Goal: Information Seeking & Learning: Learn about a topic

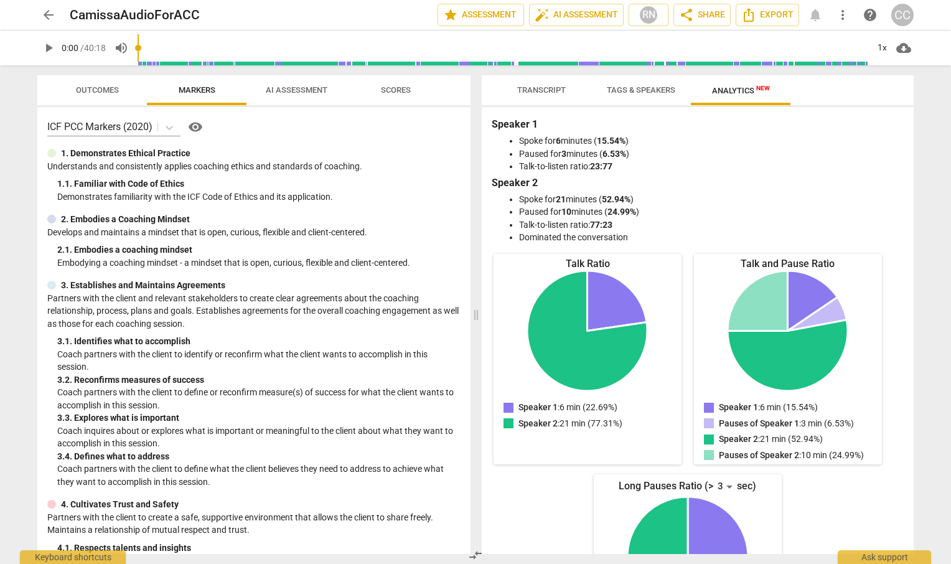
click at [50, 11] on span "arrow_back" at bounding box center [48, 14] width 15 height 15
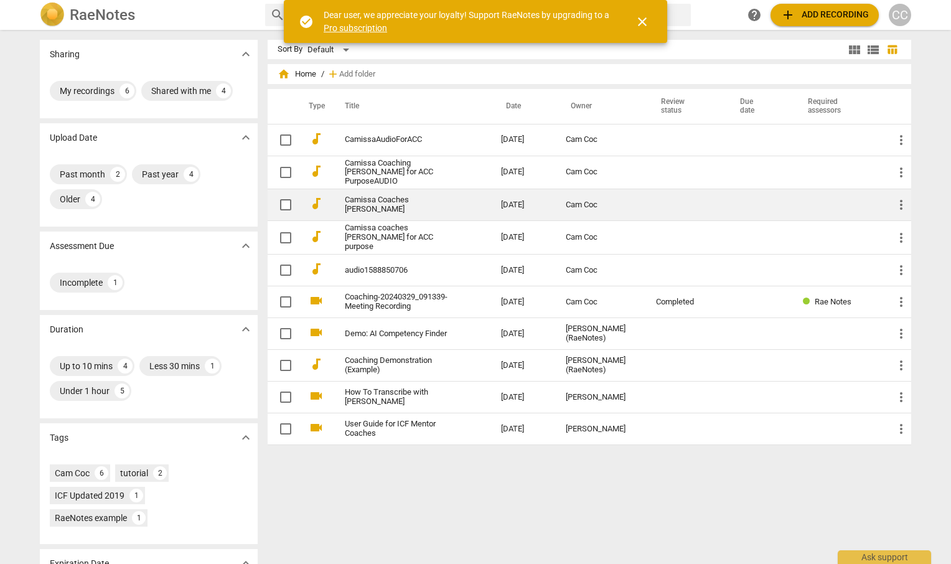
click at [371, 199] on link "Camissa Coaches [PERSON_NAME]" at bounding box center [400, 204] width 111 height 19
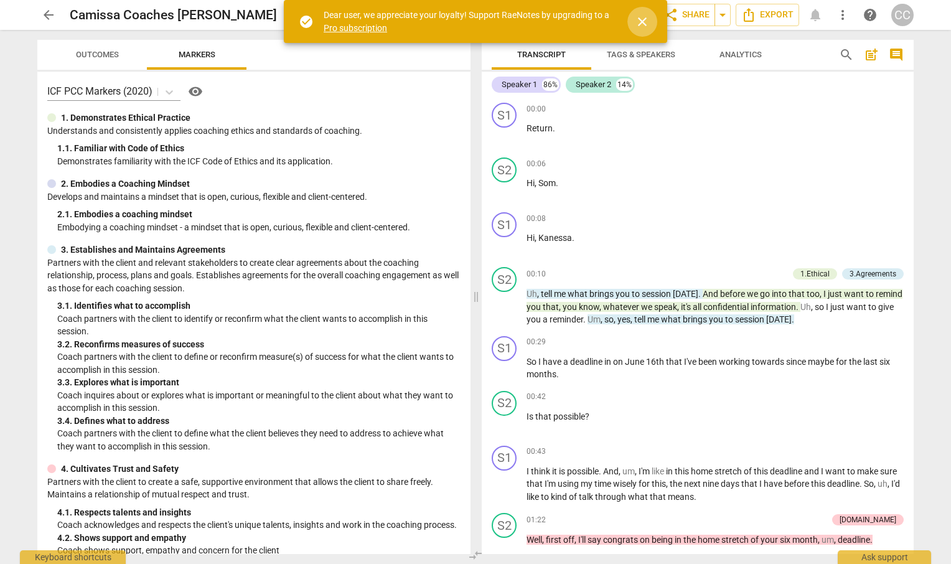
click at [645, 19] on span "close" at bounding box center [642, 21] width 15 height 15
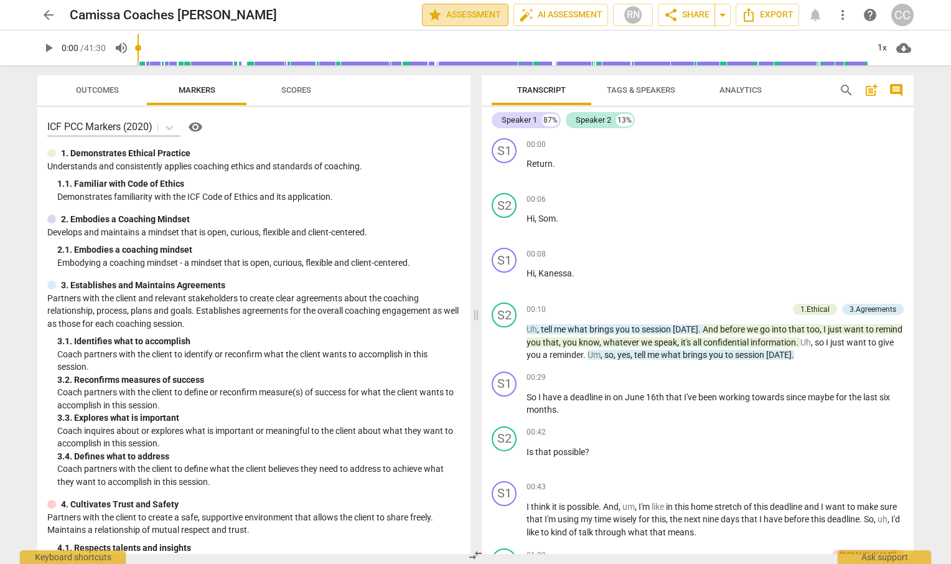
click at [466, 9] on span "star Assessment" at bounding box center [465, 14] width 75 height 15
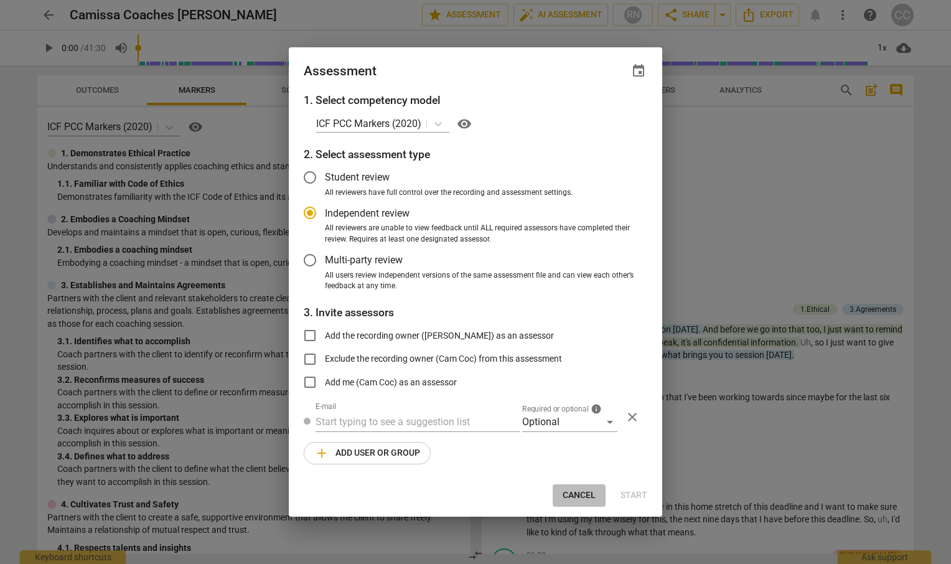
click at [577, 495] on span "Cancel" at bounding box center [579, 495] width 33 height 12
radio input "false"
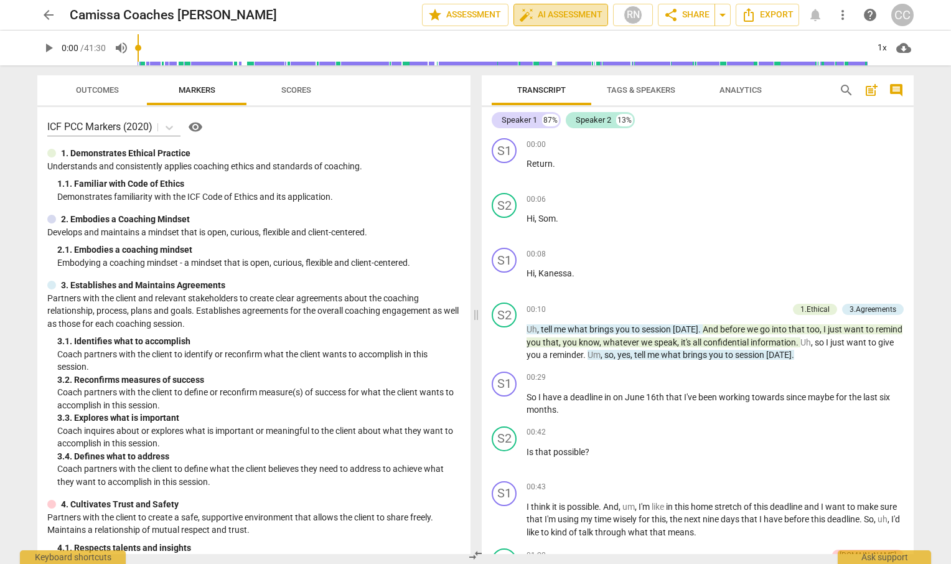
click at [543, 14] on span "auto_fix_high AI Assessment" at bounding box center [560, 14] width 83 height 15
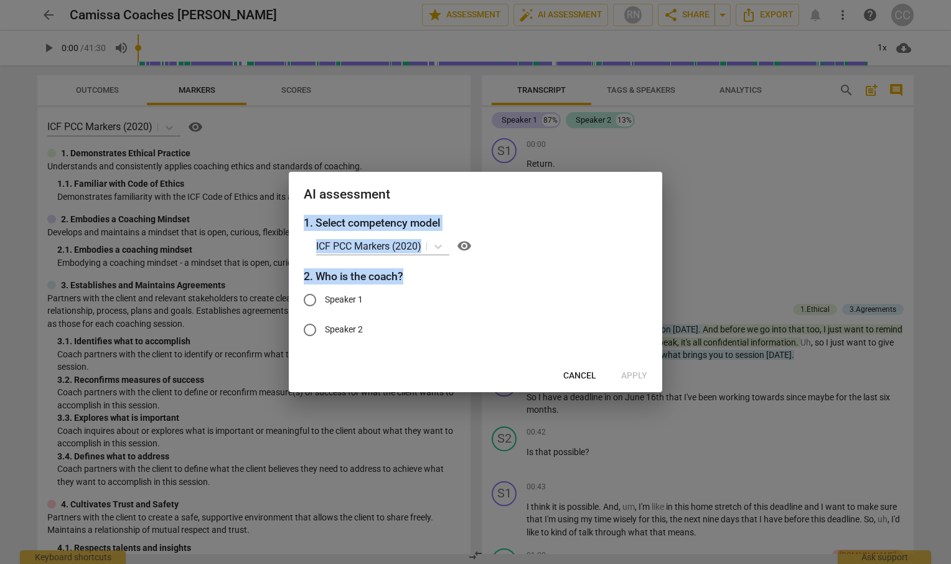
drag, startPoint x: 475, startPoint y: 174, endPoint x: 550, endPoint y: 268, distance: 119.6
click at [550, 268] on div "AI assessment 1. Select competency model ICF PCC Markers (2020) visibility 2. W…" at bounding box center [476, 282] width 374 height 220
drag, startPoint x: 550, startPoint y: 268, endPoint x: 533, endPoint y: 248, distance: 25.7
click at [533, 248] on div "ICF PCC Markers (2020) visibility" at bounding box center [481, 246] width 331 height 20
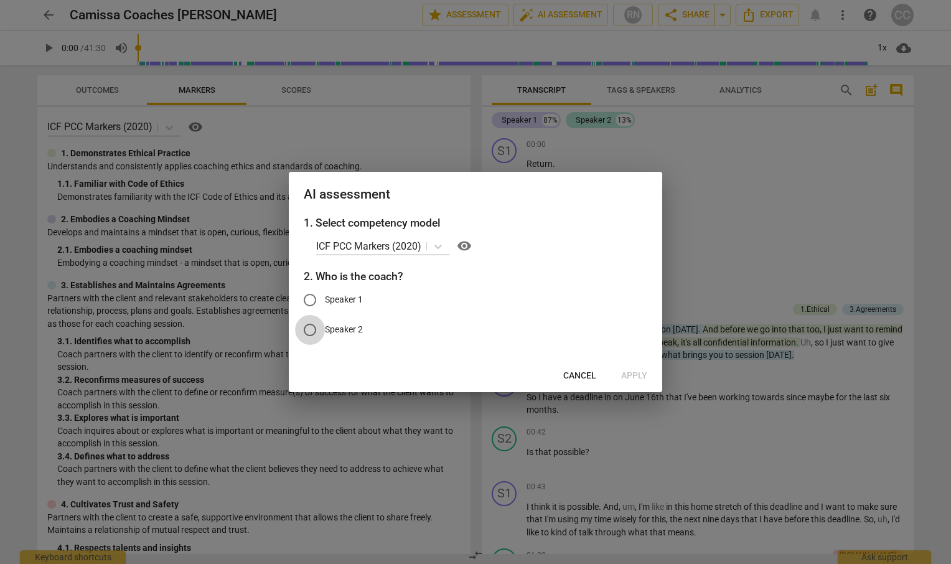
click at [312, 328] on input "Speaker 2" at bounding box center [310, 330] width 30 height 30
radio input "true"
click at [639, 372] on span "Apply" at bounding box center [634, 376] width 26 height 12
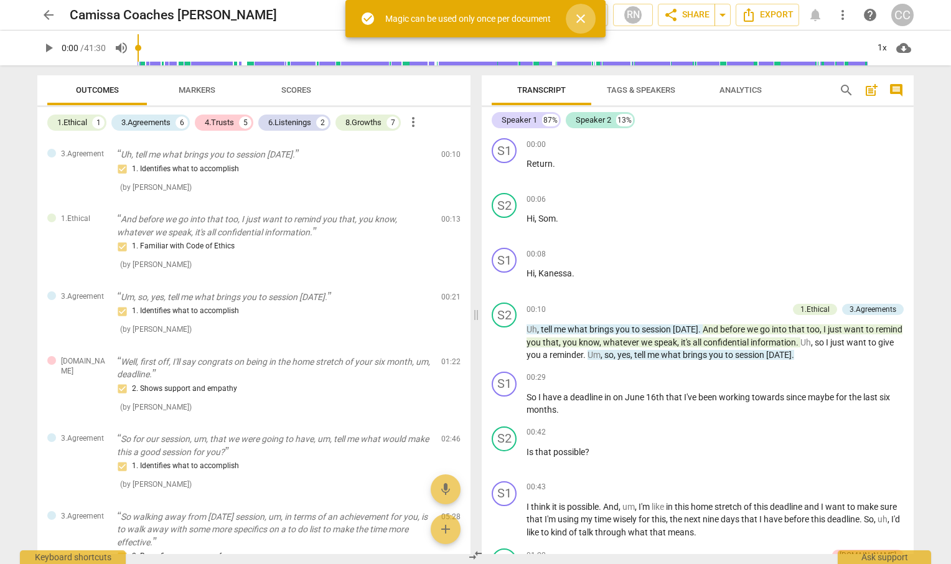
click at [582, 17] on span "close" at bounding box center [580, 18] width 15 height 15
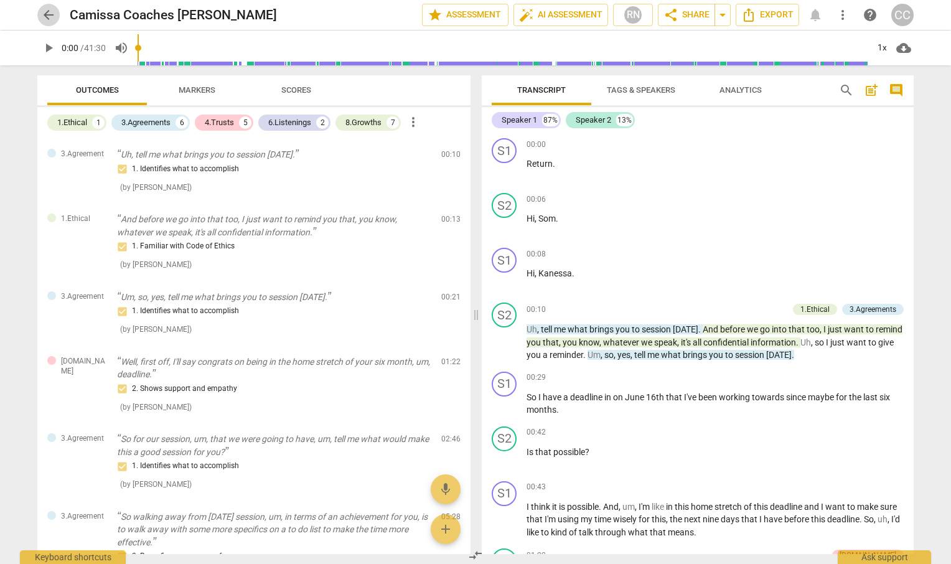
click at [47, 11] on span "arrow_back" at bounding box center [48, 14] width 15 height 15
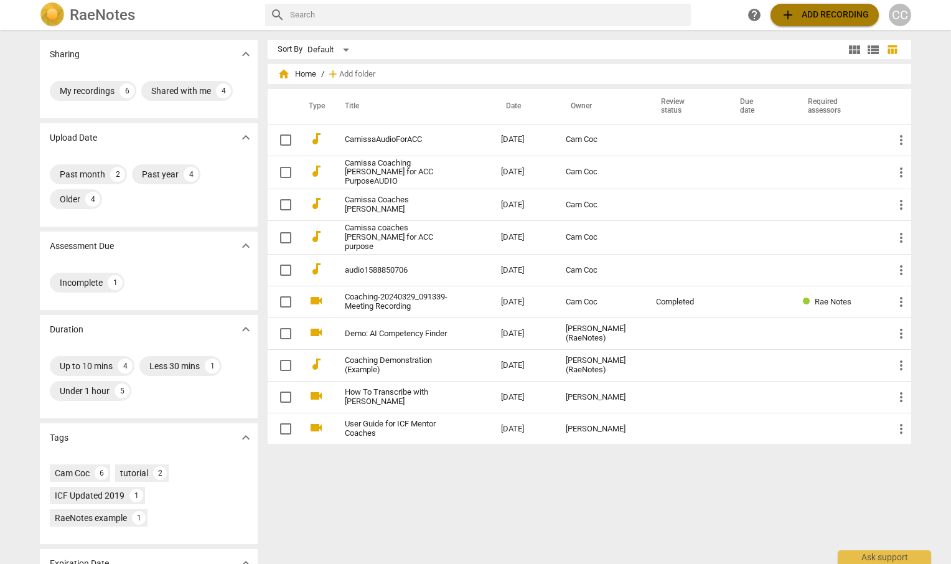
click at [813, 12] on span "add Add recording" at bounding box center [825, 14] width 88 height 15
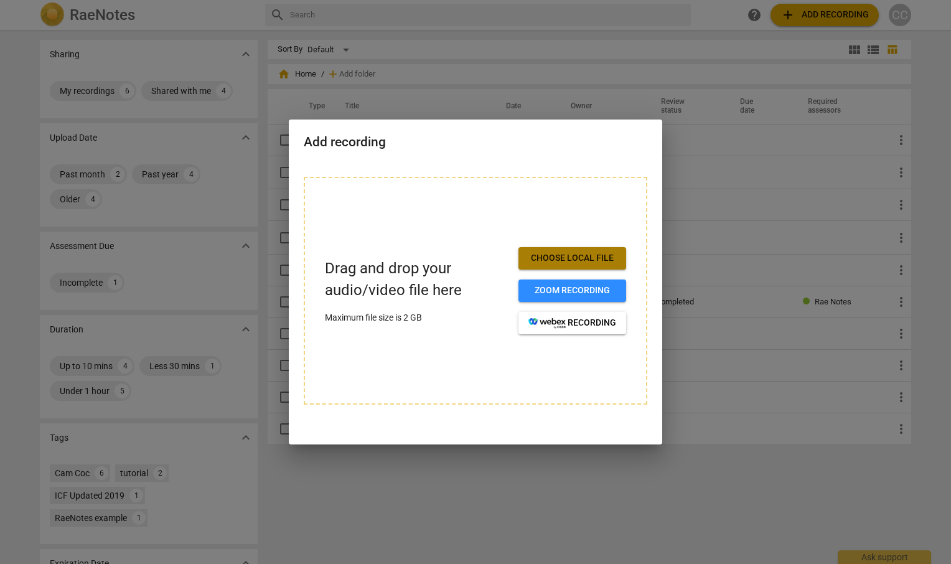
click at [545, 254] on span "Choose local file" at bounding box center [573, 258] width 88 height 12
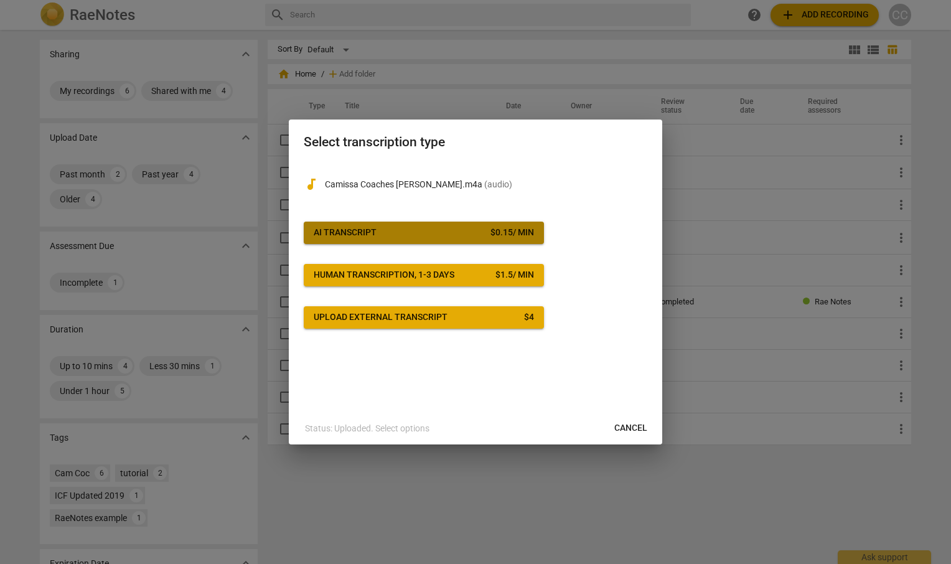
click at [335, 230] on div "AI Transcript" at bounding box center [345, 233] width 63 height 12
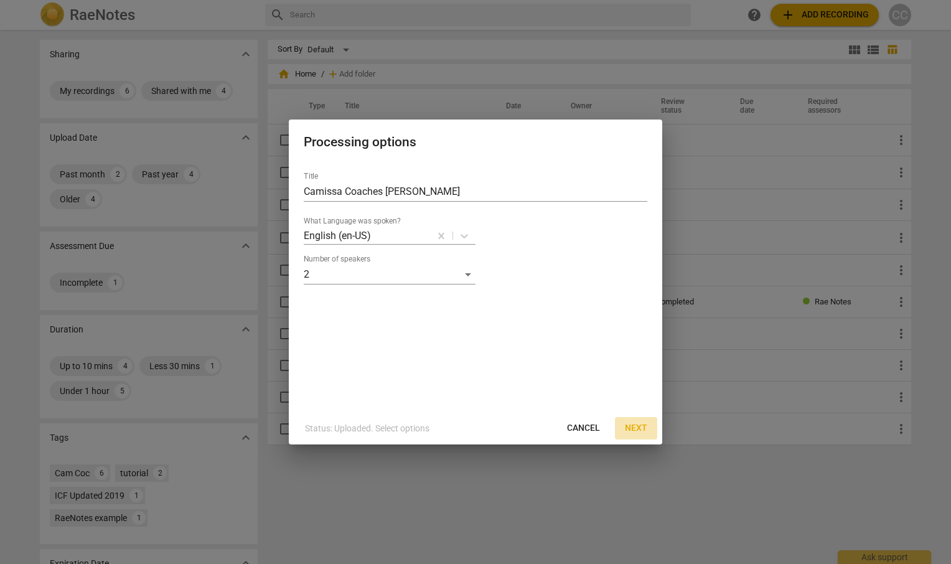
click at [638, 426] on span "Next" at bounding box center [636, 428] width 22 height 12
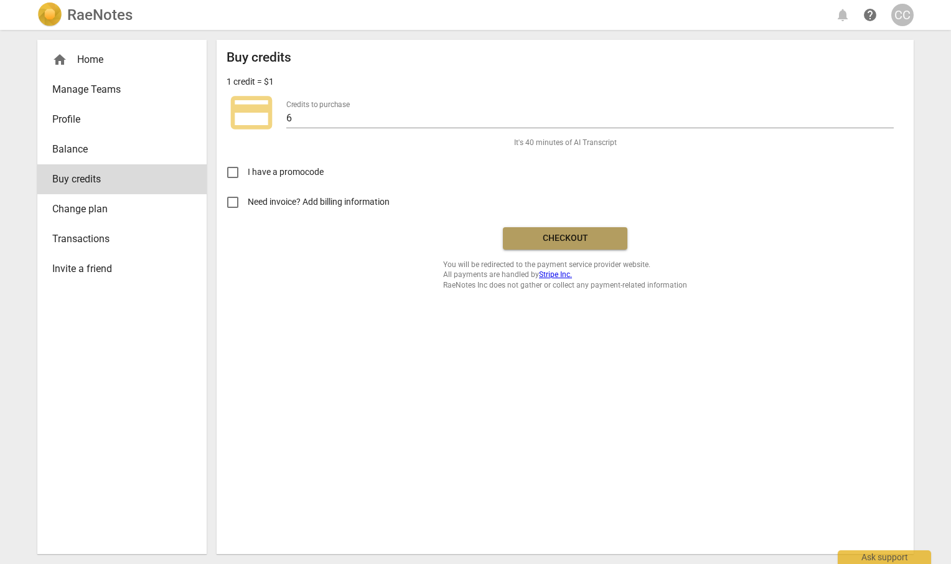
click at [568, 236] on span "Checkout" at bounding box center [565, 238] width 105 height 12
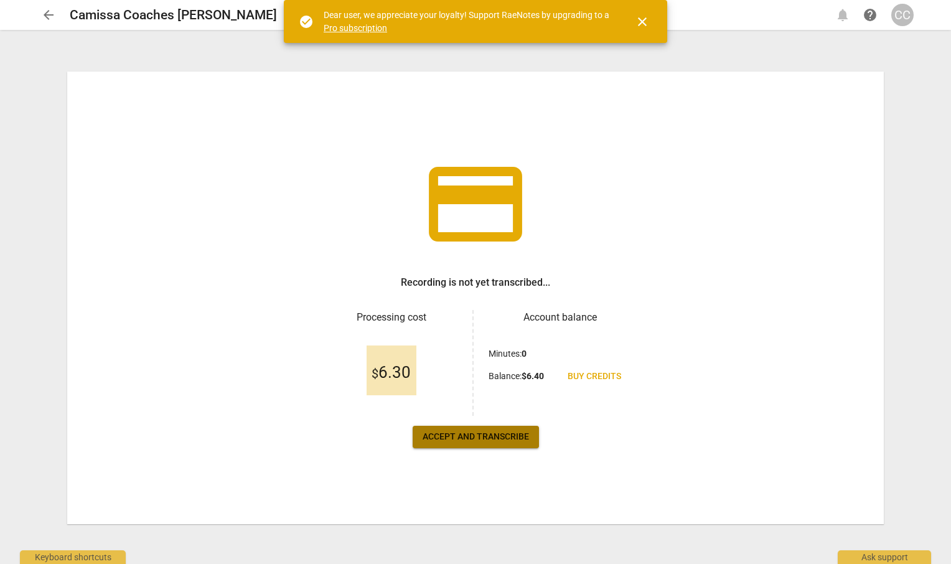
click at [457, 437] on span "Accept and transcribe" at bounding box center [476, 437] width 106 height 12
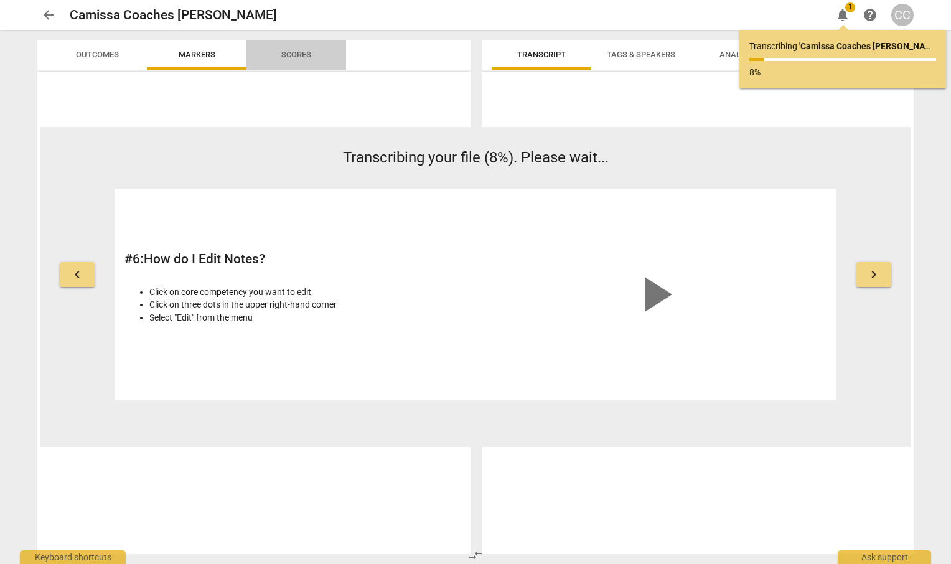
click at [299, 51] on span "Scores" at bounding box center [296, 54] width 30 height 9
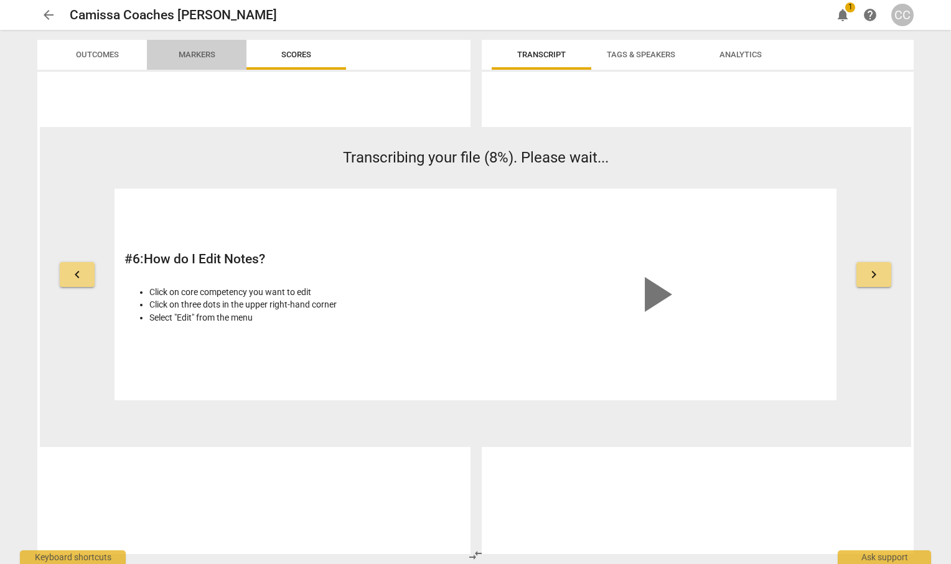
click at [188, 56] on span "Markers" at bounding box center [197, 54] width 37 height 9
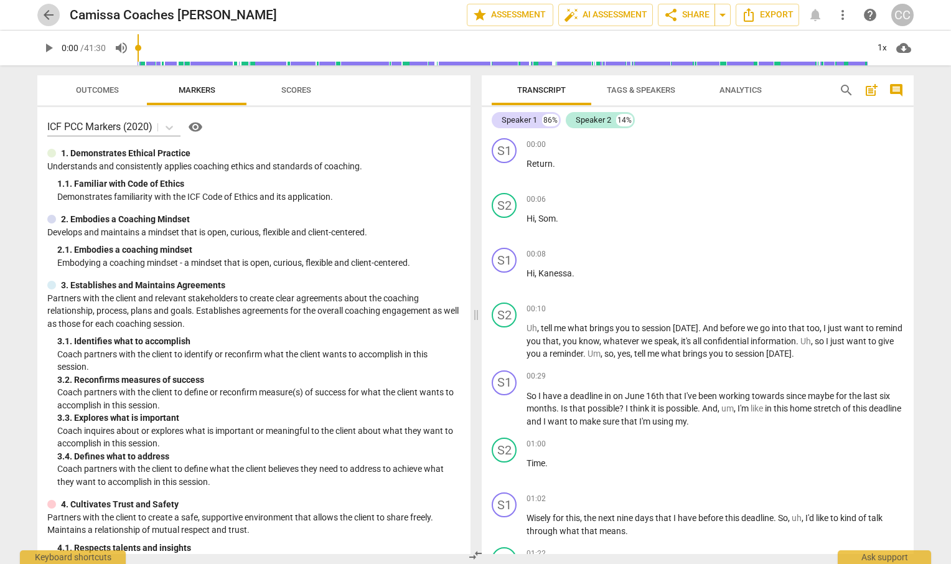
click at [49, 14] on span "arrow_back" at bounding box center [48, 14] width 15 height 15
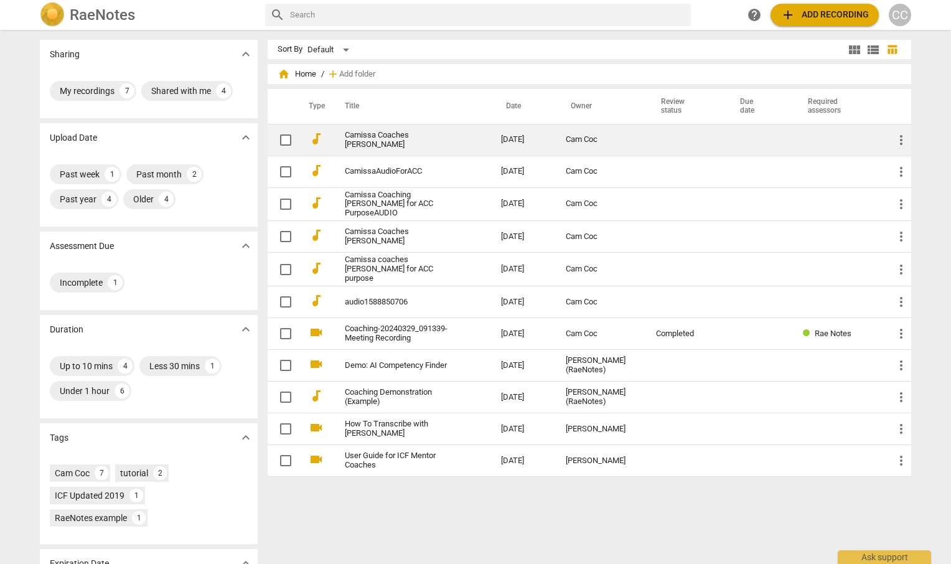
click at [380, 137] on link "Camissa Coaches [PERSON_NAME]" at bounding box center [400, 140] width 111 height 19
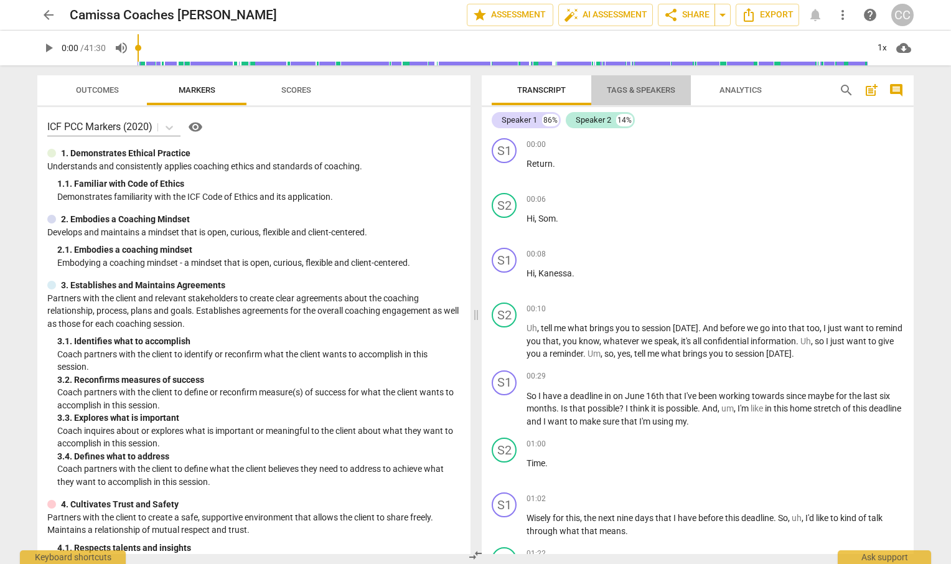
click at [636, 88] on span "Tags & Speakers" at bounding box center [641, 89] width 68 height 9
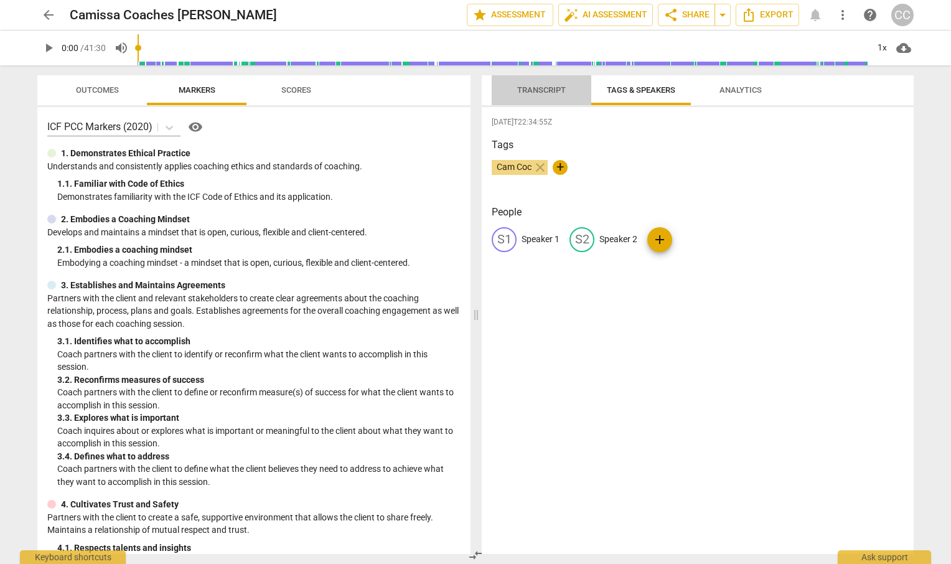
click at [539, 91] on span "Transcript" at bounding box center [541, 89] width 49 height 9
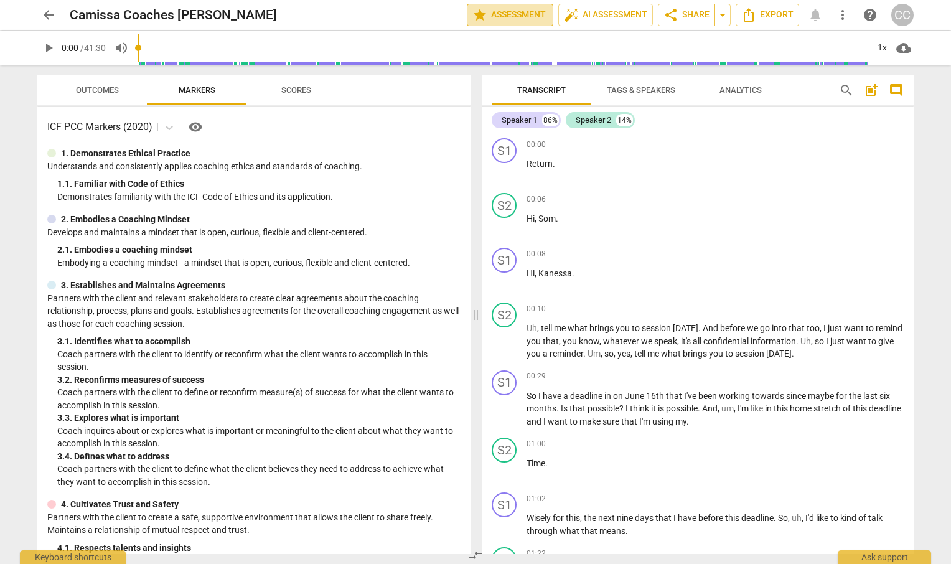
click at [515, 12] on span "star Assessment" at bounding box center [509, 14] width 75 height 15
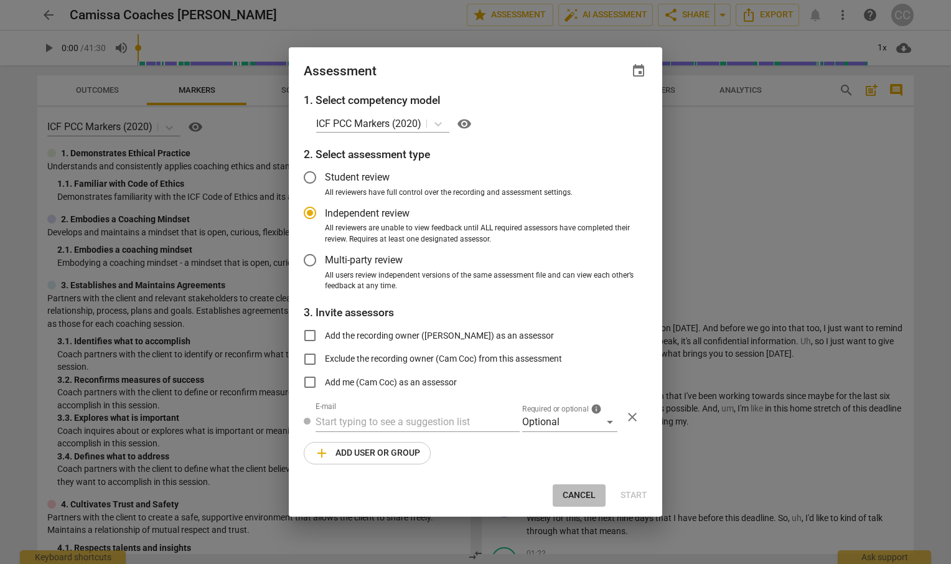
click at [575, 492] on span "Cancel" at bounding box center [579, 495] width 33 height 12
radio input "false"
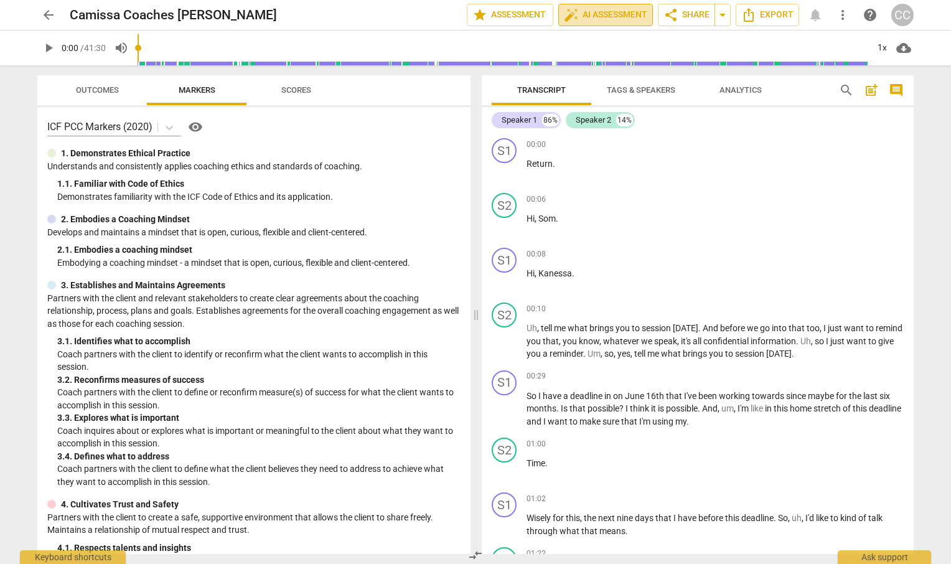
click at [588, 15] on span "auto_fix_high AI Assessment" at bounding box center [605, 14] width 83 height 15
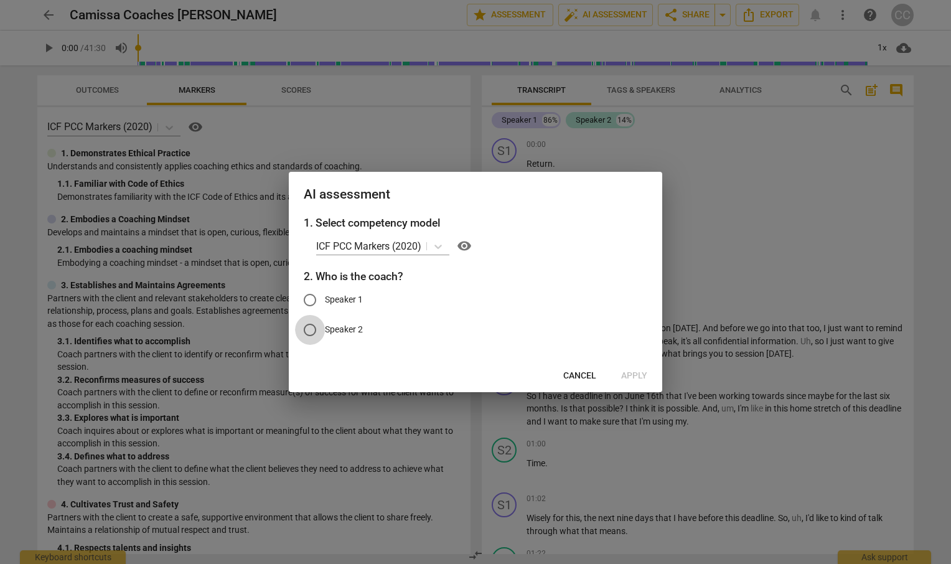
click at [307, 332] on input "Speaker 2" at bounding box center [310, 330] width 30 height 30
radio input "true"
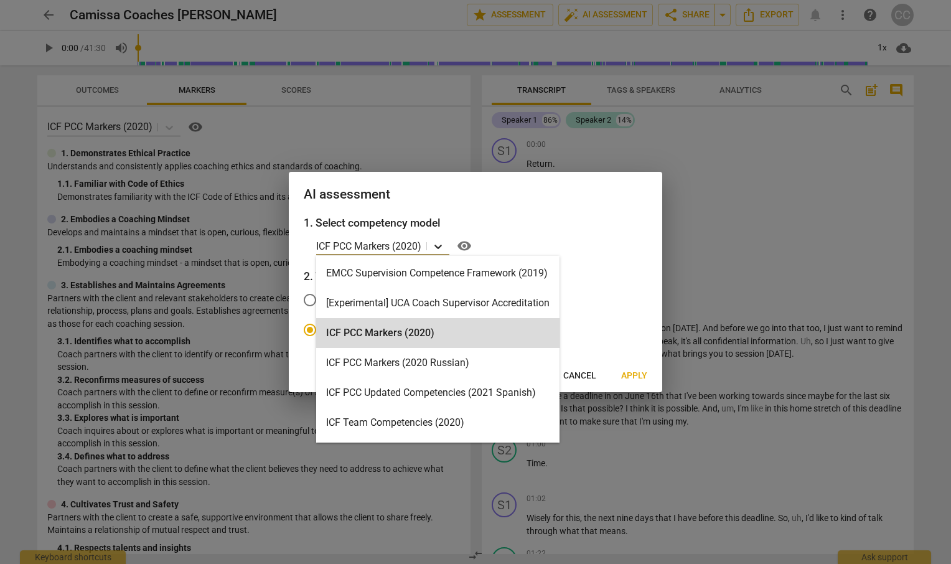
click at [441, 245] on icon at bounding box center [438, 246] width 12 height 12
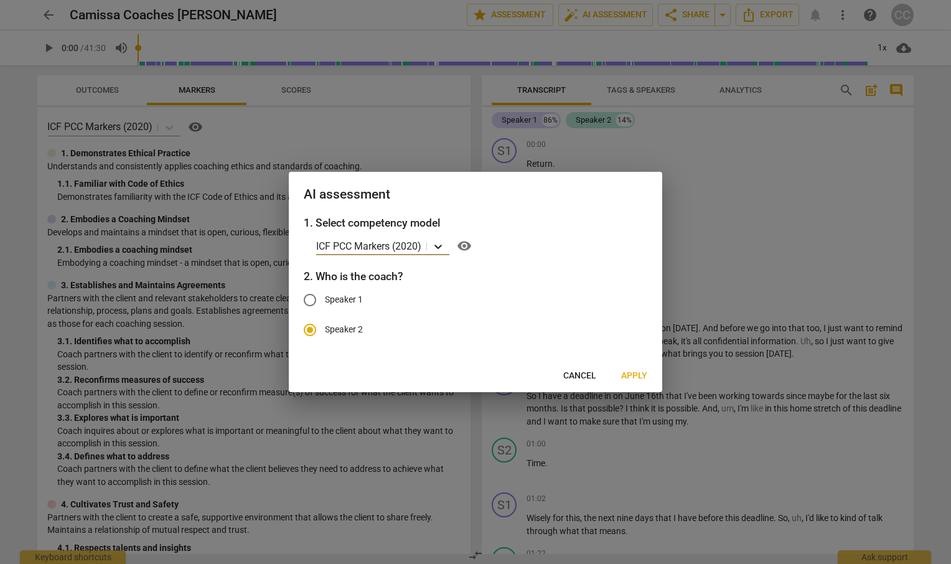
click at [441, 245] on icon at bounding box center [438, 246] width 12 height 12
click at [632, 375] on span "Apply" at bounding box center [634, 376] width 26 height 12
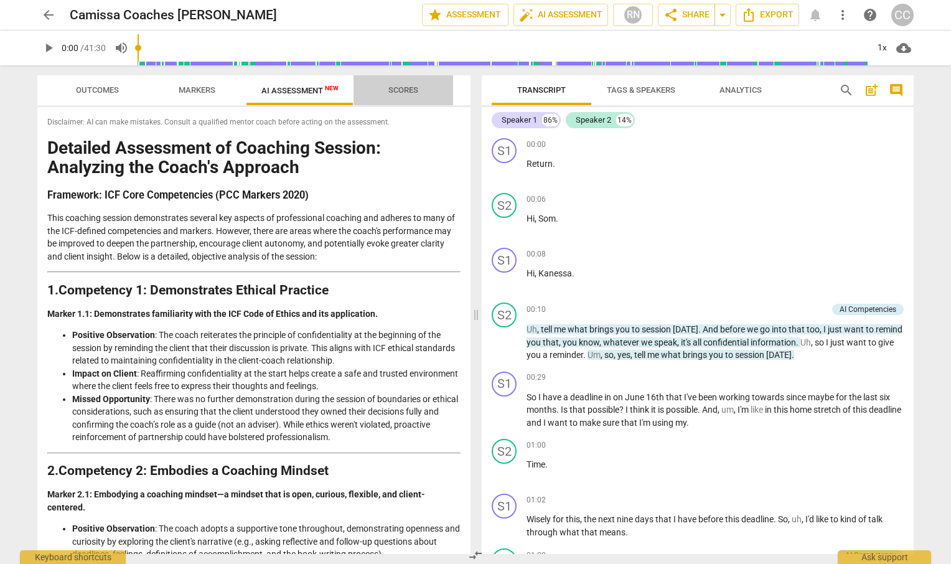
click at [403, 88] on span "Scores" at bounding box center [403, 89] width 30 height 9
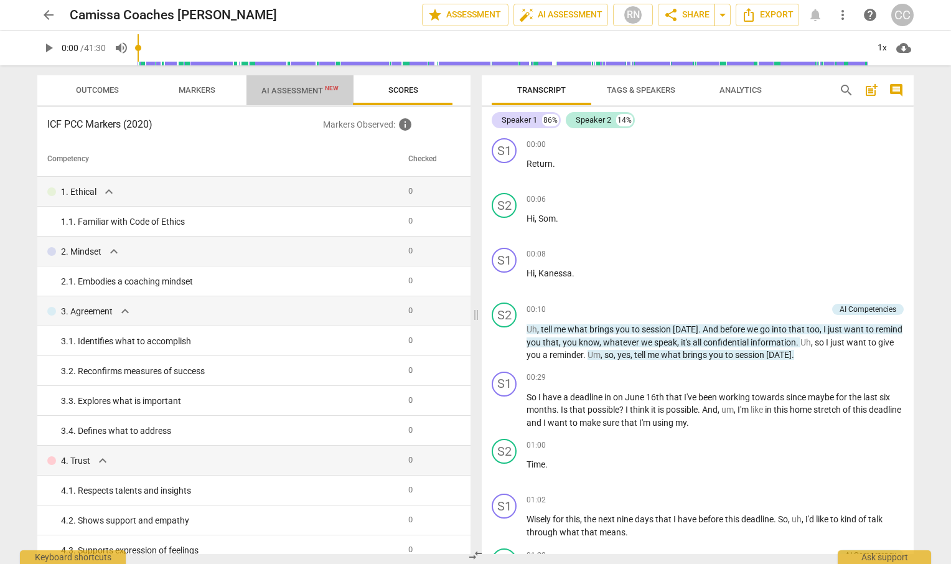
click at [288, 88] on span "AI Assessment New" at bounding box center [299, 90] width 77 height 9
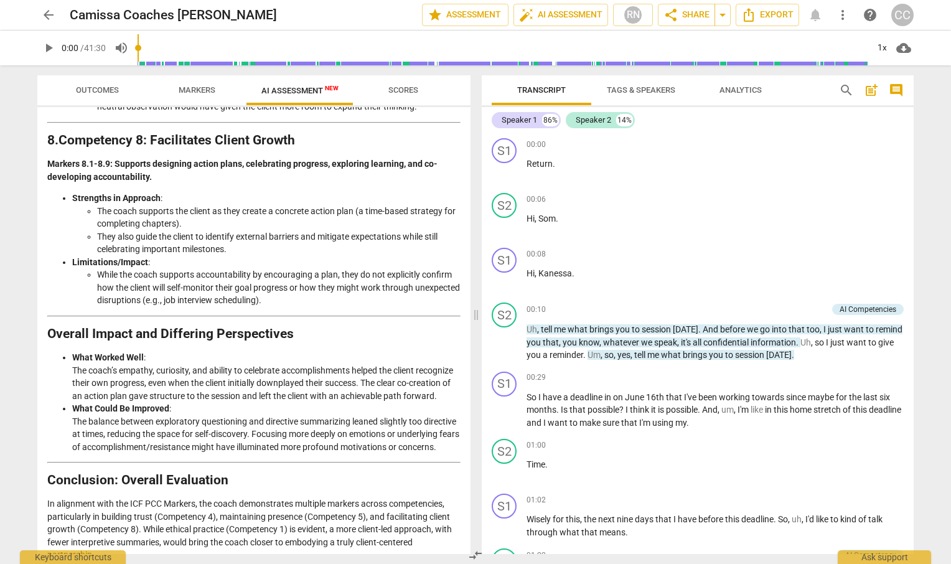
scroll to position [1849, 0]
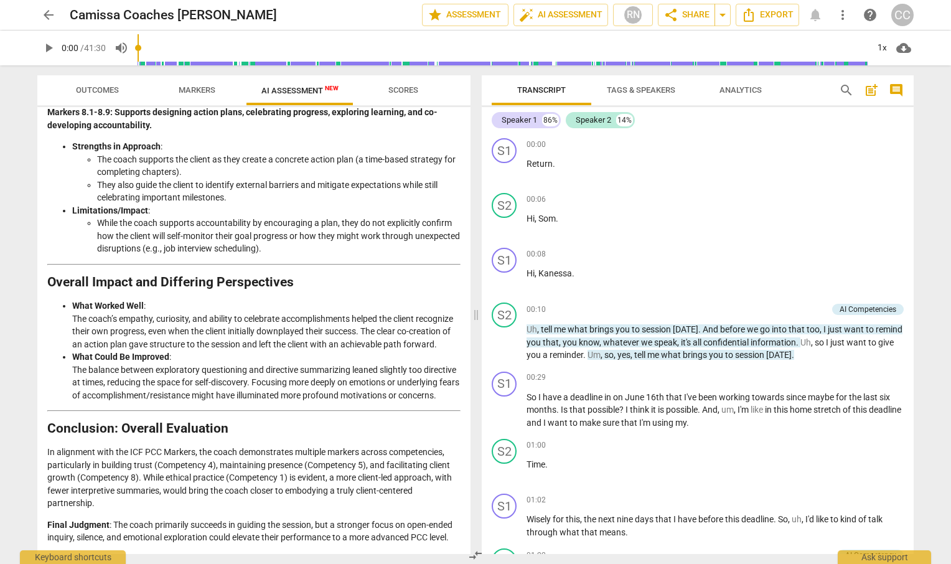
click at [159, 506] on p "In alignment with the ICF PCC Markers, the coach demonstrates multiple markers …" at bounding box center [253, 478] width 413 height 64
click at [151, 526] on p "Final Judgment : The coach primarily succeeds in guiding the session, but a str…" at bounding box center [253, 532] width 413 height 26
click at [153, 491] on p "In alignment with the ICF PCC Markers, the coach demonstrates multiple markers …" at bounding box center [253, 478] width 413 height 64
click at [63, 556] on div "Keyboard shortcuts" at bounding box center [73, 554] width 106 height 20
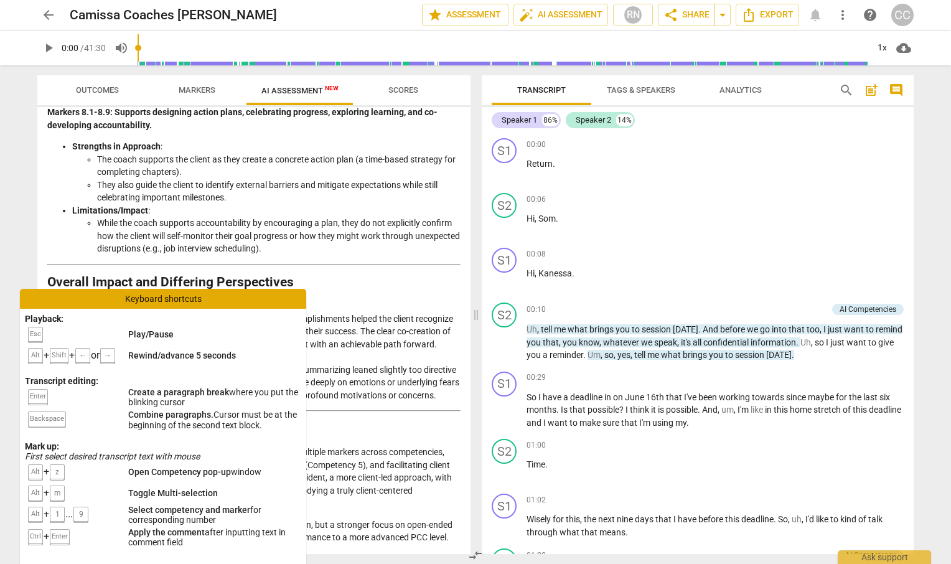
click at [385, 367] on li "What Could Be Improved : The balance between exploratory questioning and direct…" at bounding box center [266, 375] width 388 height 51
click at [354, 466] on p "In alignment with the ICF PCC Markers, the coach demonstrates multiple markers …" at bounding box center [253, 478] width 413 height 64
click at [153, 294] on div "Keyboard shortcuts" at bounding box center [163, 299] width 286 height 20
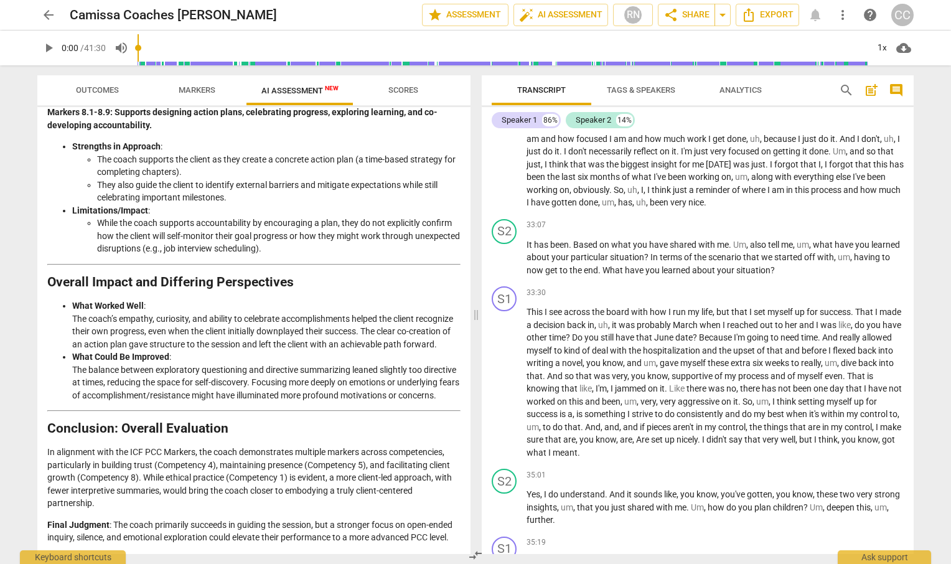
scroll to position [6885, 0]
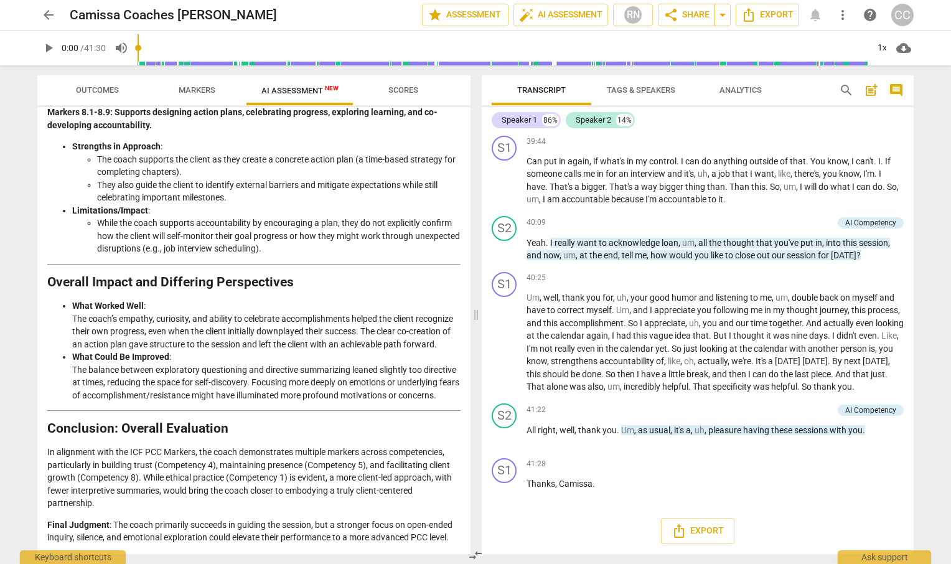
click at [48, 16] on span "arrow_back" at bounding box center [48, 14] width 15 height 15
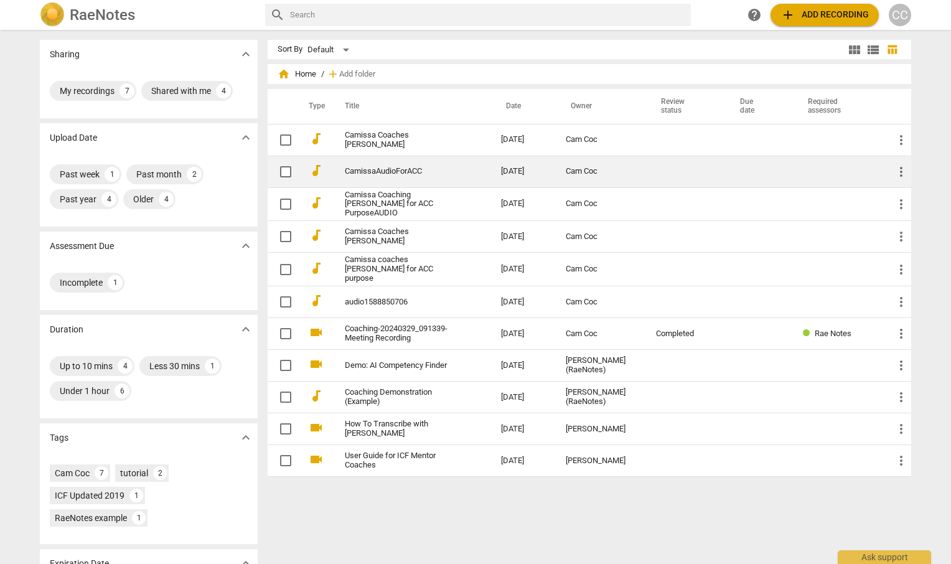
click at [385, 169] on link "CamissaAudioForACC" at bounding box center [400, 171] width 111 height 9
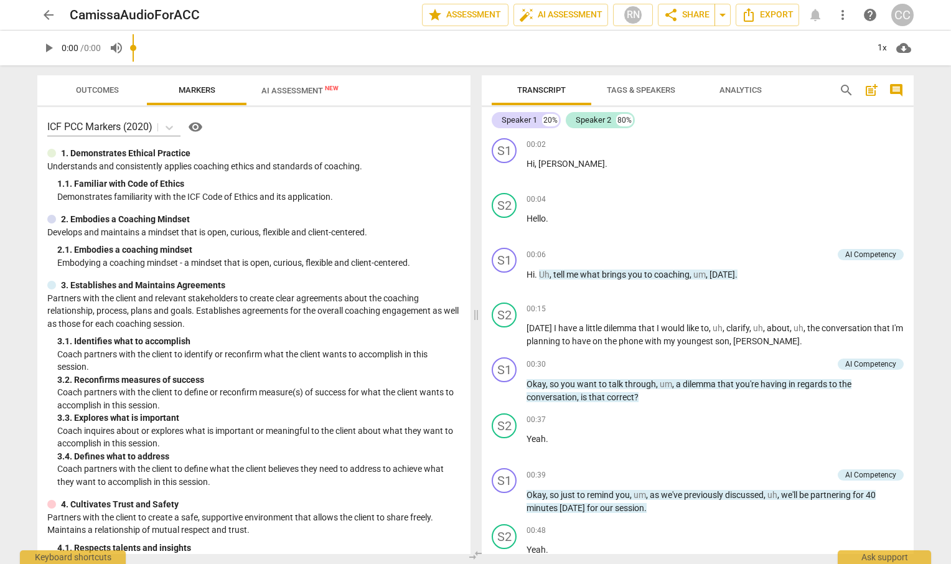
click at [283, 55] on div "arrow_back CamissaAudioForACC edit star Assessment auto_fix_high AI Assessment …" at bounding box center [475, 282] width 951 height 564
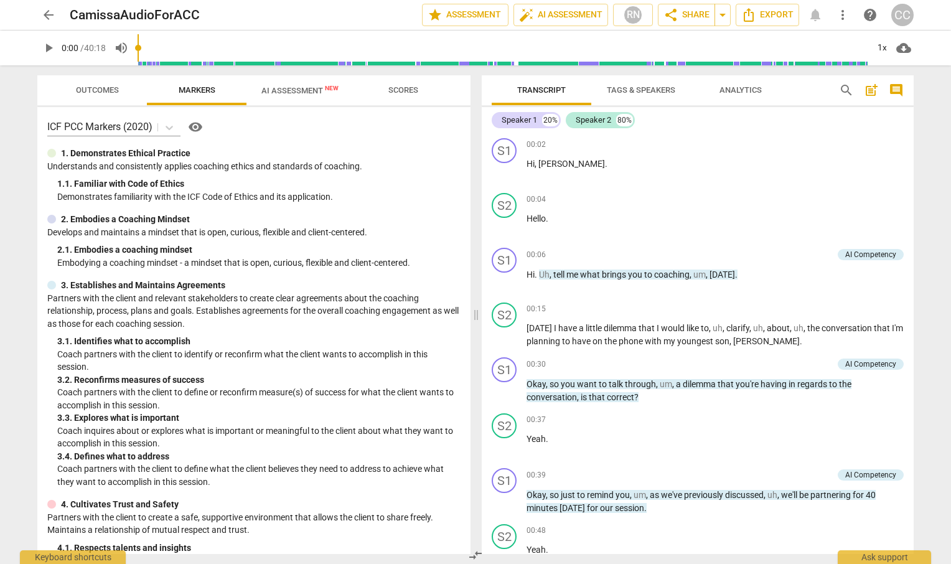
scroll to position [40, 0]
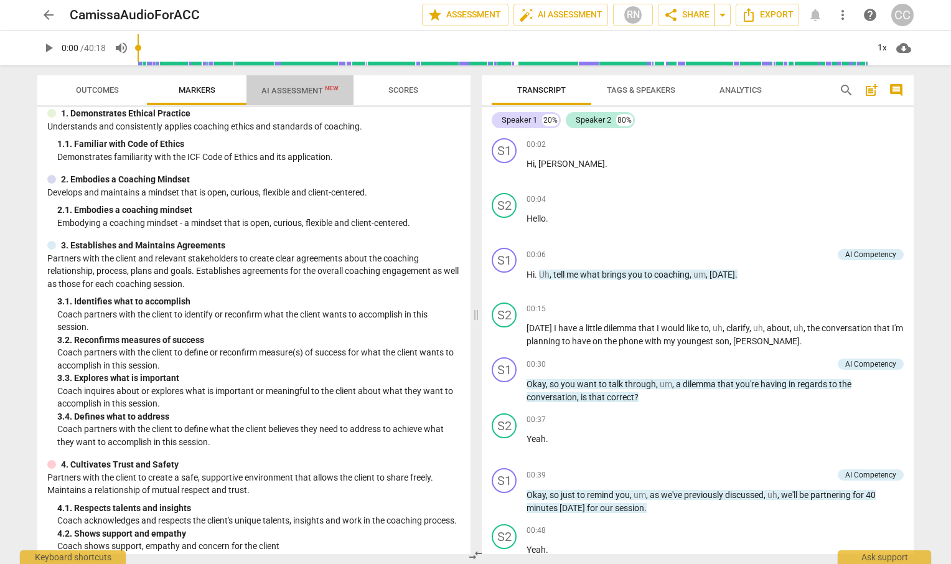
click at [298, 81] on span "AI Assessment New" at bounding box center [300, 90] width 107 height 19
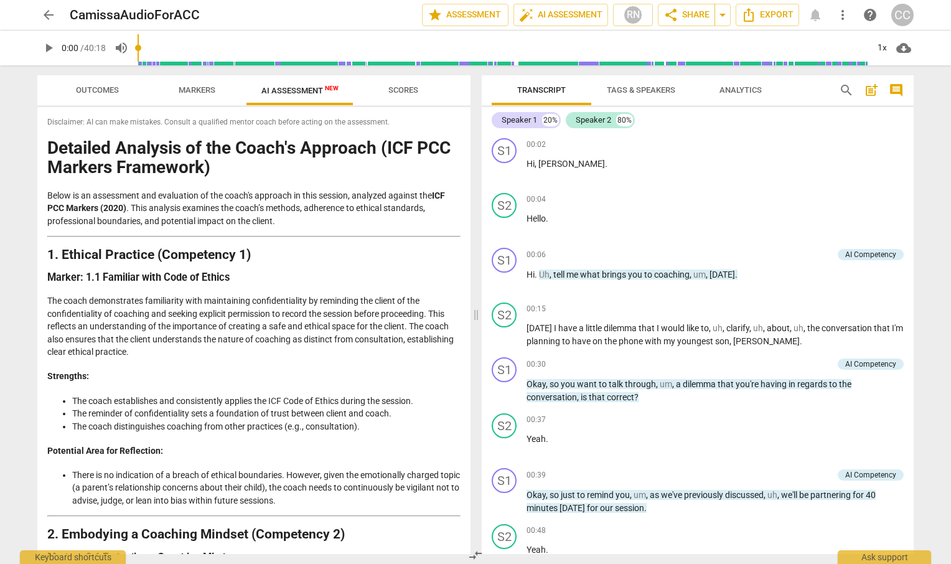
scroll to position [2219, 0]
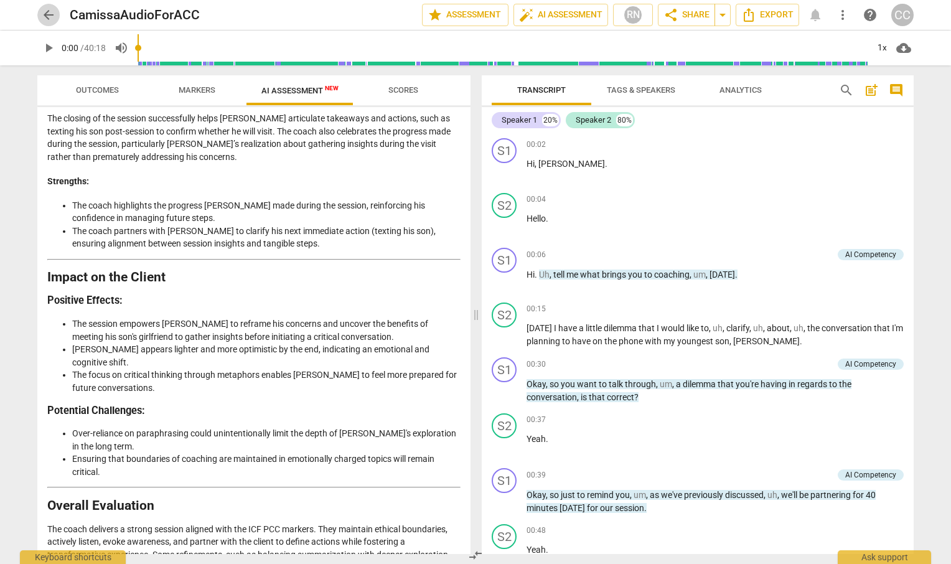
click at [48, 14] on span "arrow_back" at bounding box center [48, 14] width 15 height 15
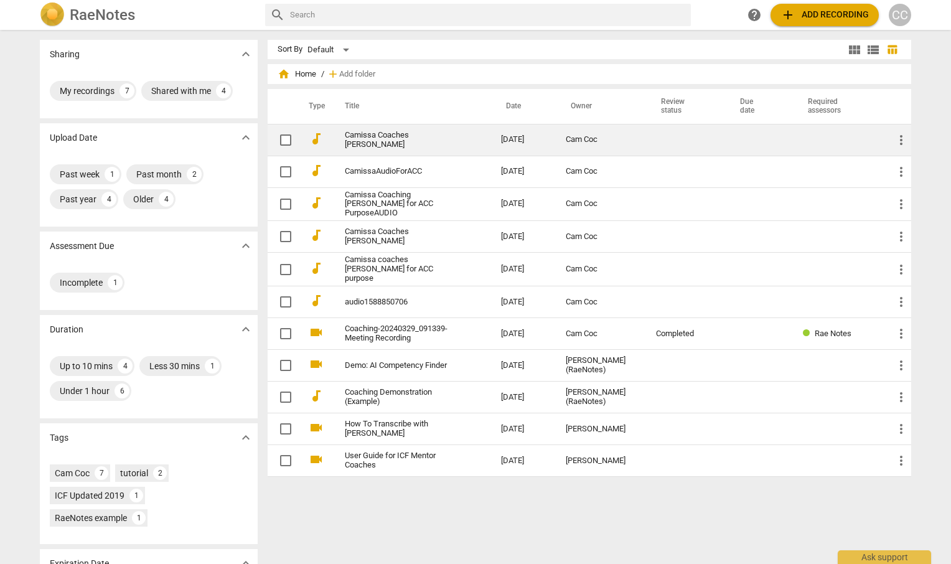
click at [377, 144] on td "Camissa Coaches [PERSON_NAME]" at bounding box center [410, 140] width 161 height 32
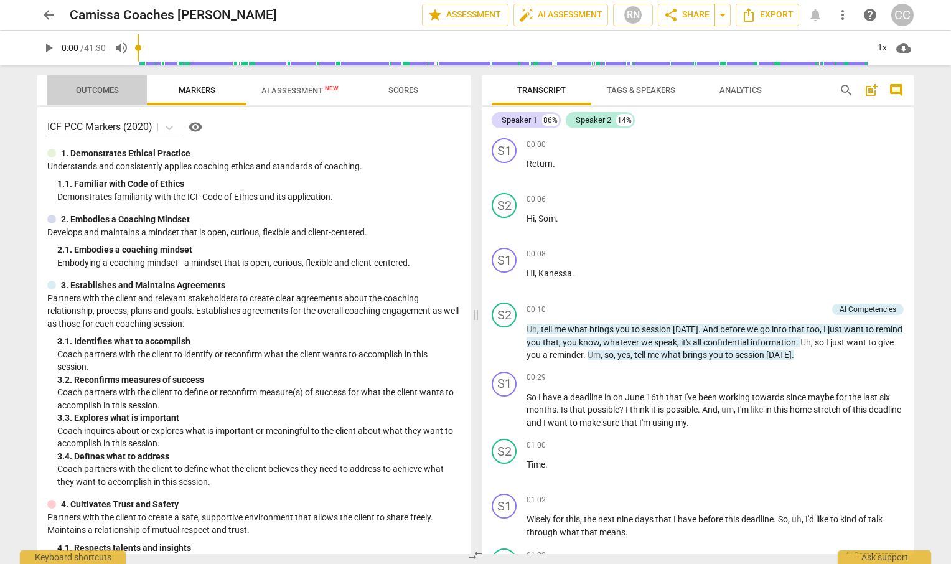
click at [79, 92] on span "Outcomes" at bounding box center [97, 89] width 43 height 9
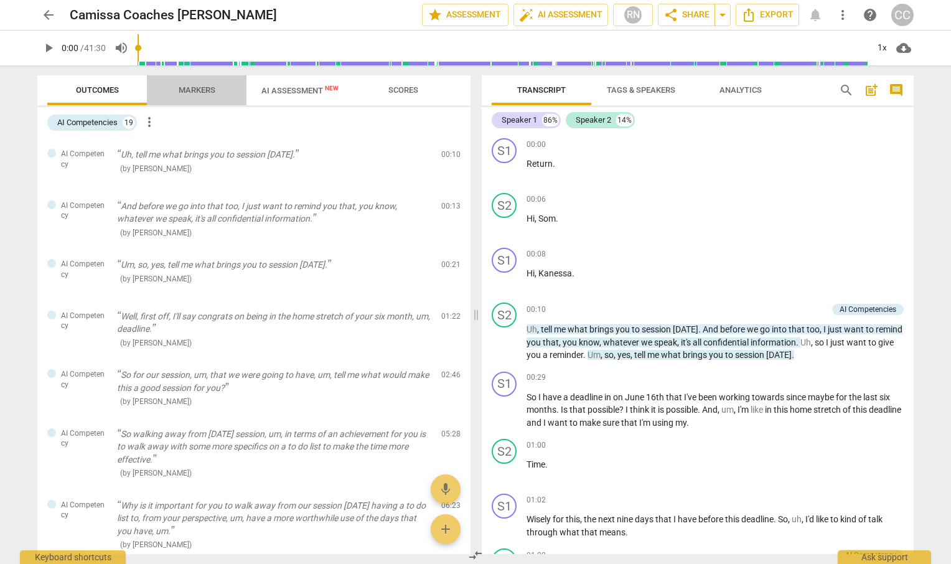
click at [199, 90] on span "Markers" at bounding box center [197, 89] width 37 height 9
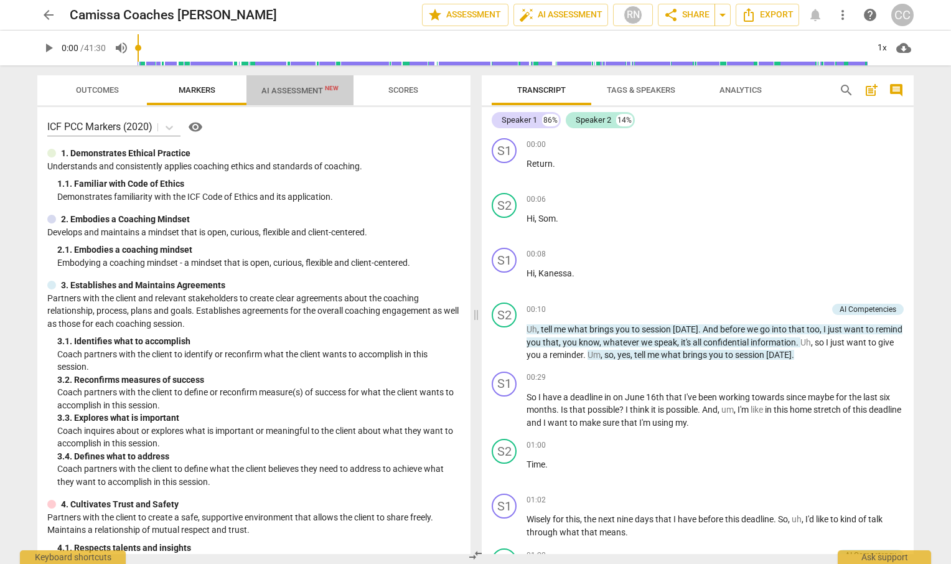
click at [319, 87] on span "AI Assessment New" at bounding box center [299, 90] width 77 height 9
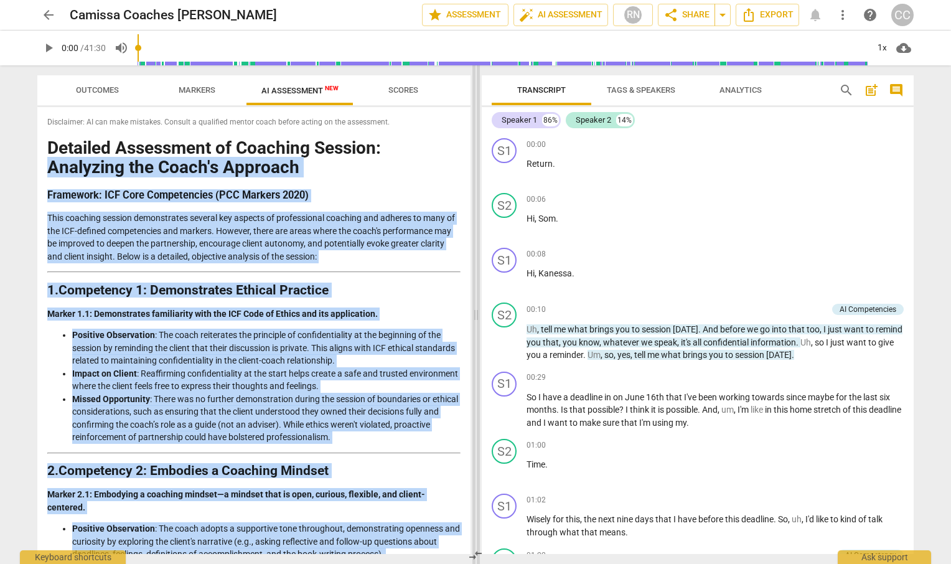
drag, startPoint x: 464, startPoint y: 143, endPoint x: 475, endPoint y: 492, distance: 350.0
click at [475, 492] on div "Outcomes Markers AI Assessment New Scores Disclaimer: AI can make mistakes. Con…" at bounding box center [475, 314] width 896 height 499
drag, startPoint x: 475, startPoint y: 492, endPoint x: 451, endPoint y: 454, distance: 45.1
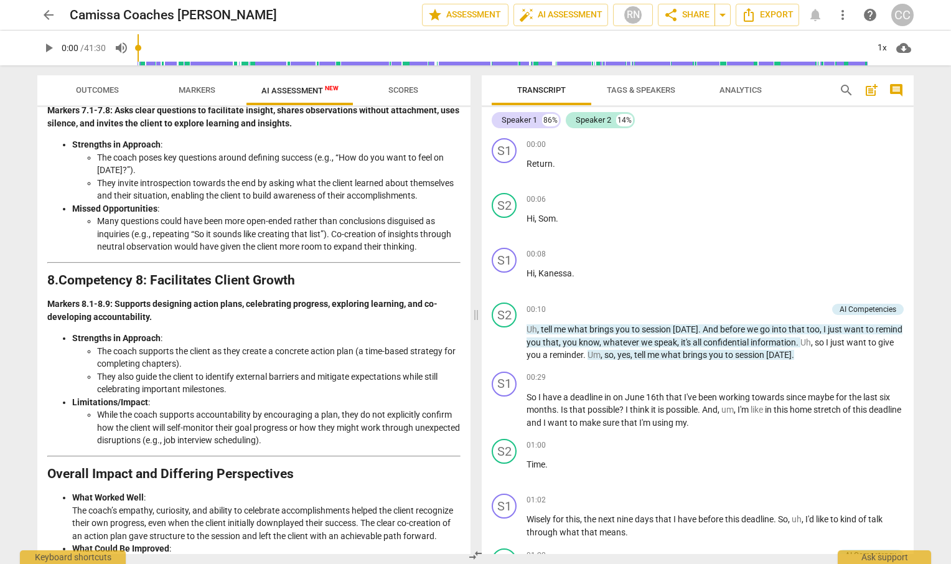
scroll to position [1849, 0]
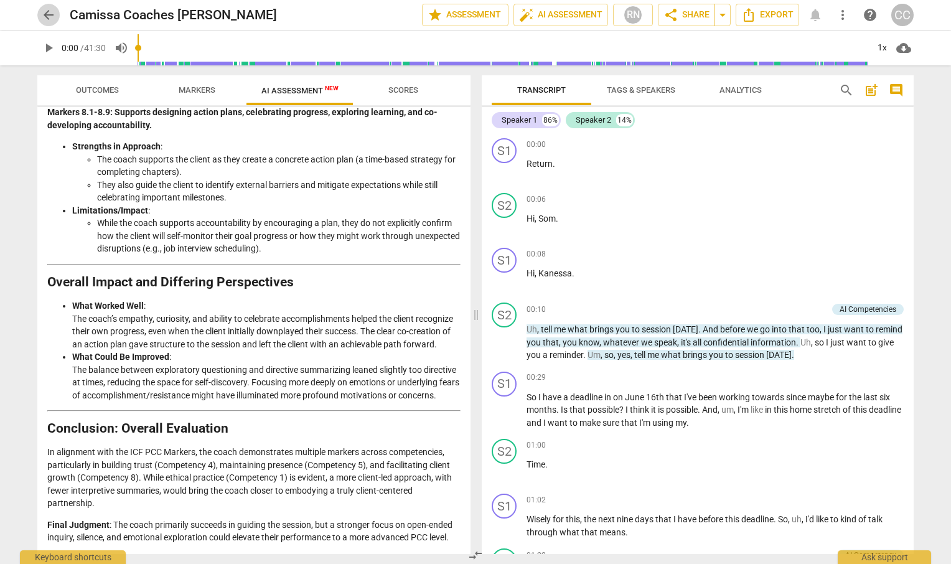
click at [53, 13] on span "arrow_back" at bounding box center [48, 14] width 15 height 15
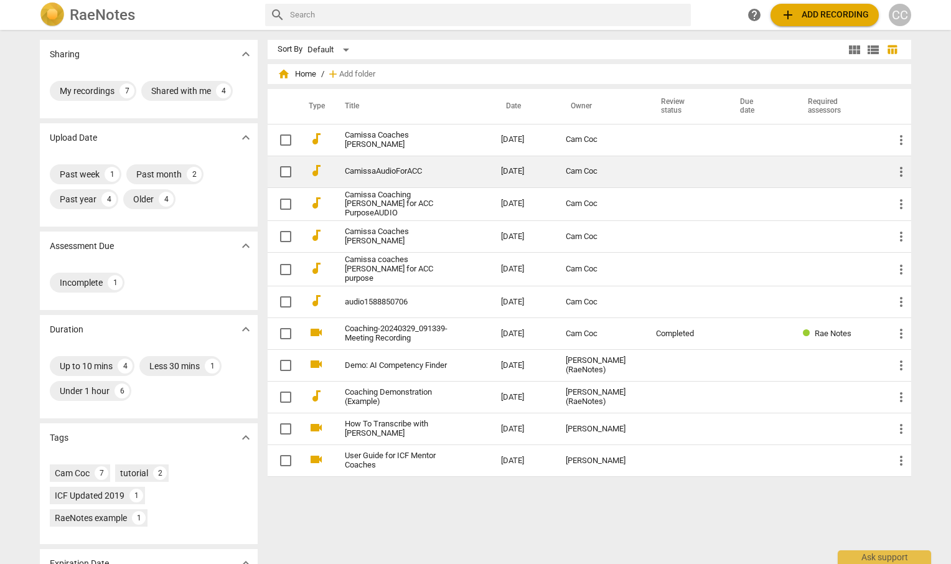
click at [376, 171] on link "CamissaAudioForACC" at bounding box center [400, 171] width 111 height 9
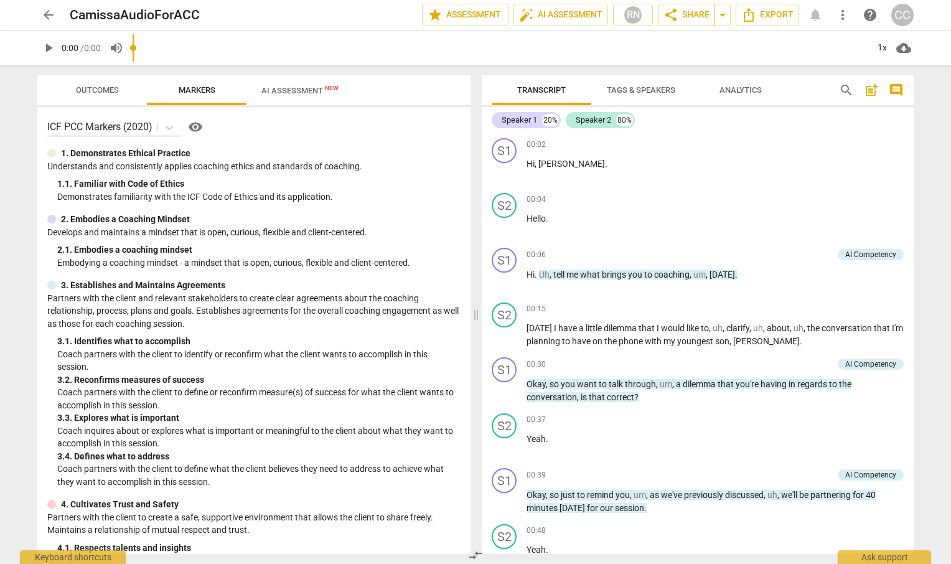
click at [304, 56] on input "range" at bounding box center [500, 48] width 735 height 40
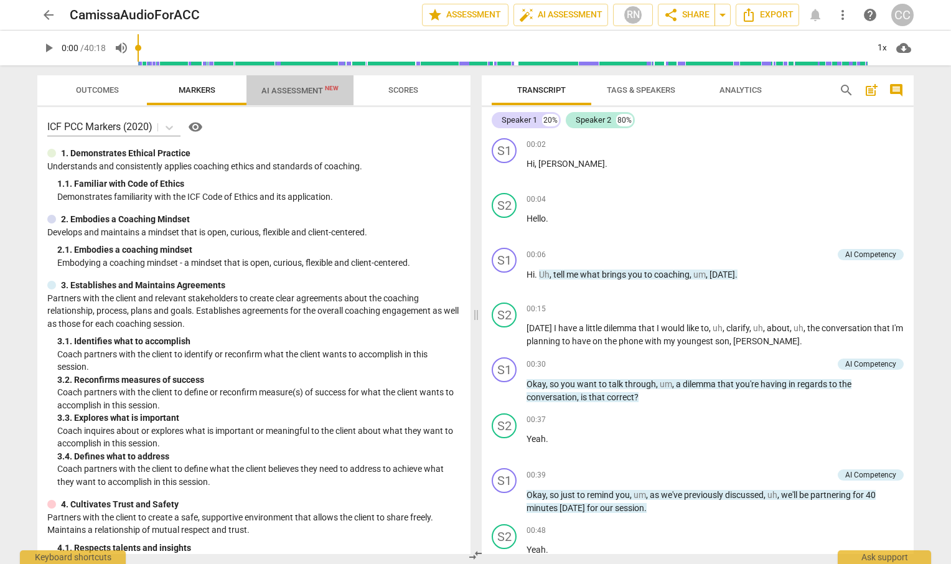
click at [320, 90] on span "AI Assessment New" at bounding box center [299, 90] width 77 height 9
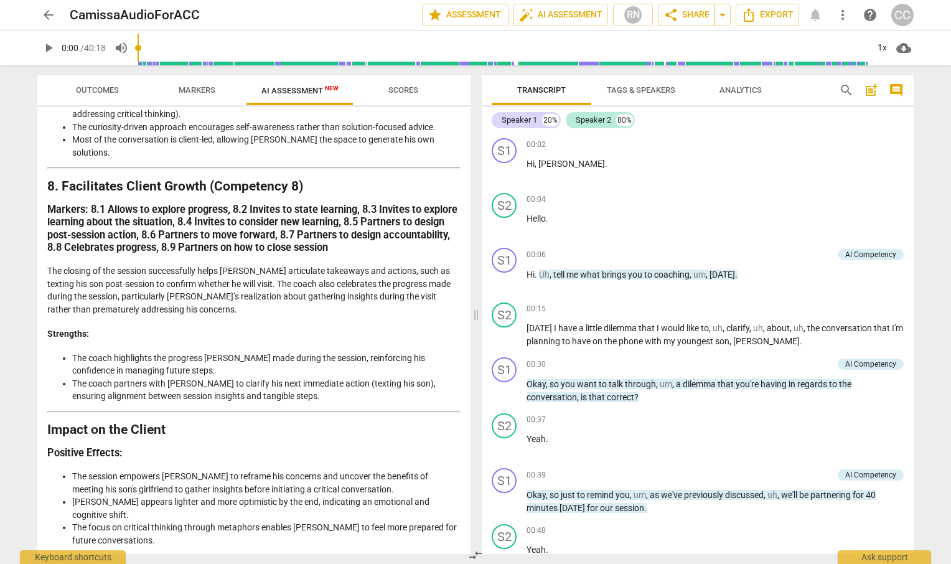
scroll to position [2219, 0]
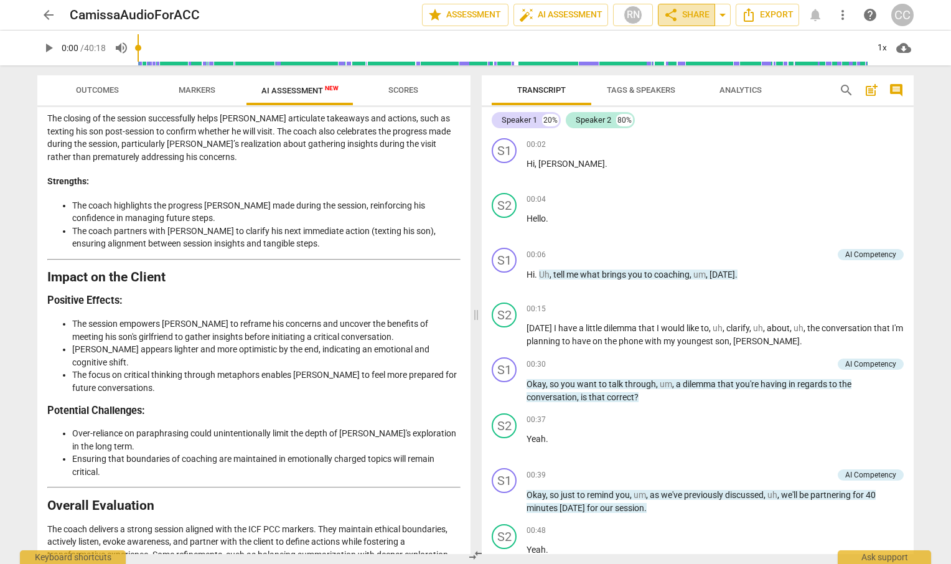
click at [687, 14] on span "share Share" at bounding box center [687, 14] width 46 height 15
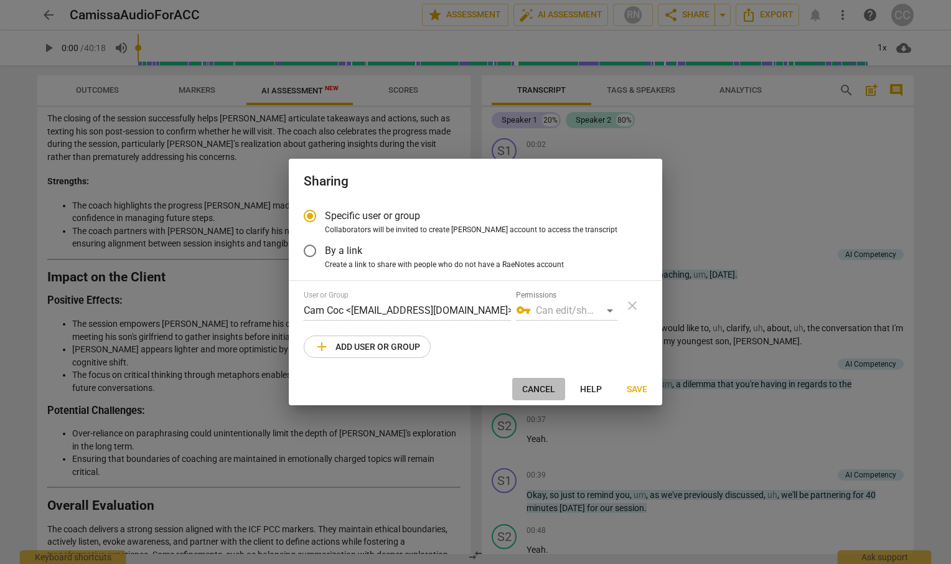
click at [537, 388] on span "Cancel" at bounding box center [538, 389] width 33 height 12
radio input "false"
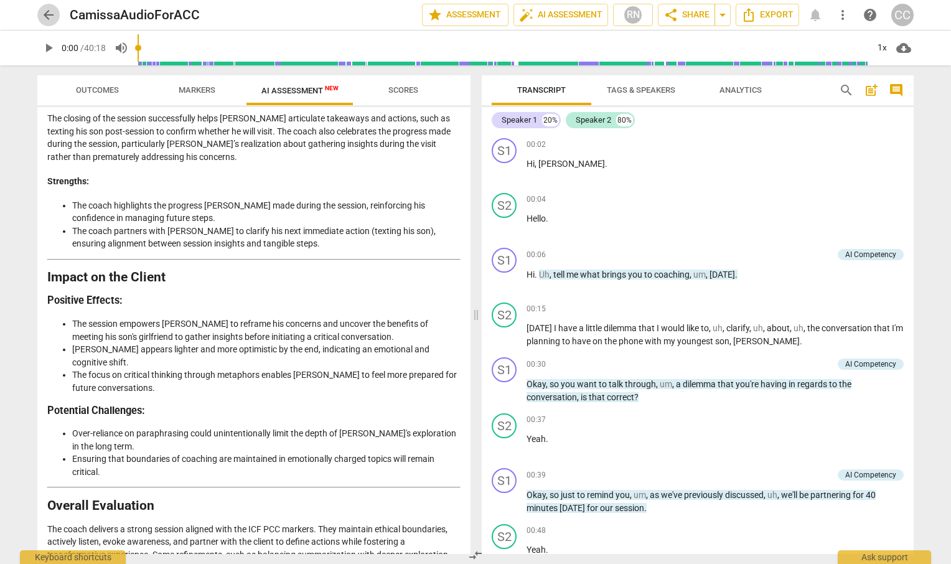
click at [45, 17] on span "arrow_back" at bounding box center [48, 14] width 15 height 15
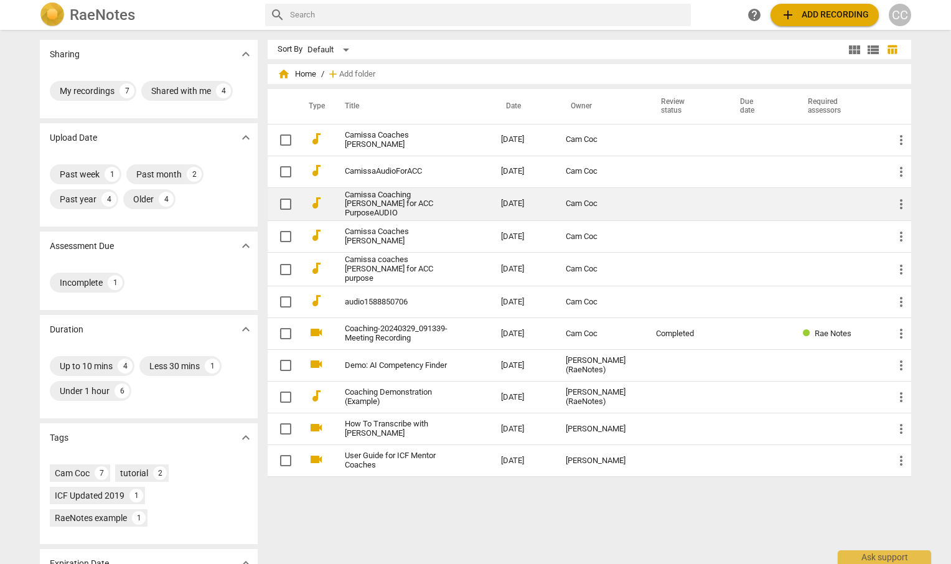
click at [398, 204] on link "Camissa Coaching [PERSON_NAME] for ACC PurposeAUDIO" at bounding box center [400, 204] width 111 height 28
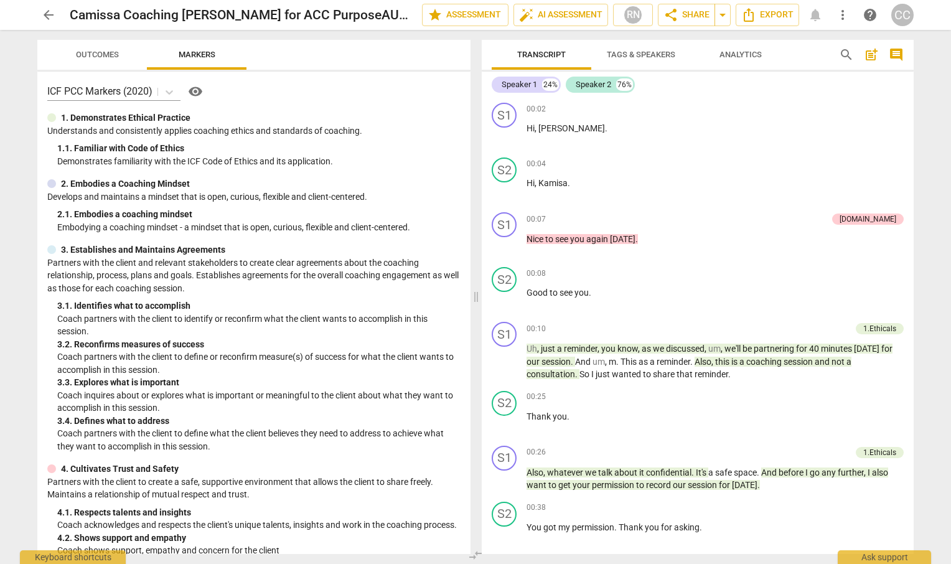
click at [93, 55] on span "Outcomes" at bounding box center [97, 54] width 43 height 9
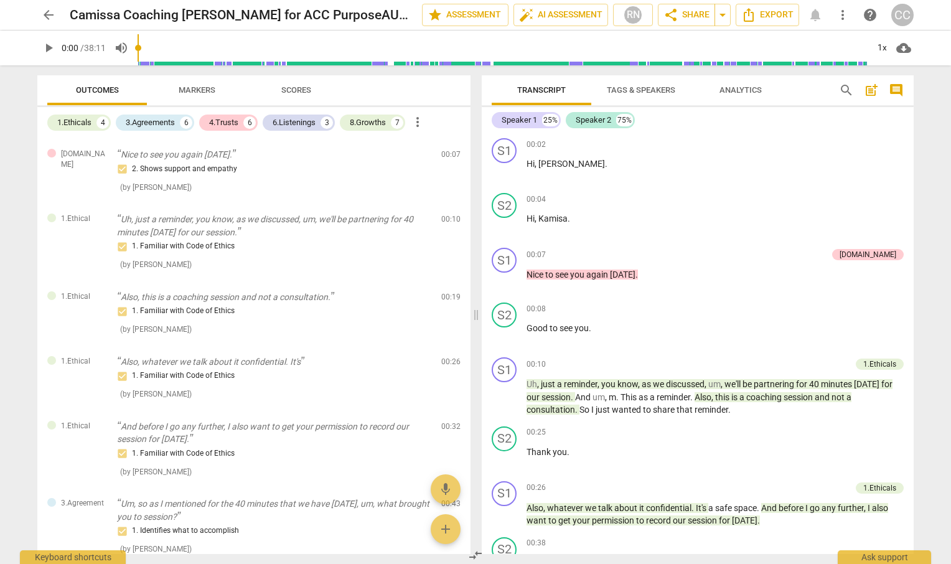
click at [180, 92] on span "Markers" at bounding box center [197, 89] width 37 height 9
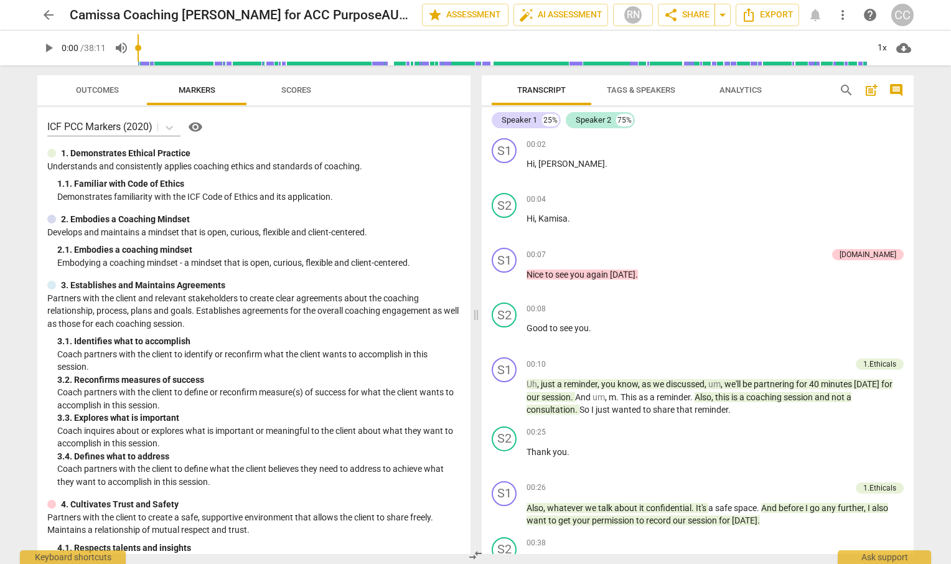
click at [47, 14] on span "arrow_back" at bounding box center [48, 14] width 15 height 15
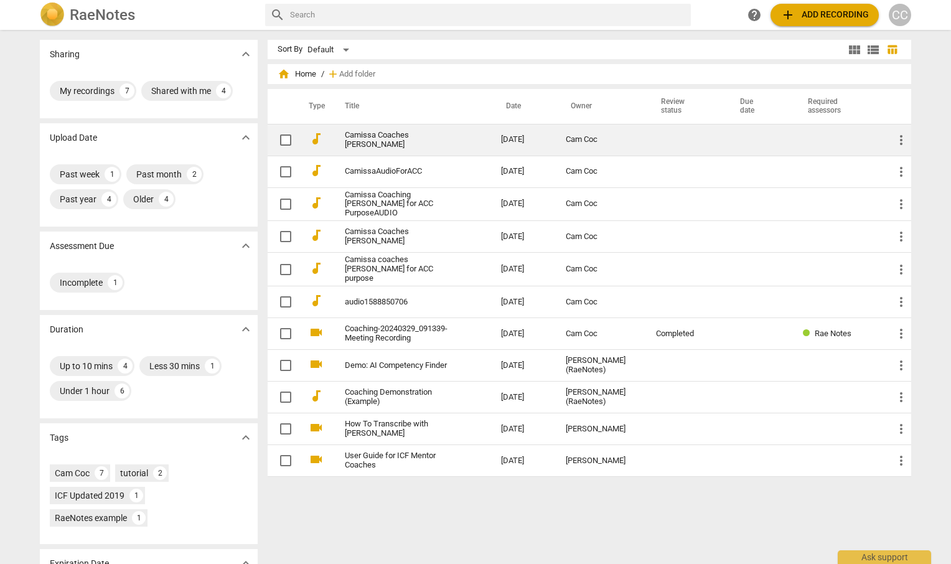
click at [379, 141] on link "Camissa Coaches [PERSON_NAME]" at bounding box center [400, 140] width 111 height 19
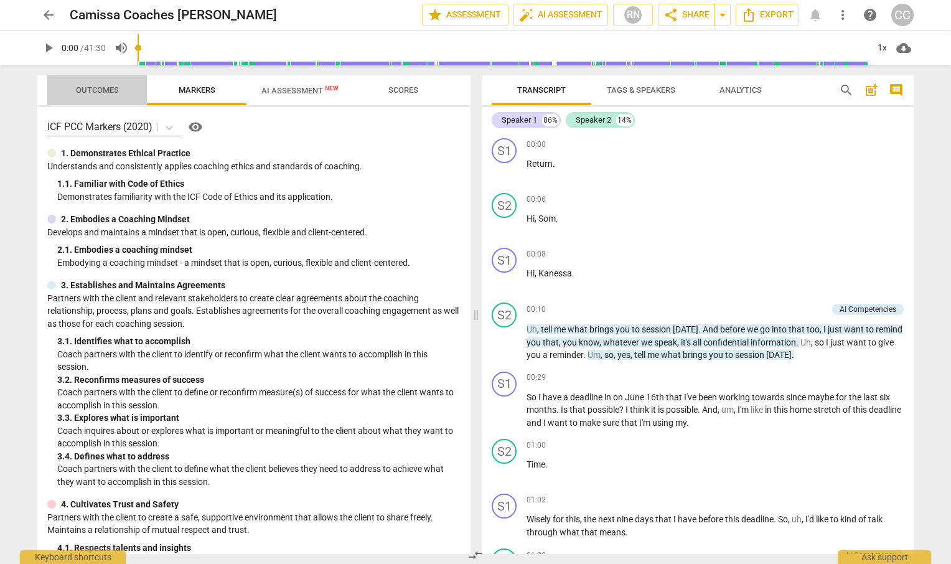
click at [88, 89] on span "Outcomes" at bounding box center [97, 89] width 43 height 9
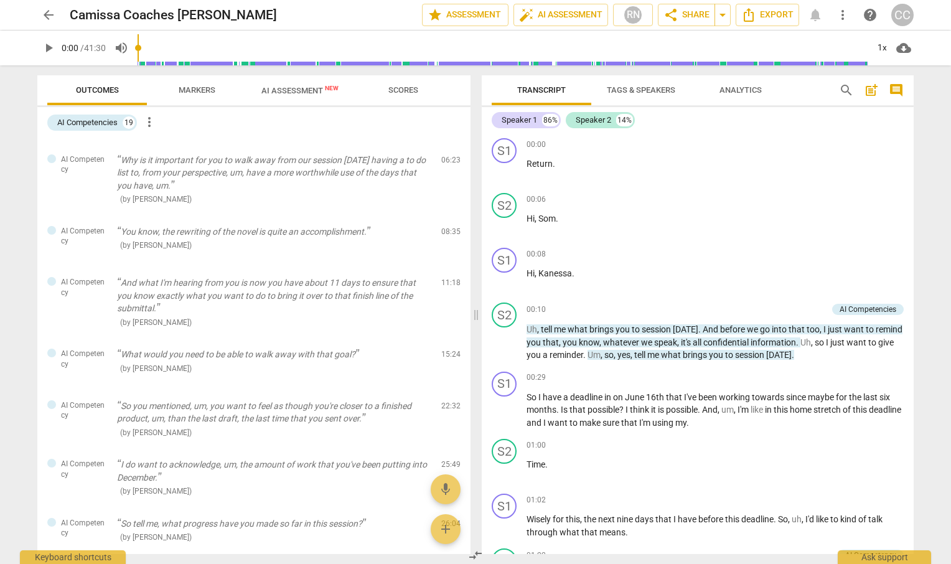
scroll to position [349, 0]
click at [151, 121] on span "more_vert" at bounding box center [149, 122] width 15 height 15
click at [104, 118] on div at bounding box center [475, 282] width 951 height 564
click at [96, 120] on div "AI Competencies" at bounding box center [87, 122] width 60 height 12
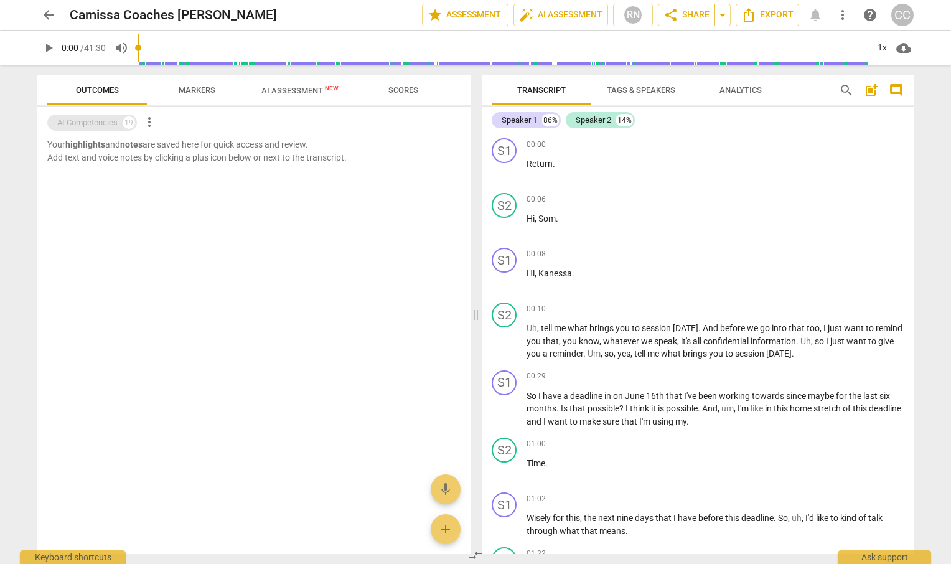
scroll to position [0, 0]
click at [96, 120] on div "AI Competencies" at bounding box center [87, 122] width 60 height 12
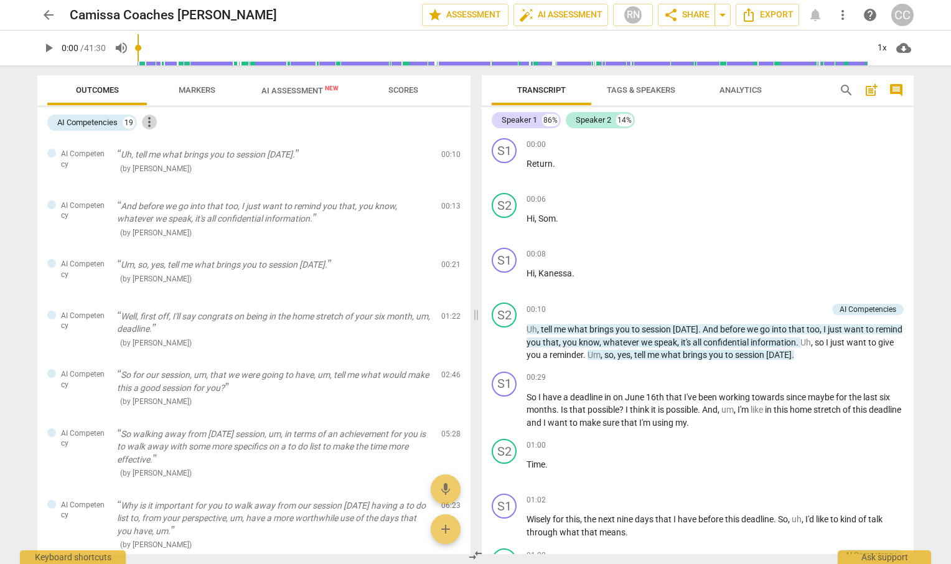
click at [151, 122] on span "more_vert" at bounding box center [149, 122] width 15 height 15
click at [75, 123] on div at bounding box center [475, 282] width 951 height 564
click at [90, 121] on div "AI Competencies" at bounding box center [87, 122] width 60 height 12
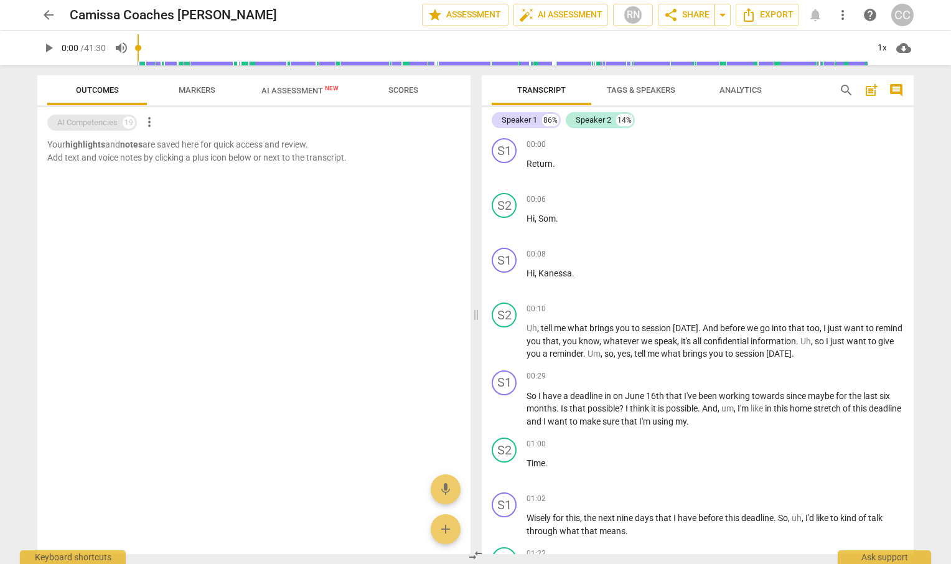
click at [90, 121] on div "AI Competencies" at bounding box center [87, 122] width 60 height 12
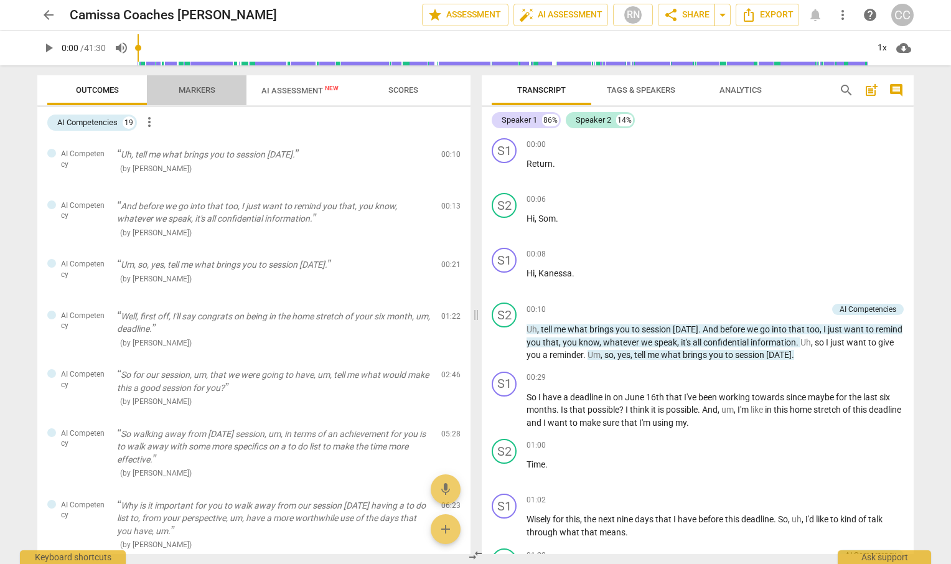
click at [198, 92] on span "Markers" at bounding box center [197, 89] width 37 height 9
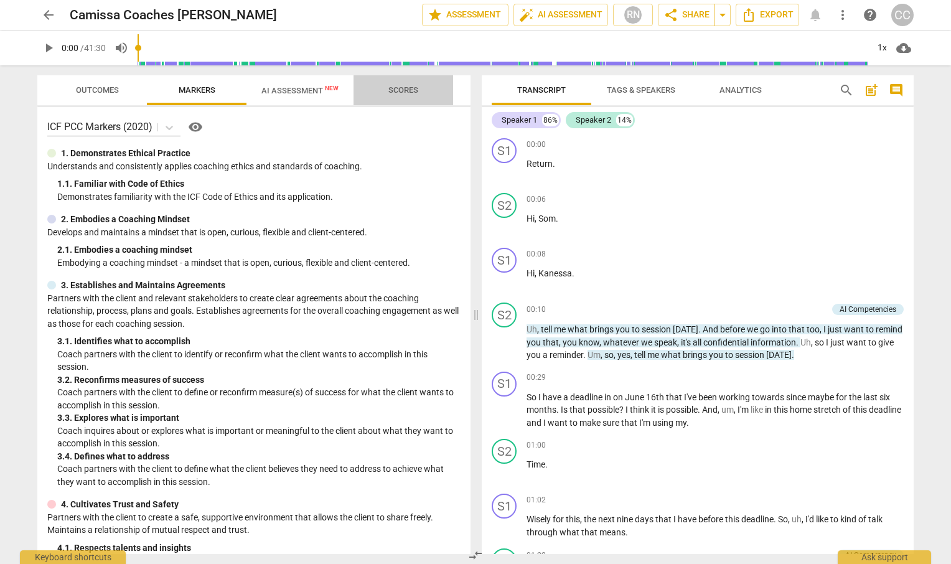
click at [413, 93] on span "Scores" at bounding box center [403, 89] width 30 height 9
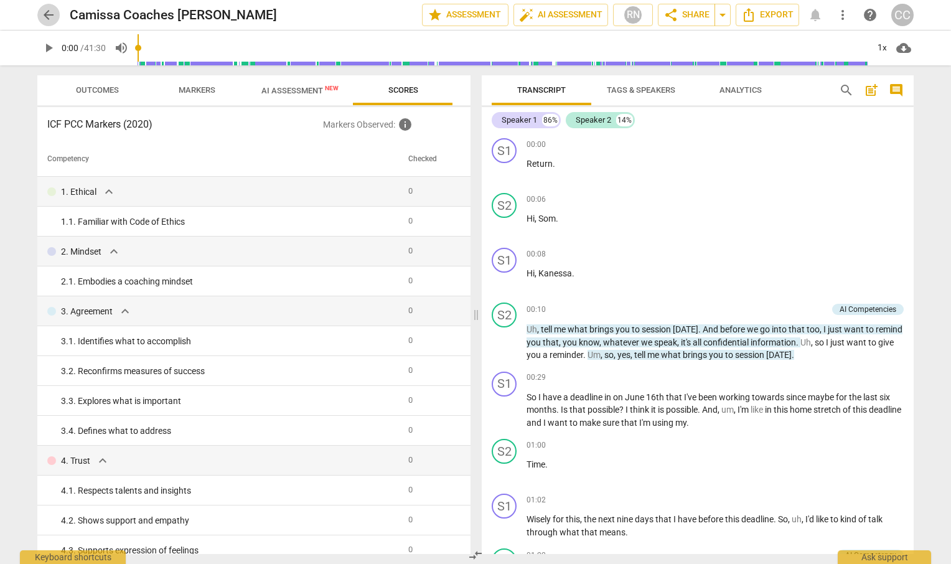
click at [43, 13] on span "arrow_back" at bounding box center [48, 14] width 15 height 15
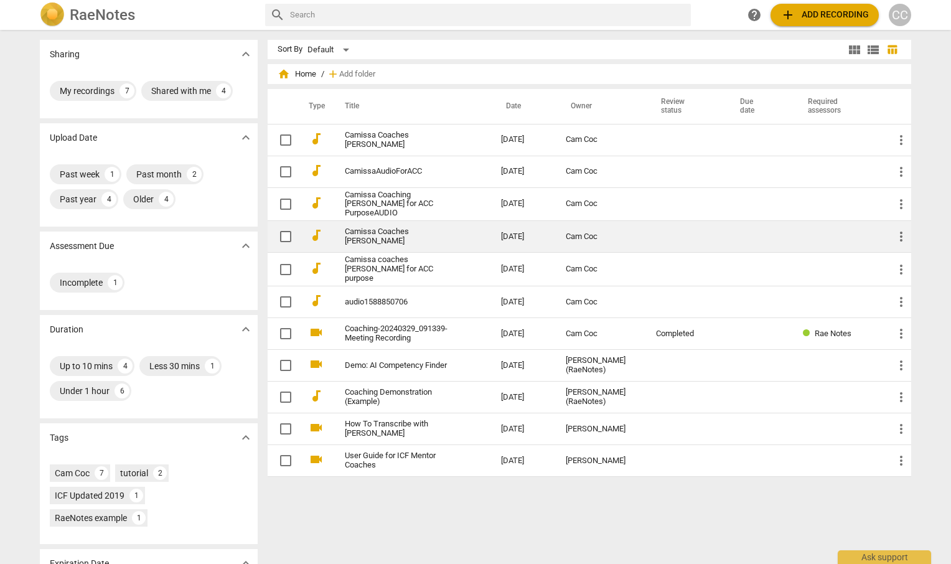
click at [397, 237] on link "Camissa Coaches [PERSON_NAME]" at bounding box center [400, 236] width 111 height 19
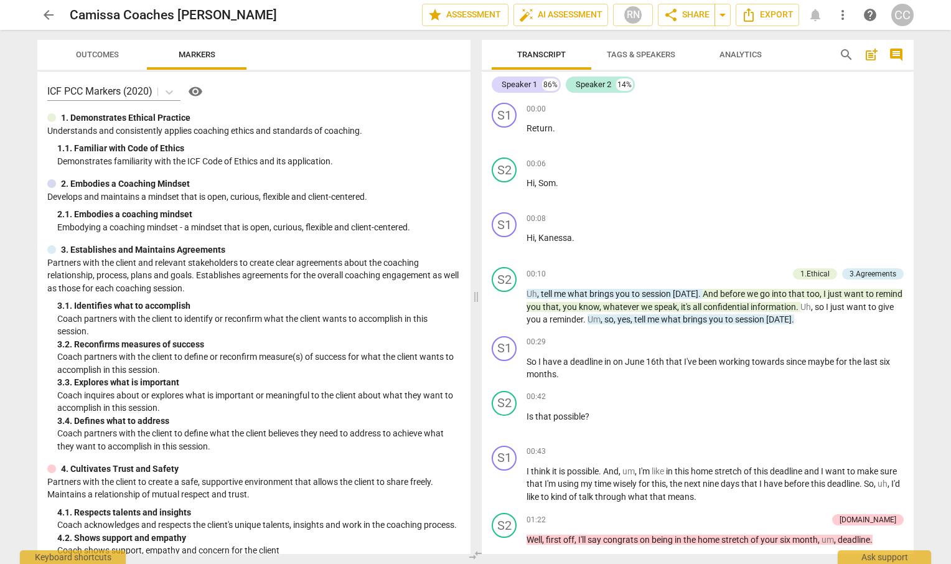
click at [92, 53] on span "Outcomes" at bounding box center [97, 54] width 43 height 9
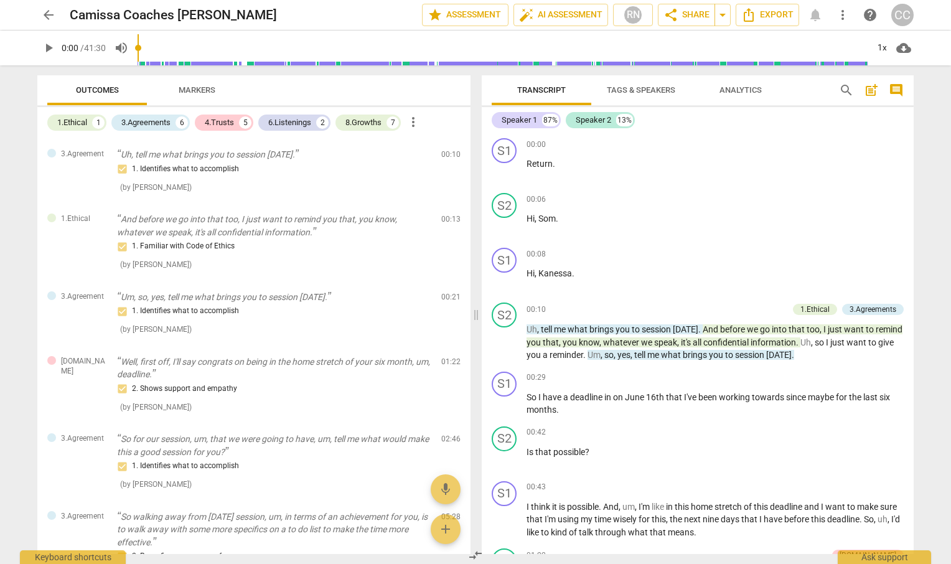
click at [92, 53] on p "0:00 / 41:30" at bounding box center [84, 48] width 44 height 13
click at [88, 87] on span "Outcomes" at bounding box center [97, 89] width 43 height 9
click at [189, 92] on span "Markers" at bounding box center [197, 89] width 37 height 9
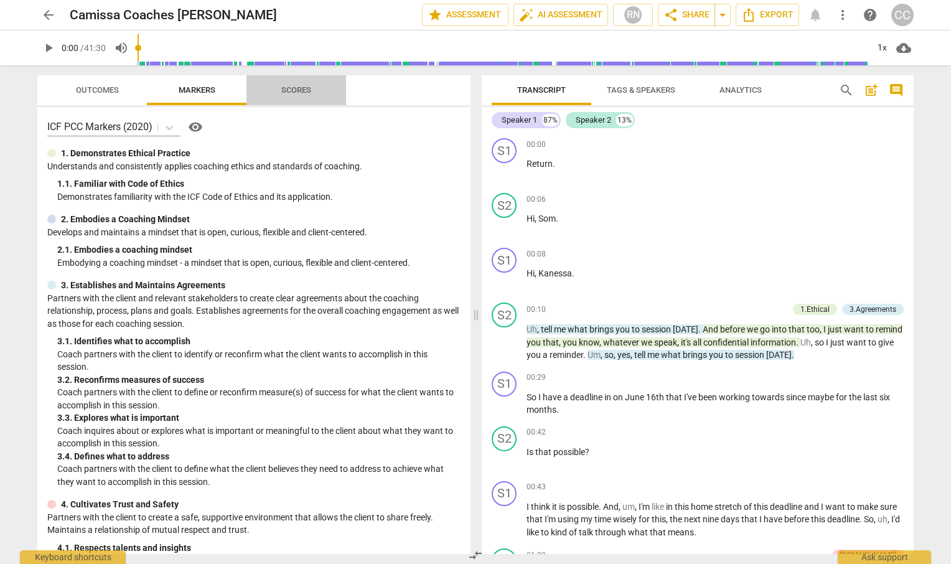
click at [272, 91] on span "Scores" at bounding box center [296, 90] width 60 height 17
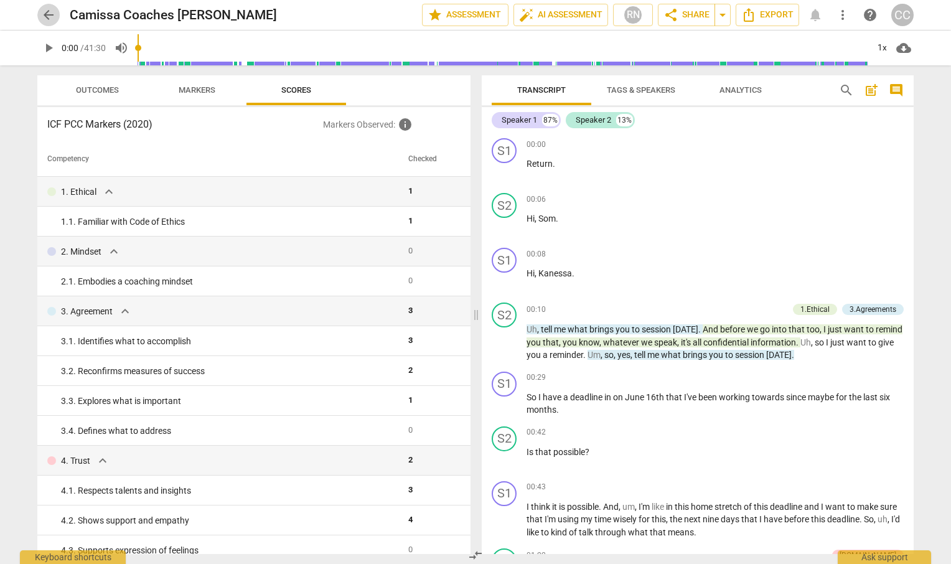
click at [50, 19] on span "arrow_back" at bounding box center [48, 14] width 15 height 15
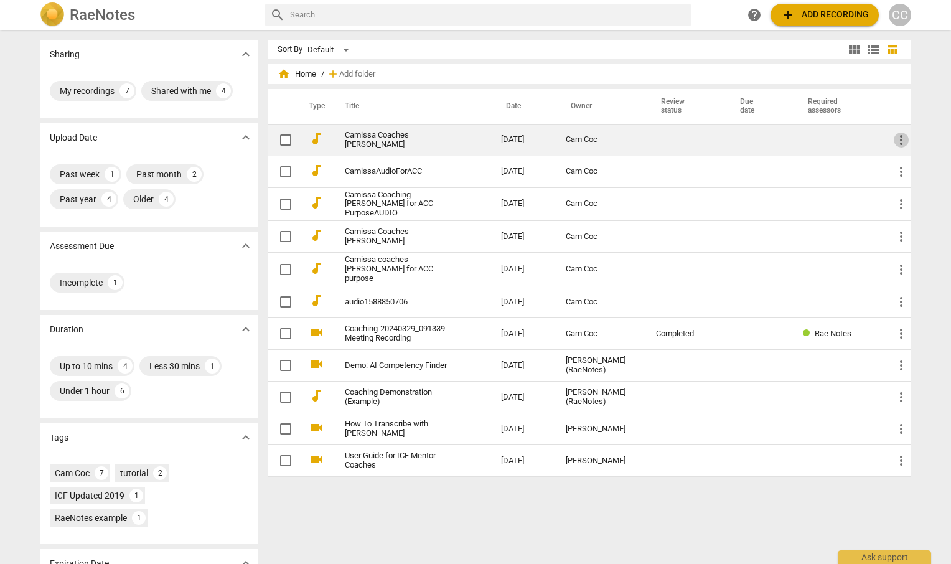
click at [904, 136] on span "more_vert" at bounding box center [901, 140] width 15 height 15
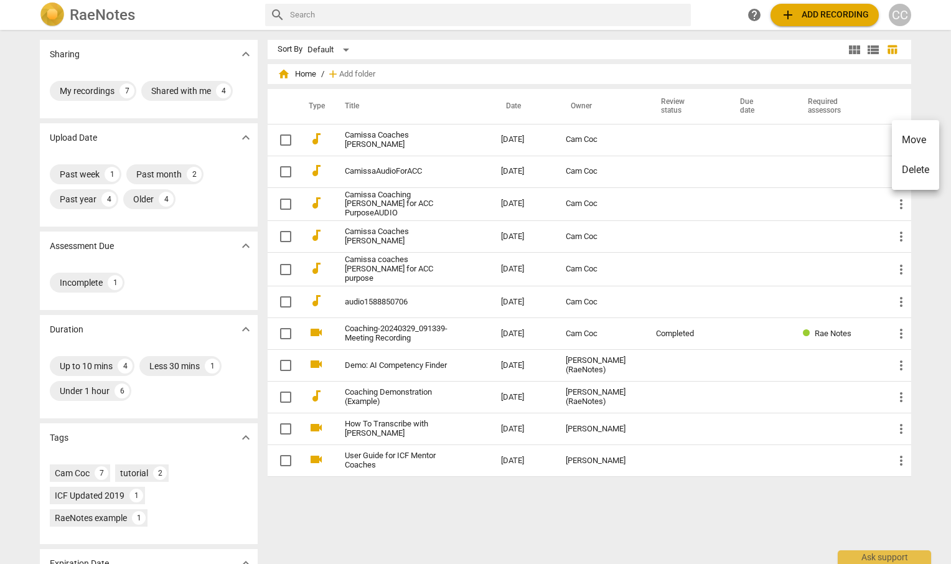
click at [411, 136] on div at bounding box center [475, 282] width 951 height 564
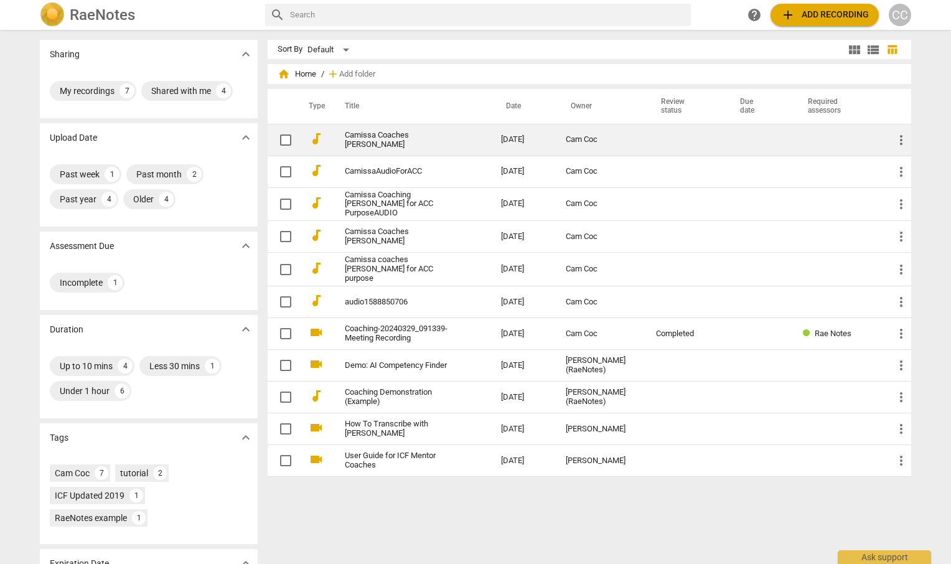
click at [362, 139] on link "Camissa Coaches [PERSON_NAME]" at bounding box center [400, 140] width 111 height 19
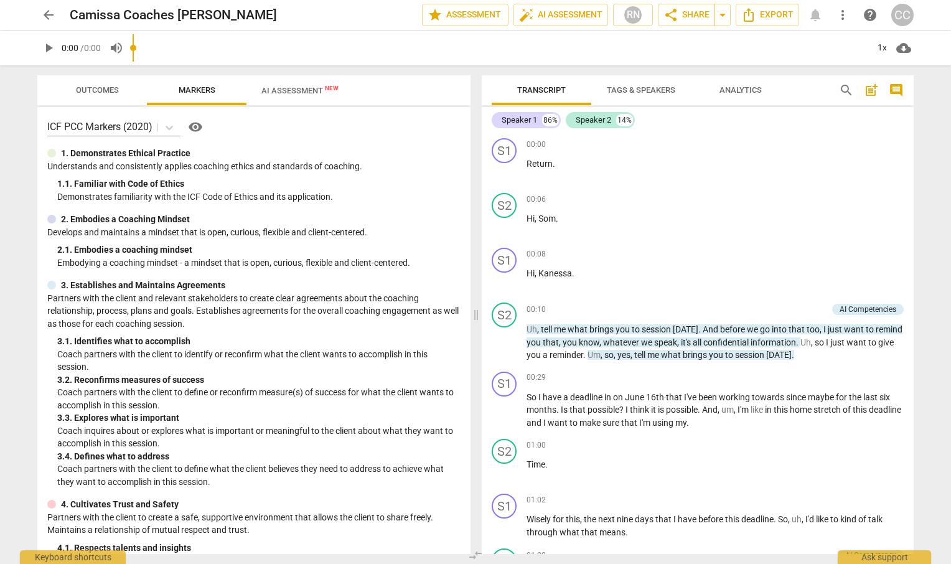
click at [298, 54] on input "range" at bounding box center [500, 48] width 735 height 40
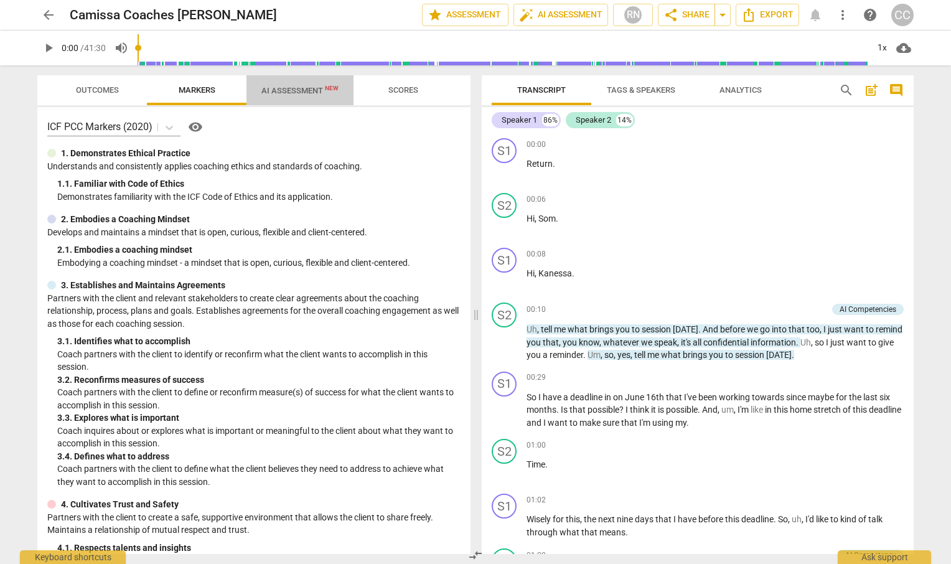
click at [291, 82] on span "AI Assessment New" at bounding box center [300, 90] width 107 height 19
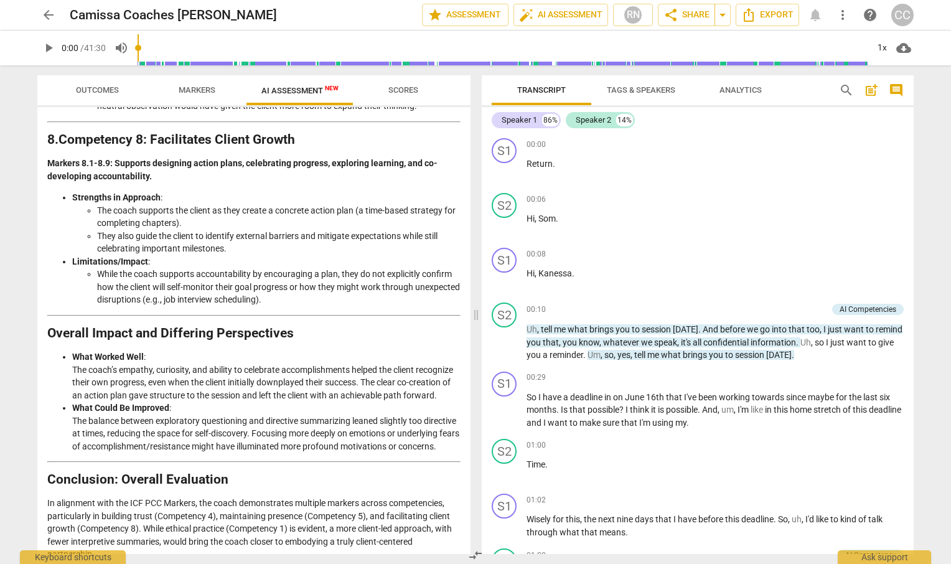
scroll to position [1849, 0]
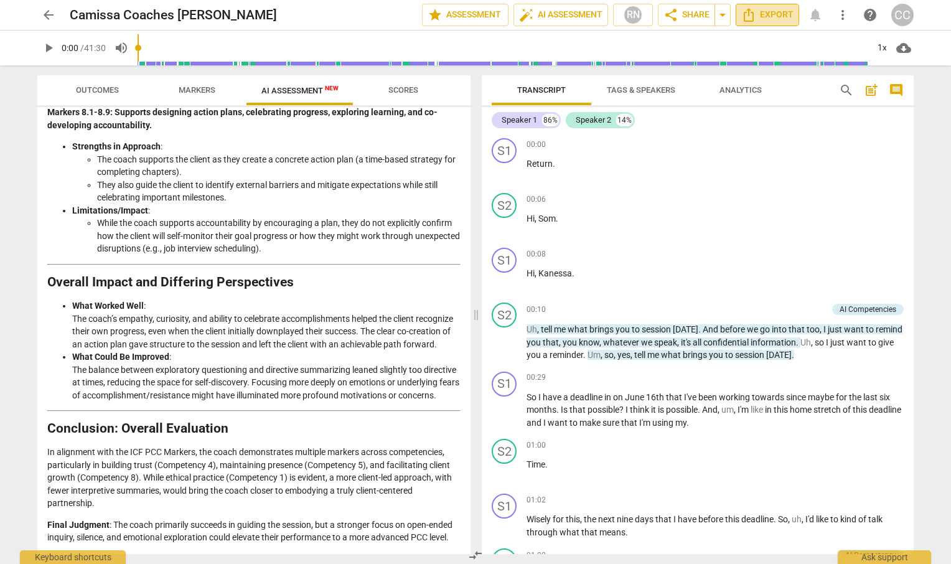
click at [758, 15] on span "Export" at bounding box center [767, 14] width 52 height 15
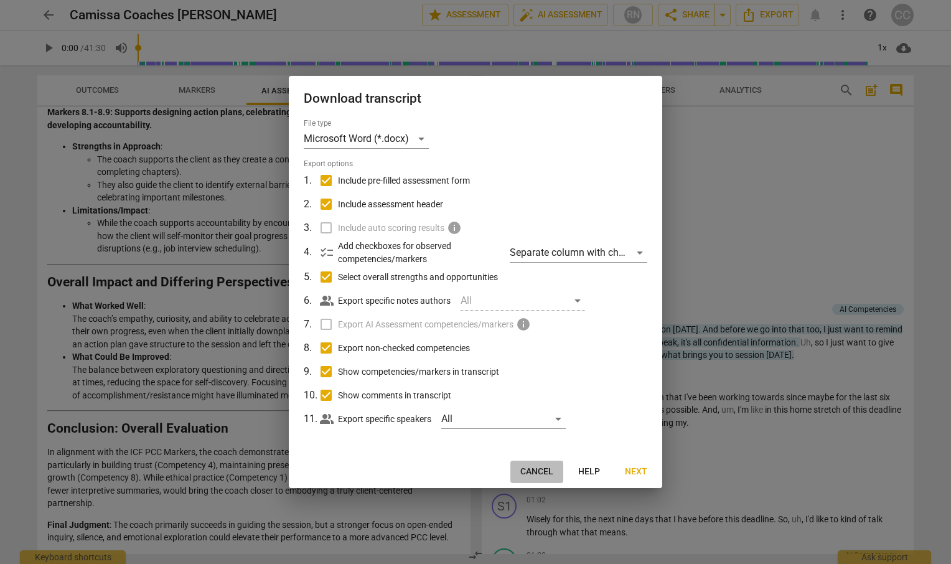
click at [530, 469] on span "Cancel" at bounding box center [536, 472] width 33 height 12
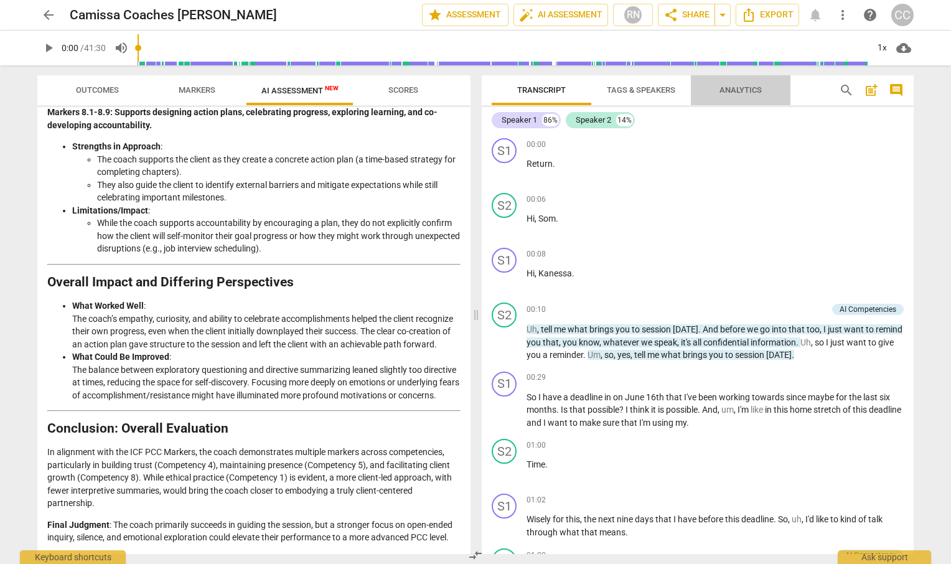
click at [736, 93] on span "Analytics" at bounding box center [741, 89] width 42 height 9
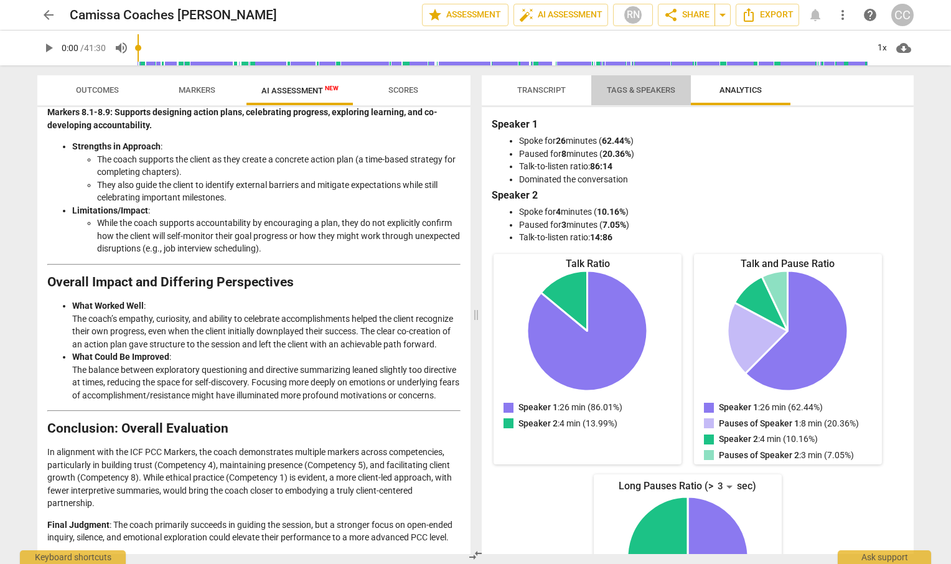
click at [638, 94] on span "Tags & Speakers" at bounding box center [641, 89] width 68 height 9
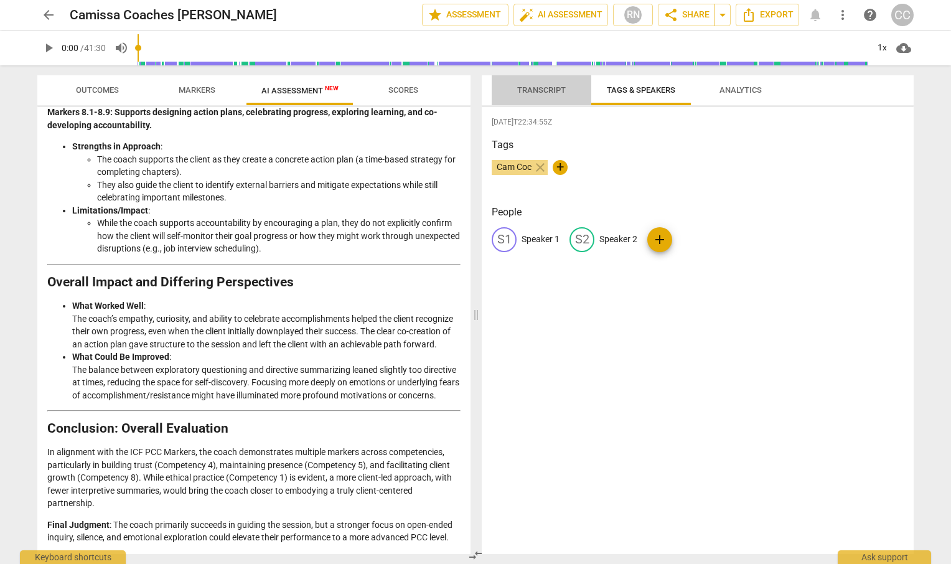
click at [535, 90] on span "Transcript" at bounding box center [541, 89] width 49 height 9
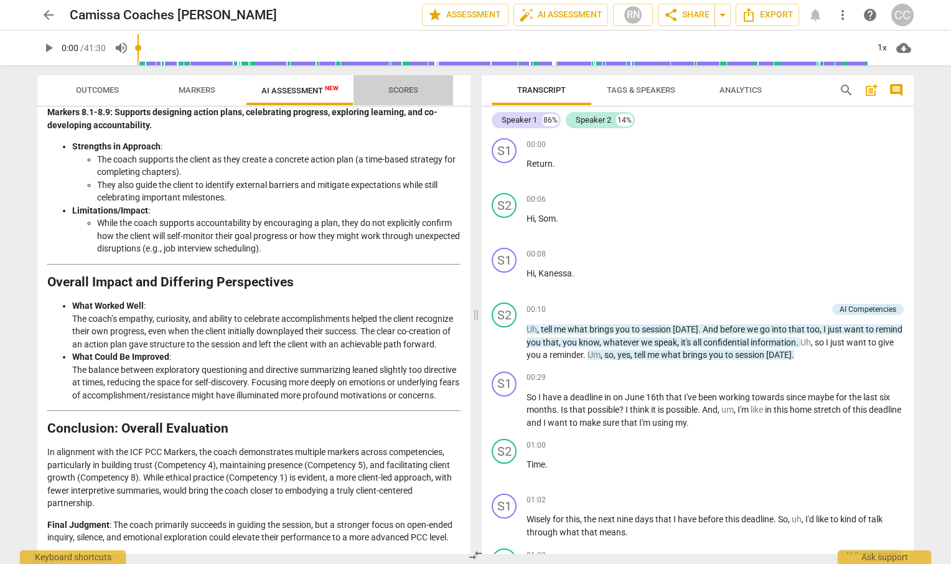
click at [410, 87] on span "Scores" at bounding box center [403, 89] width 30 height 9
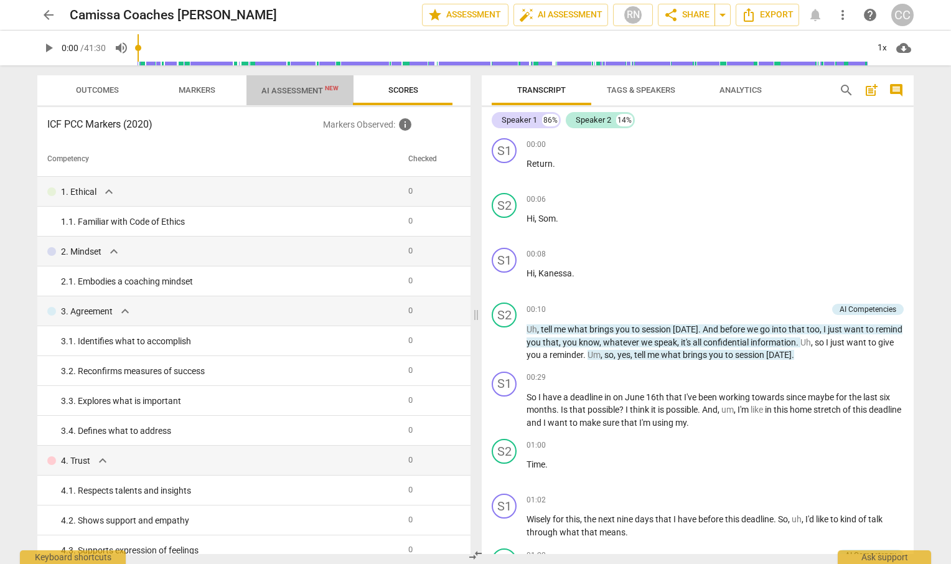
click at [304, 89] on span "AI Assessment New" at bounding box center [299, 90] width 77 height 9
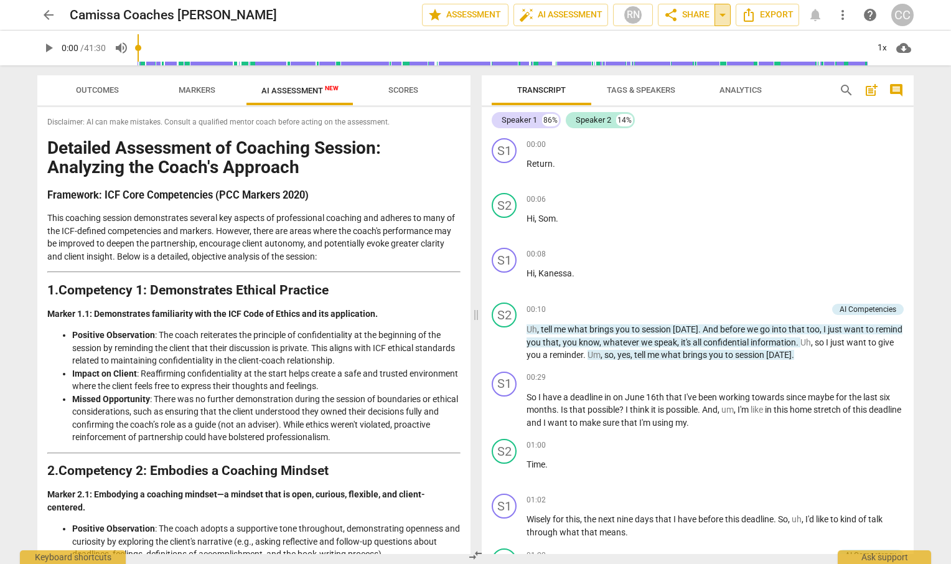
click at [726, 14] on span "arrow_drop_down" at bounding box center [722, 14] width 15 height 15
click at [668, 10] on span "share" at bounding box center [671, 14] width 15 height 15
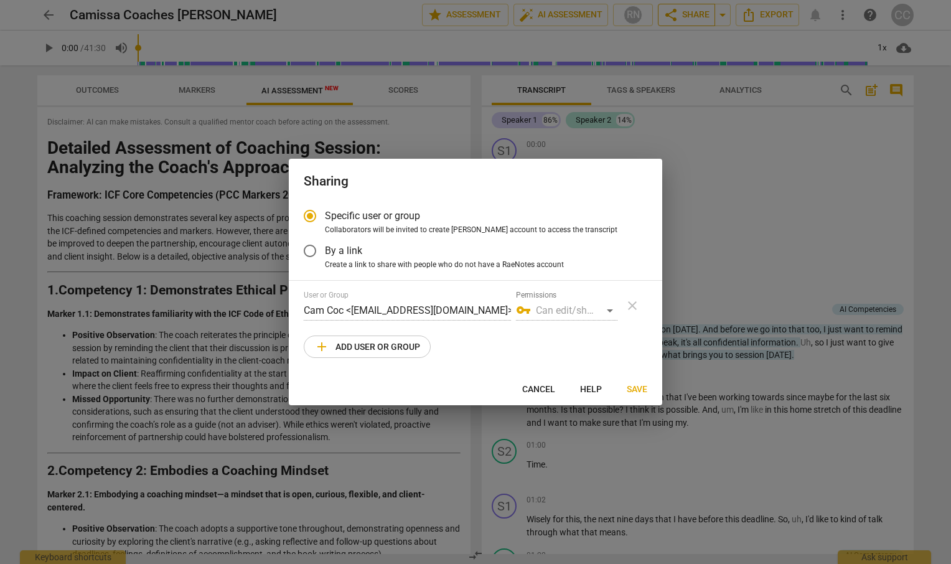
radio input "false"
click at [610, 312] on div "vpn_key Can edit/share" at bounding box center [566, 311] width 101 height 20
click at [552, 309] on div "vpn_key Can edit/share" at bounding box center [566, 311] width 101 height 20
click at [309, 250] on input "By a link" at bounding box center [310, 251] width 30 height 30
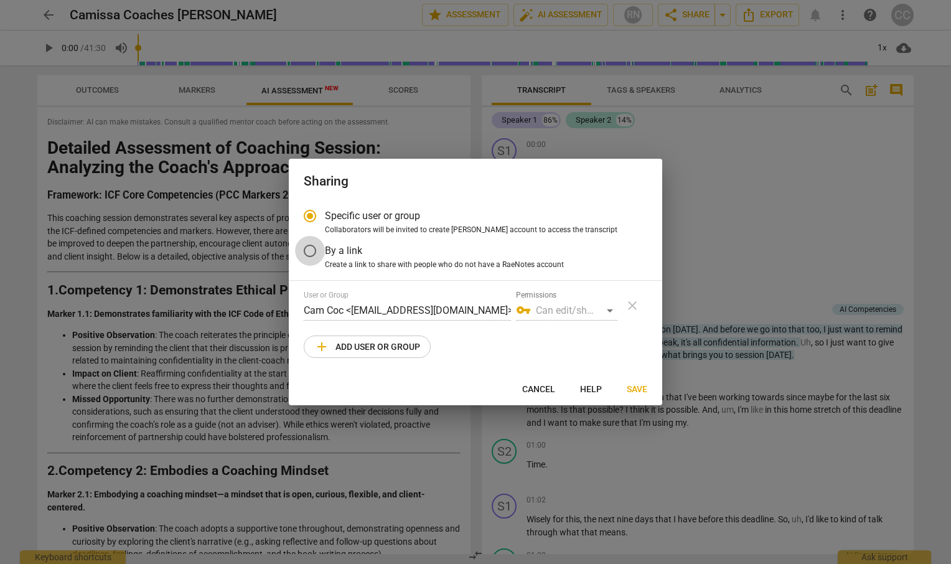
radio input "false"
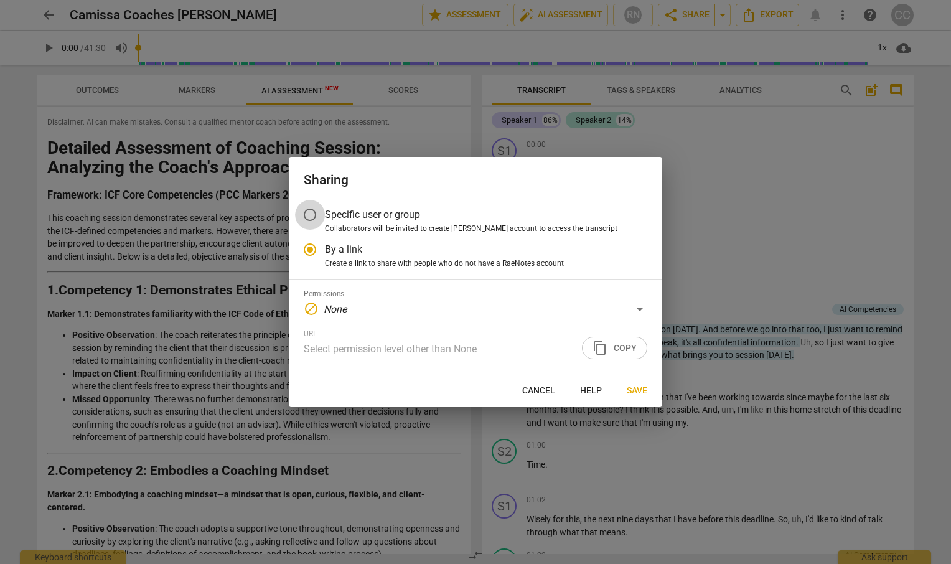
click at [310, 212] on input "Specific user or group" at bounding box center [310, 215] width 30 height 30
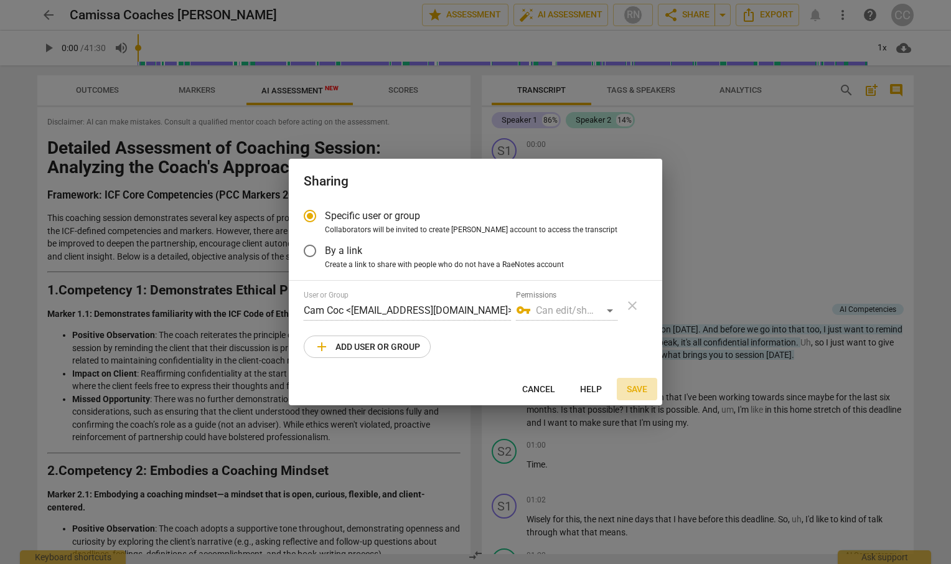
click at [639, 386] on span "Save" at bounding box center [637, 389] width 21 height 12
radio input "false"
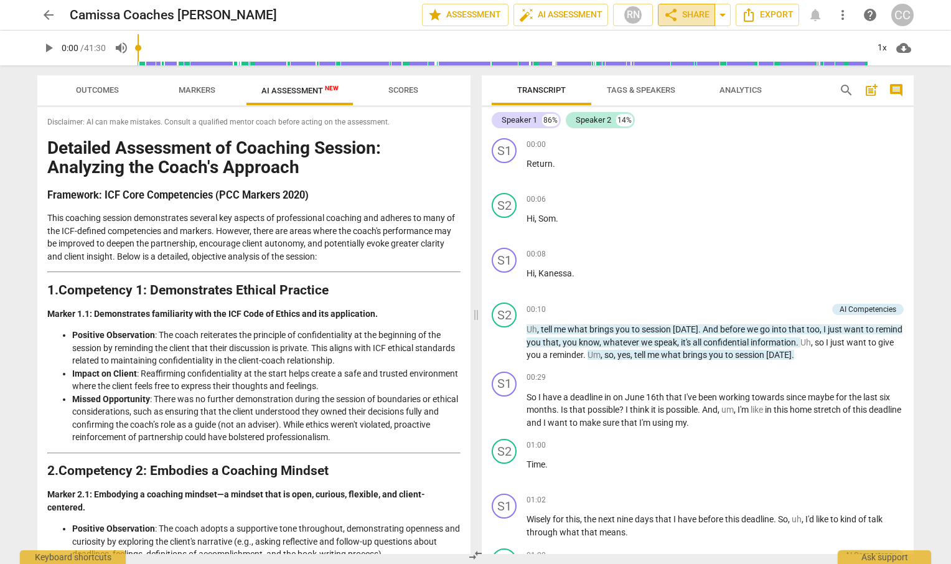
click at [698, 21] on span "share Share" at bounding box center [687, 14] width 46 height 15
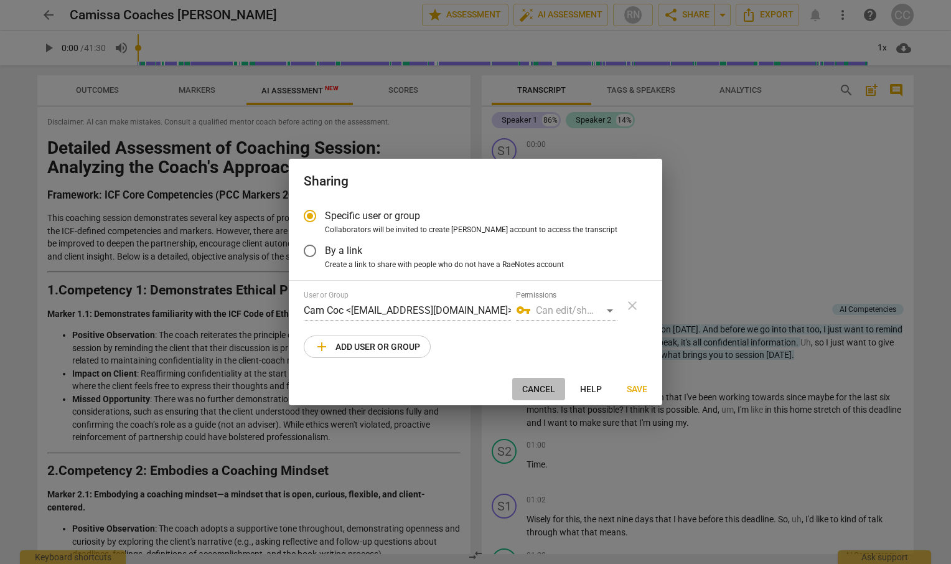
click at [537, 382] on button "Cancel" at bounding box center [538, 389] width 53 height 22
radio input "false"
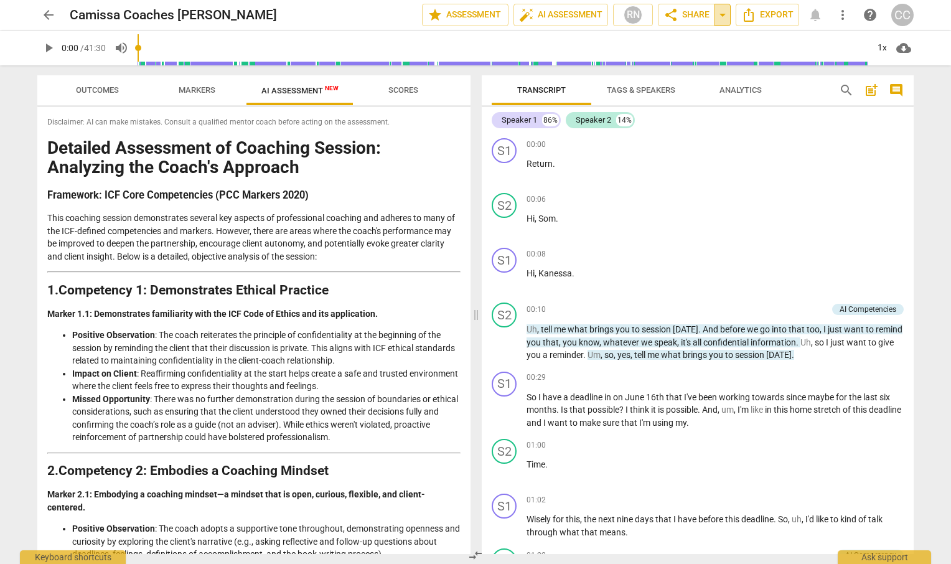
click at [726, 15] on span "arrow_drop_down" at bounding box center [722, 14] width 15 height 15
click at [685, 11] on span "share Share" at bounding box center [687, 14] width 46 height 15
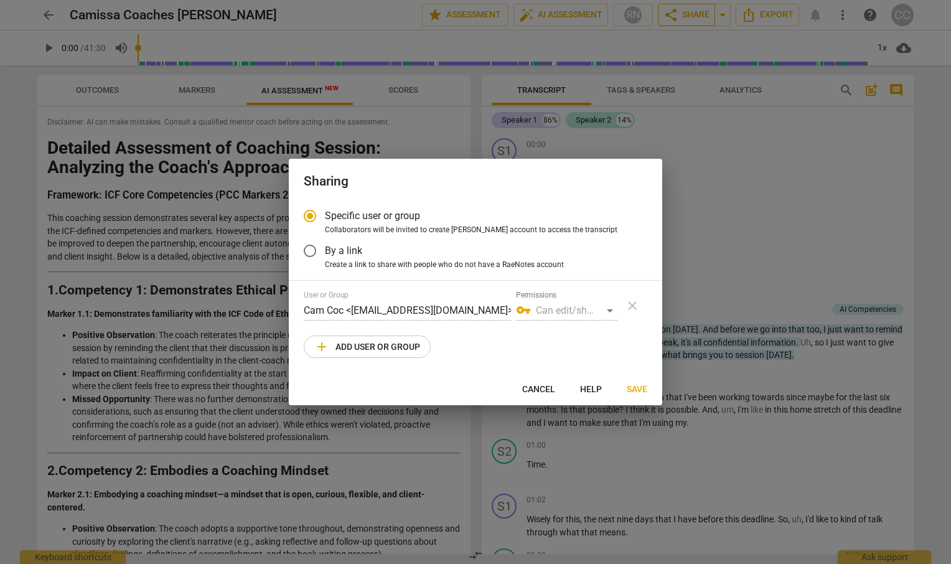
click at [685, 11] on div at bounding box center [475, 282] width 951 height 564
radio input "false"
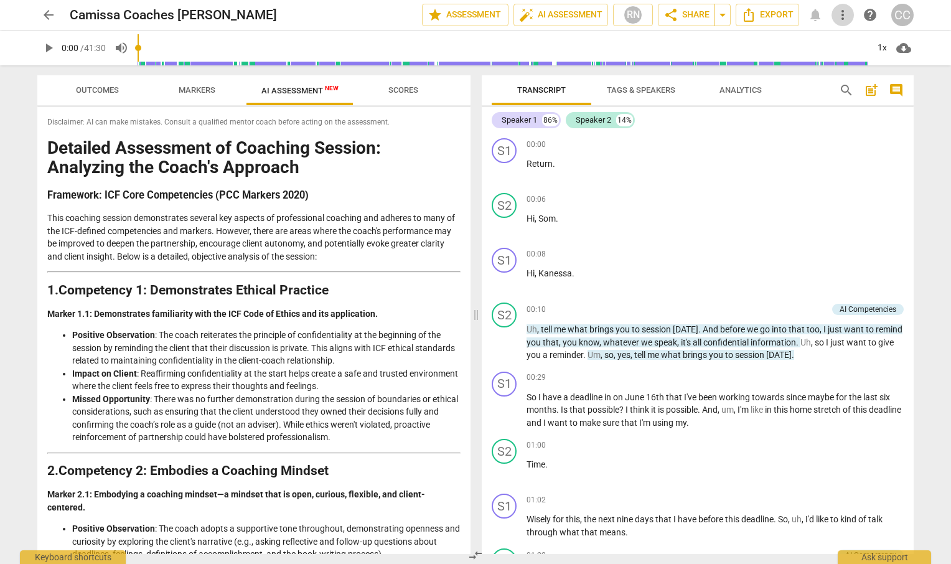
click at [840, 14] on span "more_vert" at bounding box center [842, 14] width 15 height 15
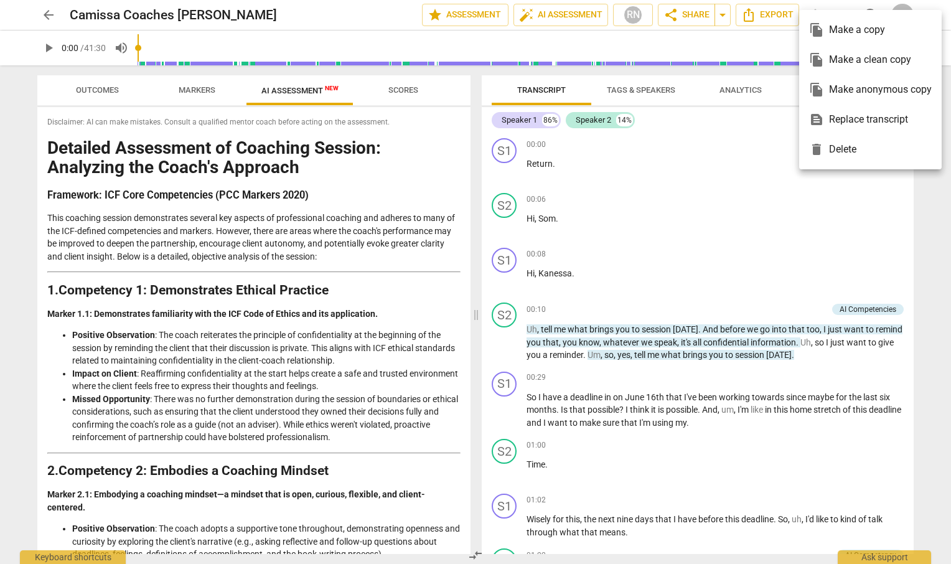
click at [476, 86] on div at bounding box center [475, 282] width 951 height 564
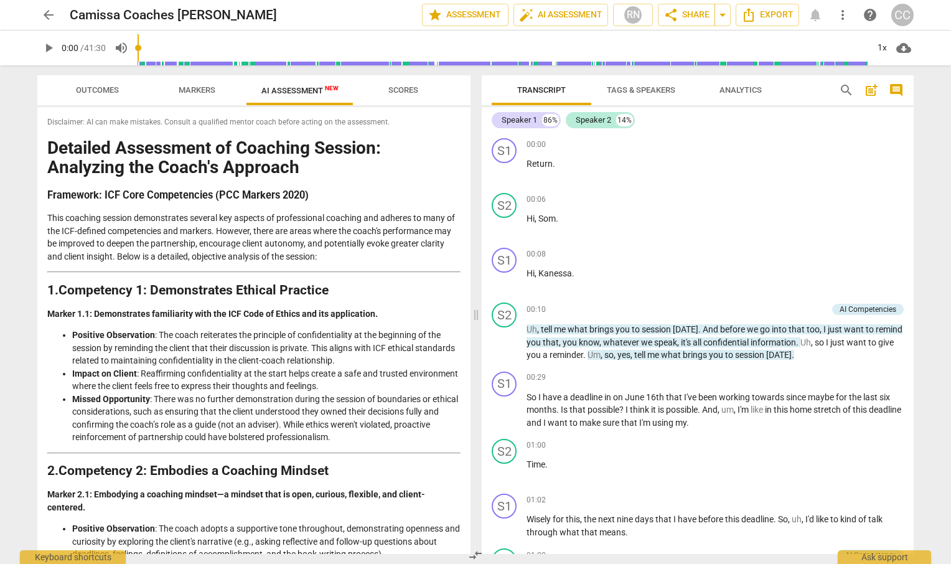
click at [476, 86] on span at bounding box center [475, 314] width 7 height 499
click at [905, 50] on span "cloud_download" at bounding box center [903, 47] width 15 height 15
click at [446, 16] on div at bounding box center [475, 282] width 951 height 564
click at [446, 16] on span "star Assessment" at bounding box center [465, 14] width 75 height 15
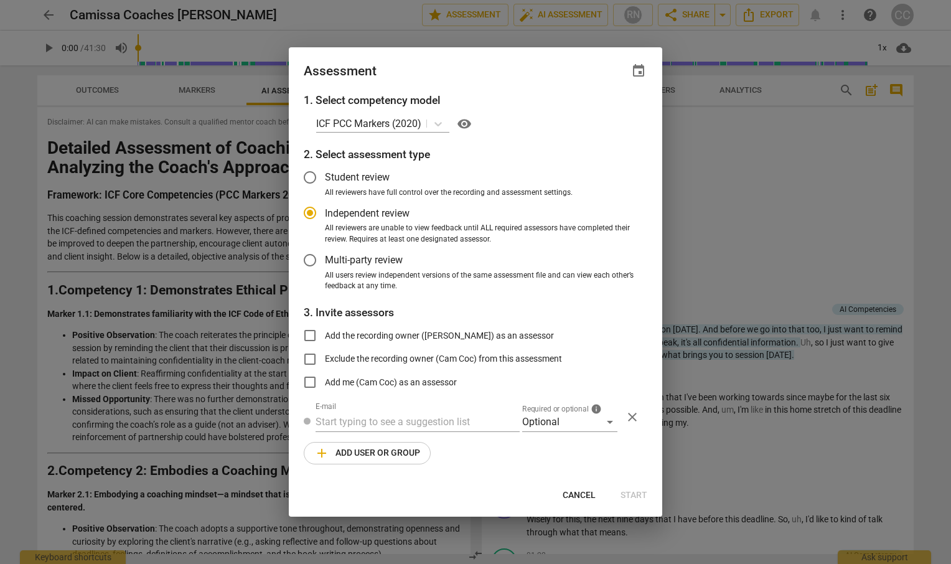
radio input "false"
click at [309, 175] on input "Student review" at bounding box center [310, 177] width 30 height 30
click at [349, 421] on input "text" at bounding box center [418, 422] width 204 height 20
click at [612, 417] on div "Optional" at bounding box center [569, 422] width 95 height 20
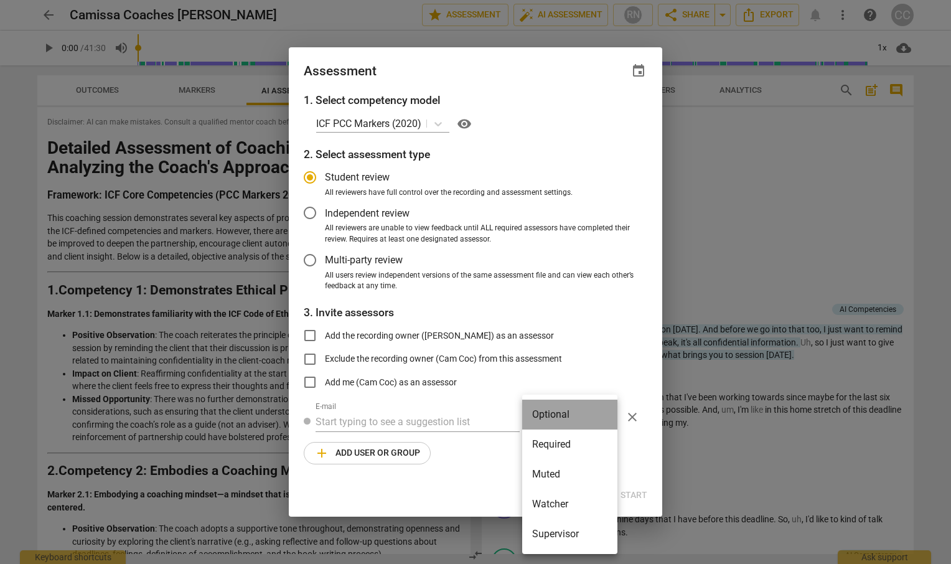
click at [612, 417] on li "Optional" at bounding box center [569, 415] width 95 height 30
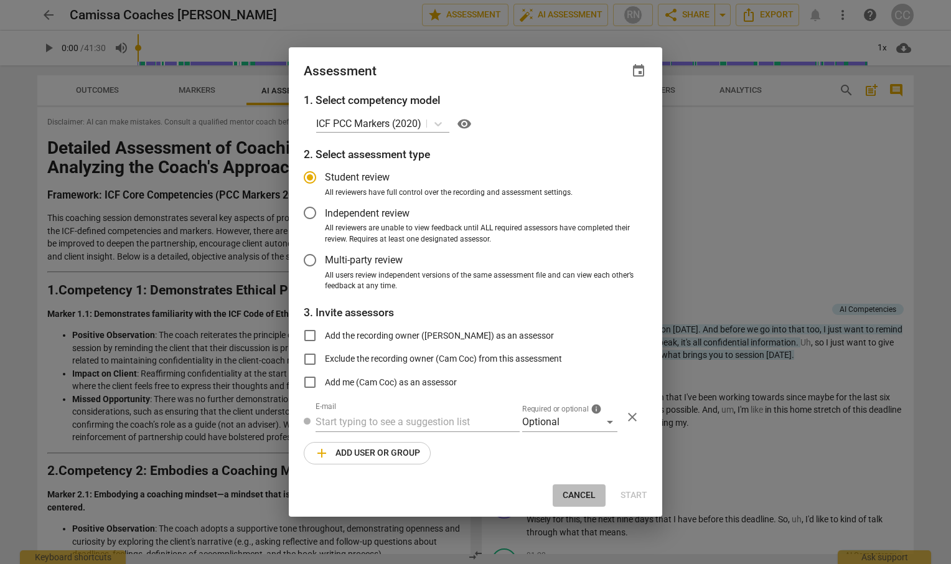
click at [578, 491] on span "Cancel" at bounding box center [579, 495] width 33 height 12
radio input "false"
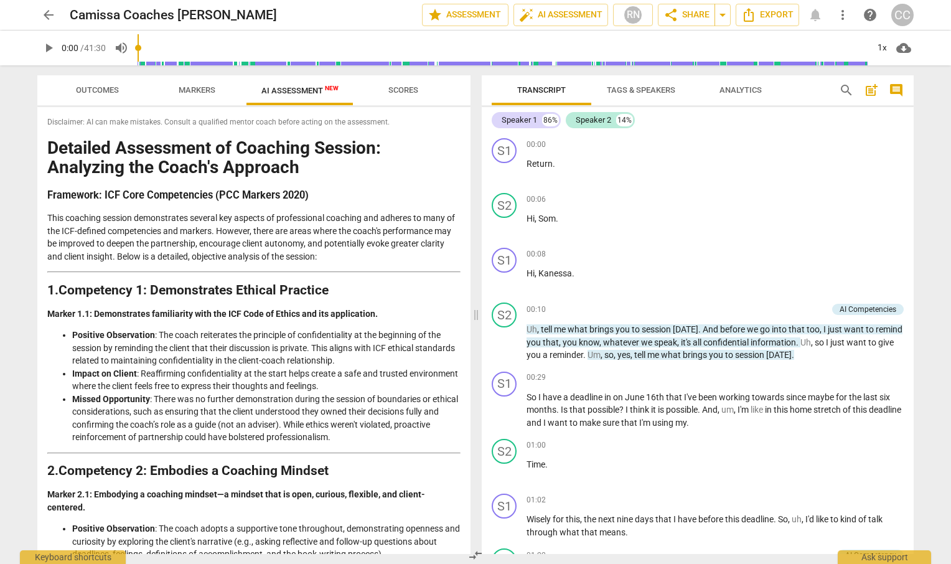
click at [194, 145] on h1 "Detailed Assessment of Coaching Session: Analyzing the Coach's Approach" at bounding box center [253, 158] width 413 height 39
click at [87, 93] on span "Outcomes" at bounding box center [97, 89] width 43 height 9
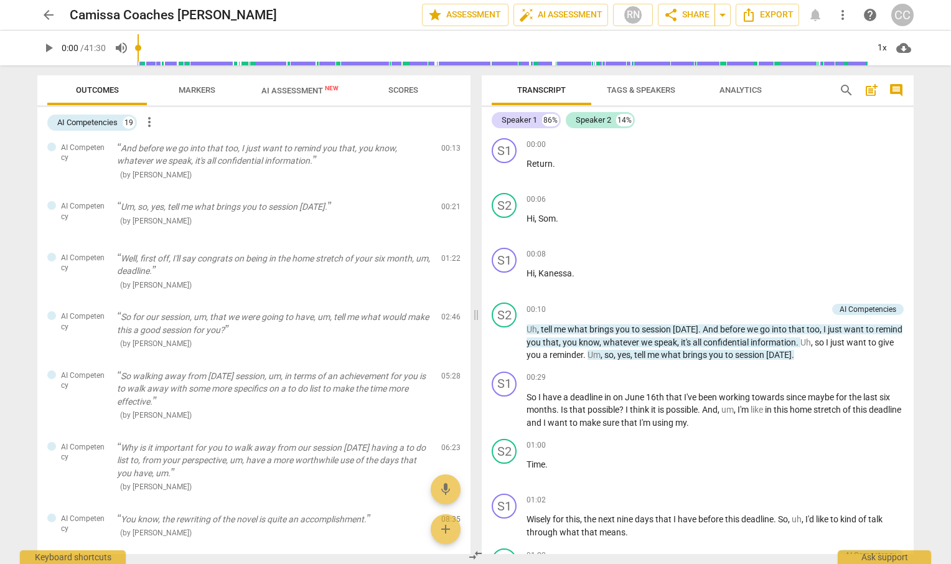
scroll to position [0, 0]
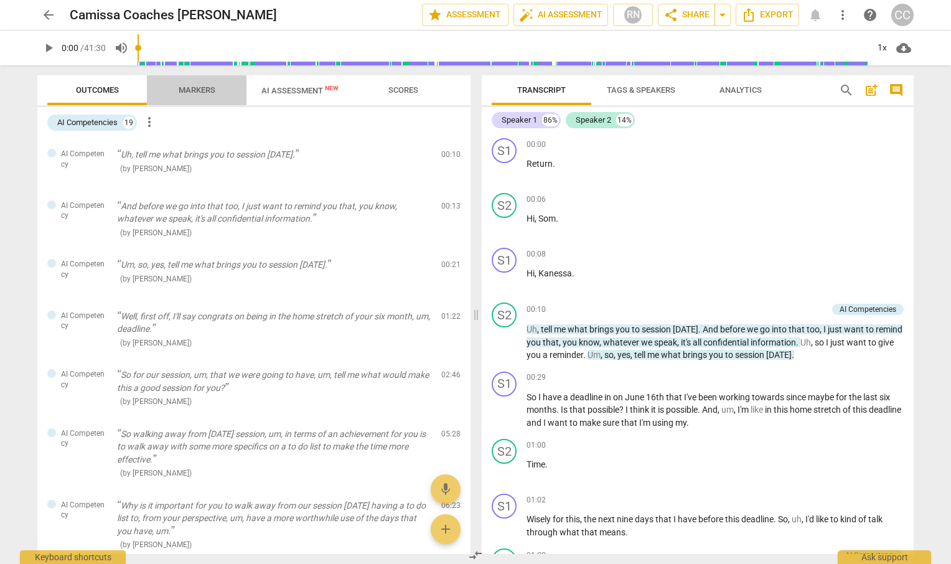
click at [209, 93] on span "Markers" at bounding box center [197, 89] width 37 height 9
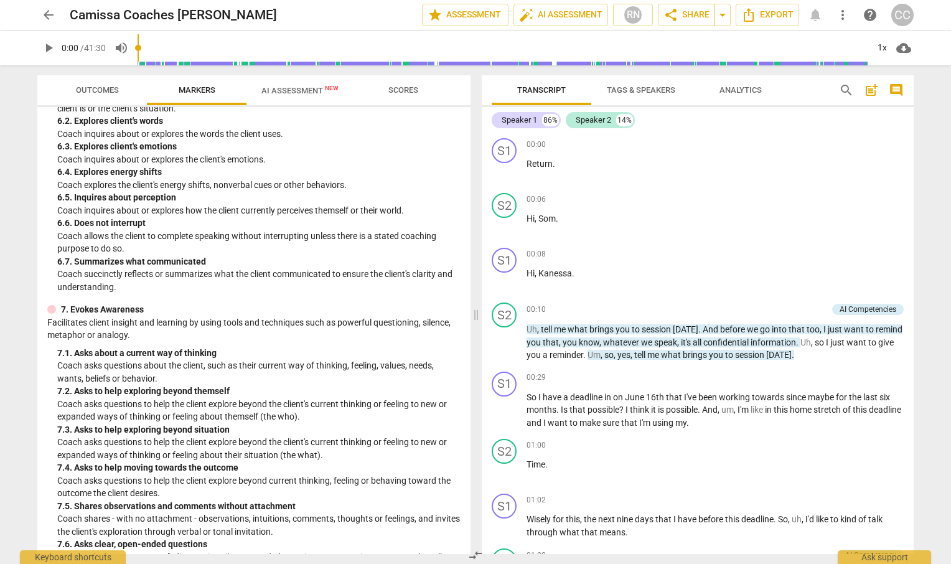
scroll to position [1244, 0]
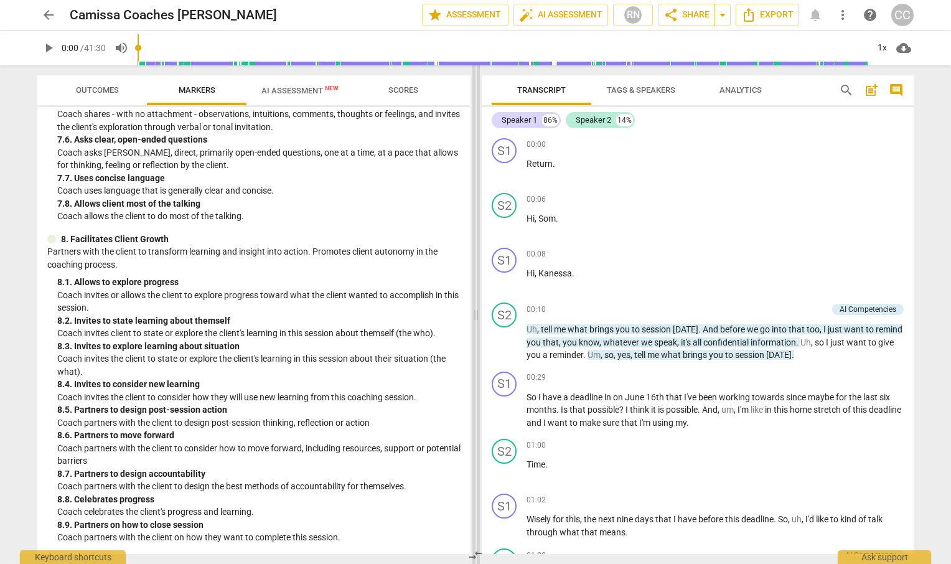
click at [474, 312] on span at bounding box center [475, 314] width 7 height 499
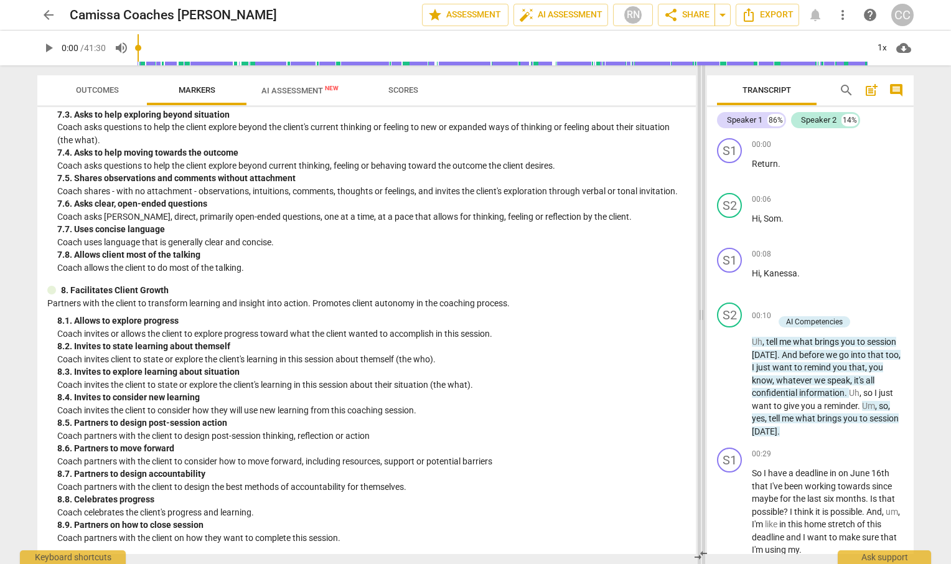
scroll to position [1002, 0]
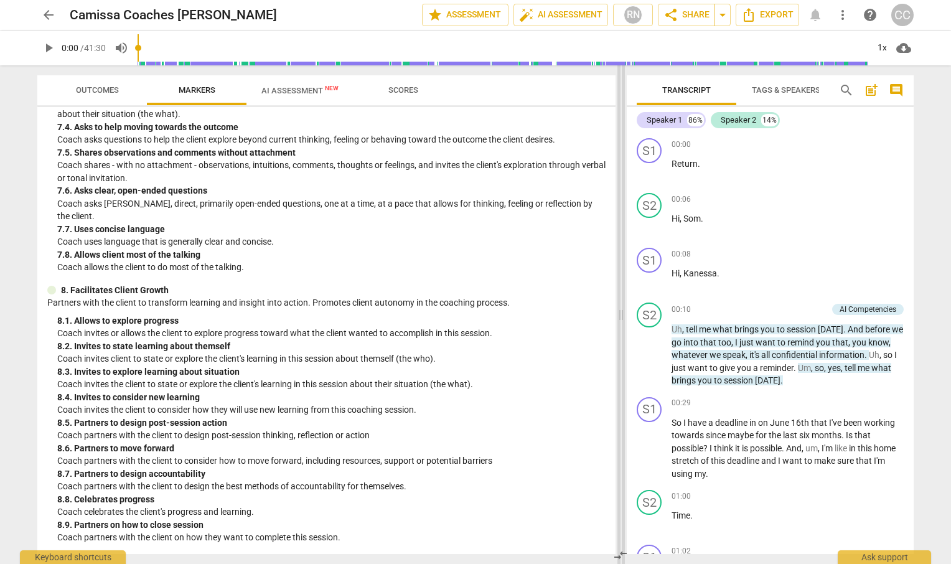
drag, startPoint x: 475, startPoint y: 316, endPoint x: 620, endPoint y: 281, distance: 149.2
click at [620, 281] on span at bounding box center [621, 314] width 7 height 499
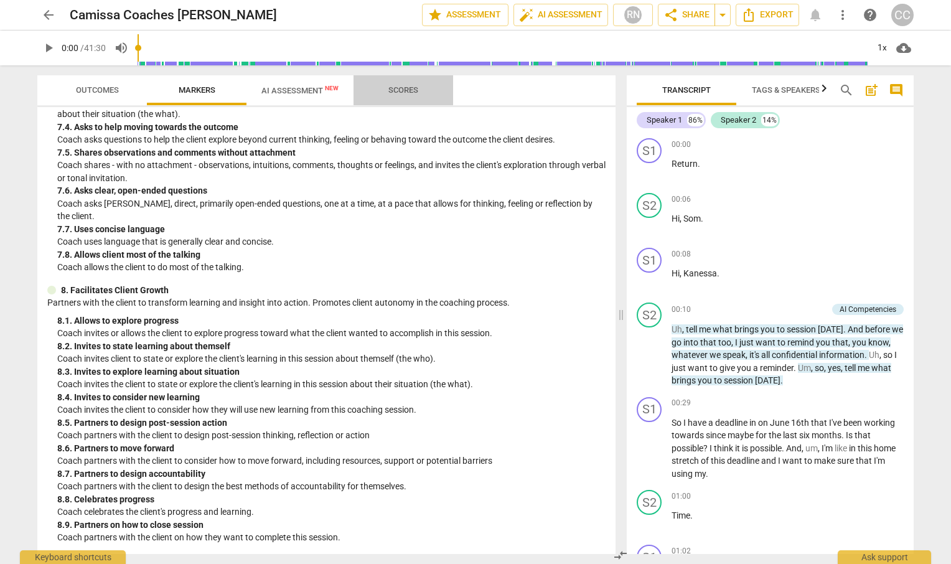
click at [403, 97] on span "Scores" at bounding box center [404, 90] width 60 height 17
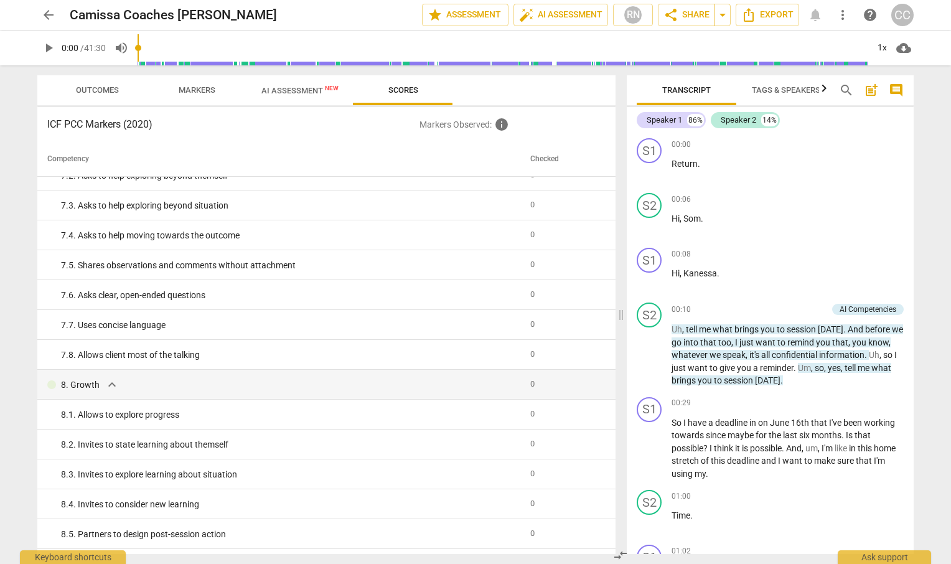
scroll to position [1028, 0]
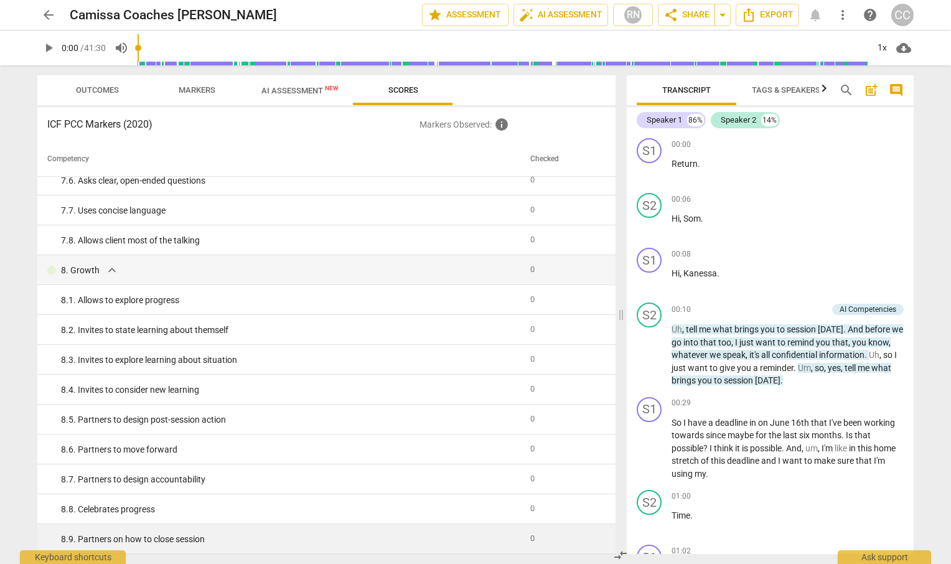
click at [530, 535] on span "0" at bounding box center [532, 537] width 4 height 9
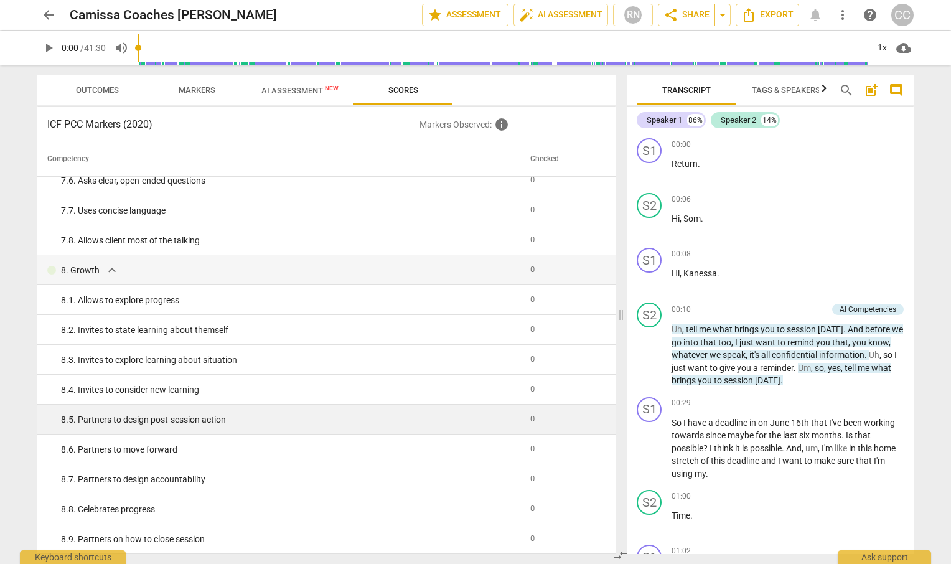
click at [126, 423] on div "8. 5. Partners to design post-session action" at bounding box center [290, 419] width 459 height 13
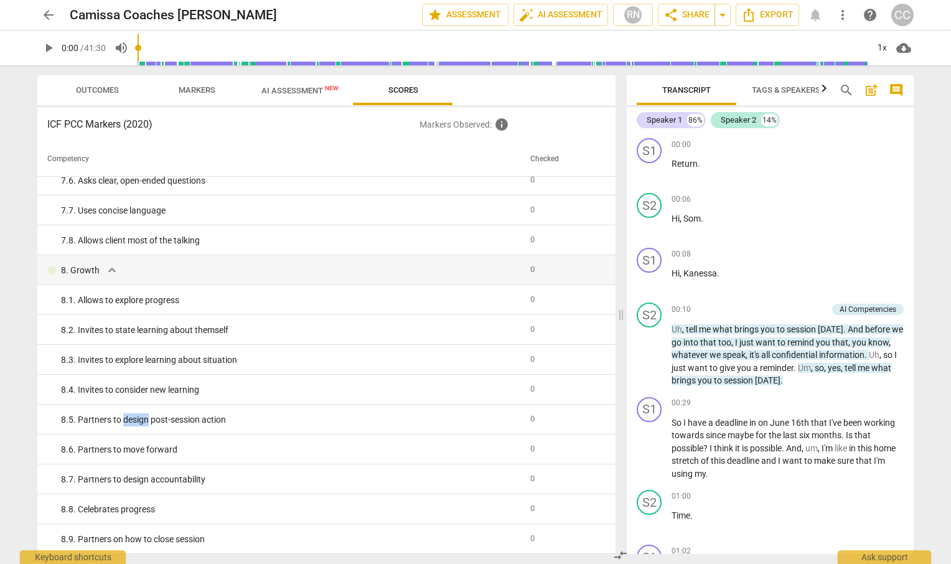
scroll to position [0, 0]
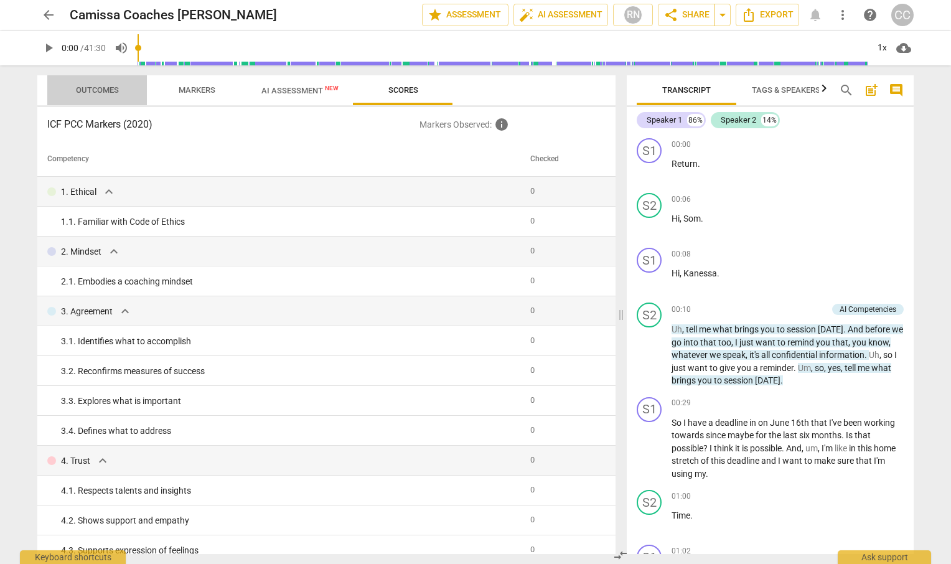
click at [101, 87] on span "Outcomes" at bounding box center [97, 89] width 43 height 9
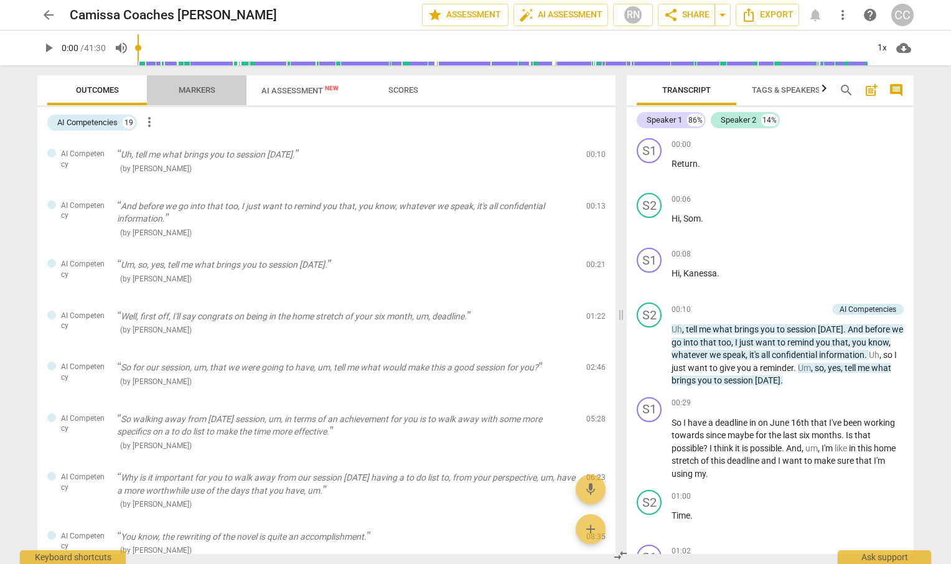
click at [185, 90] on span "Markers" at bounding box center [197, 89] width 37 height 9
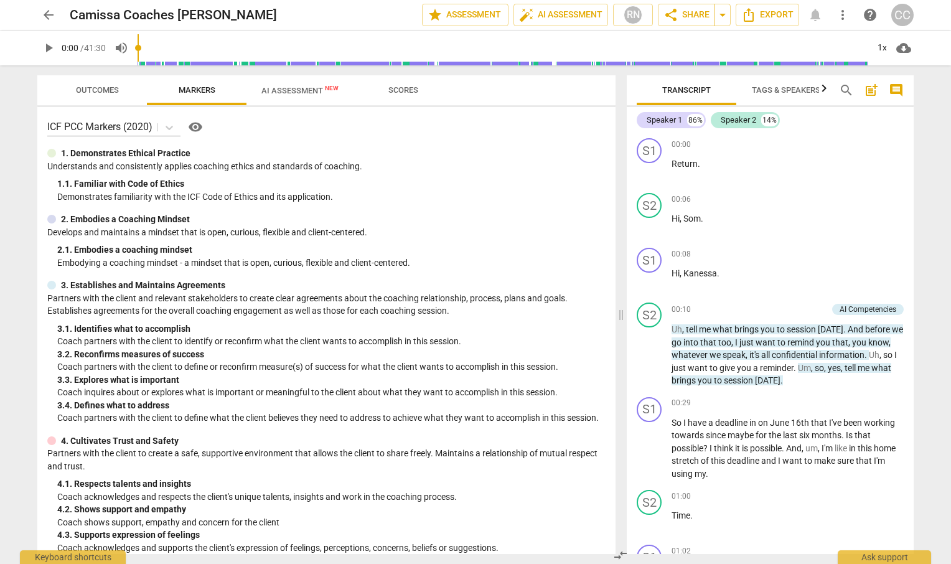
click at [304, 86] on span "AI Assessment New" at bounding box center [299, 90] width 77 height 9
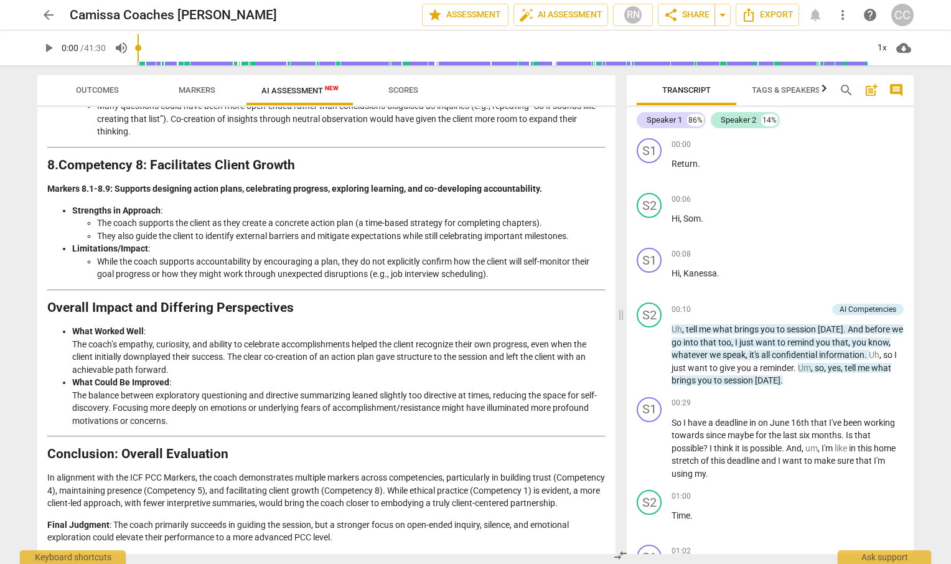
scroll to position [1543, 0]
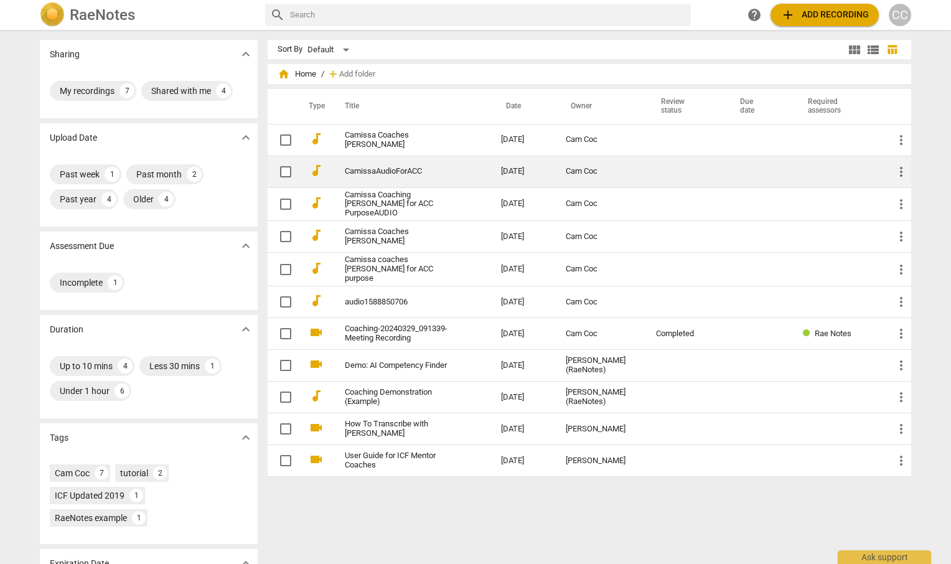
click at [371, 167] on link "CamissaAudioForACC" at bounding box center [400, 171] width 111 height 9
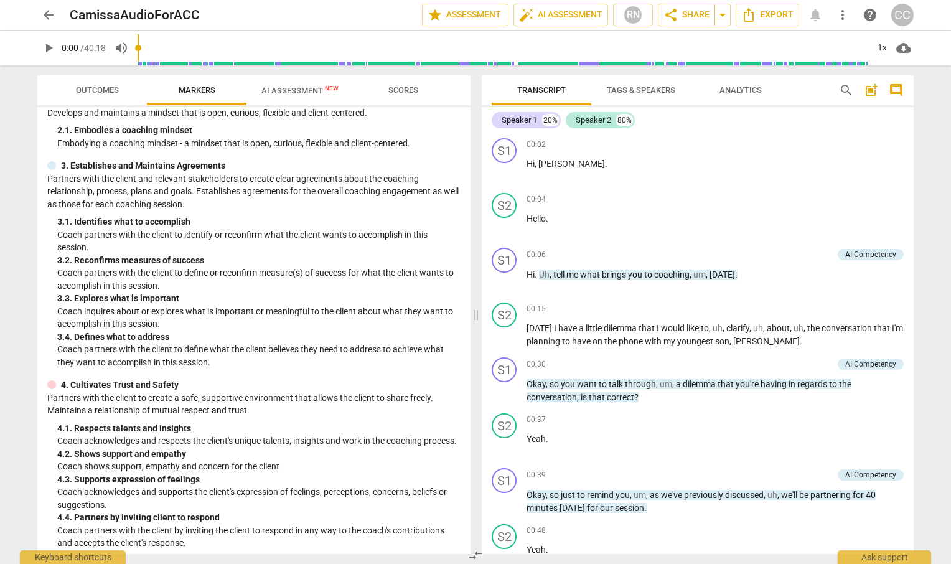
scroll to position [114, 0]
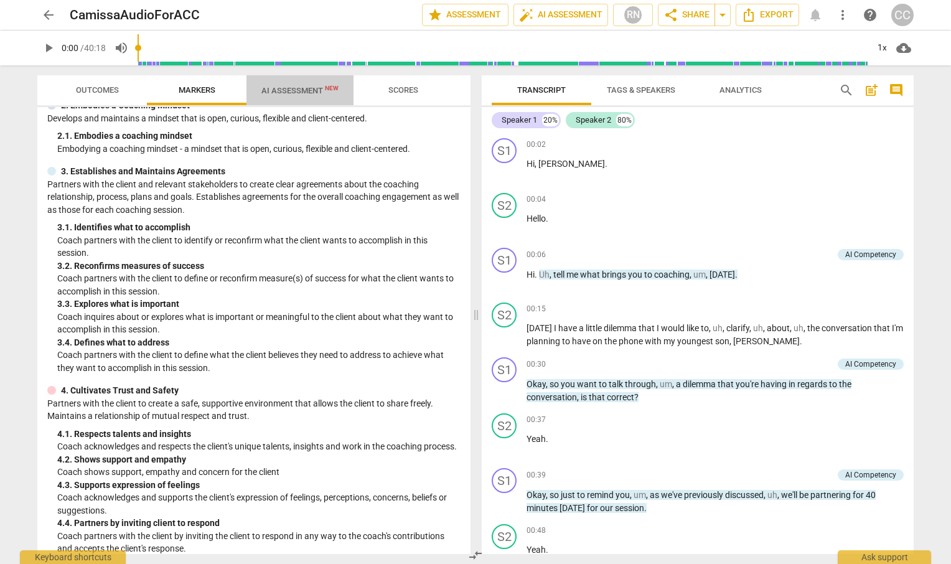
click at [287, 89] on span "AI Assessment New" at bounding box center [299, 90] width 77 height 9
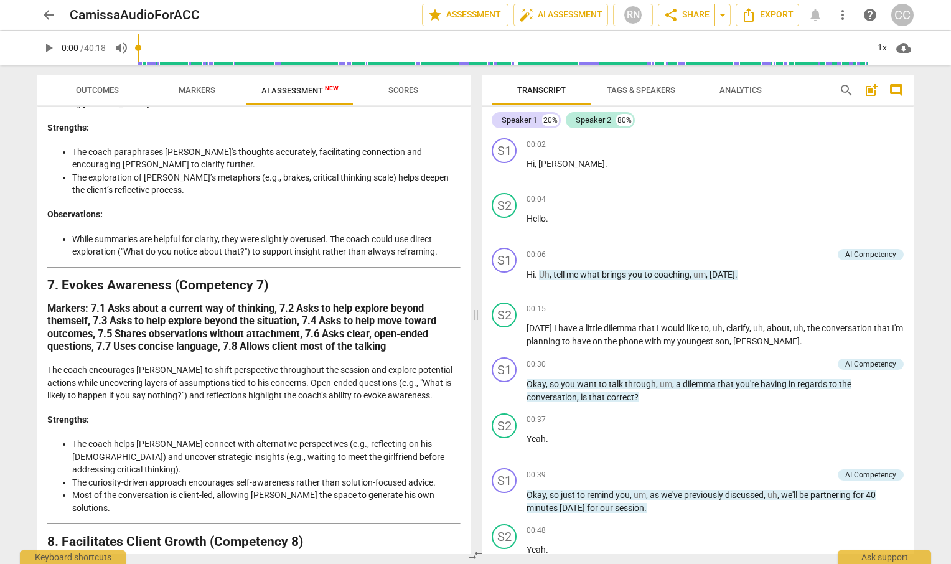
scroll to position [2219, 0]
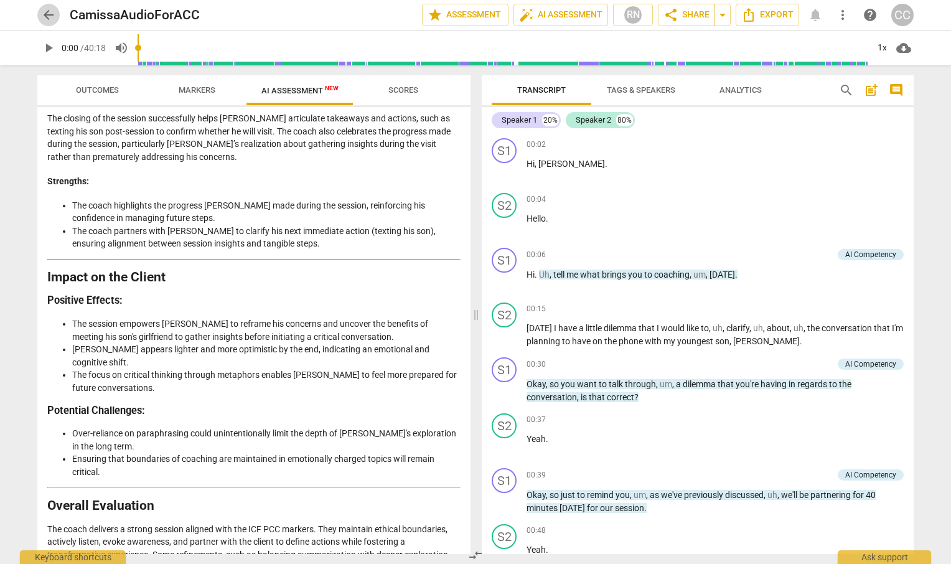
click at [43, 16] on span "arrow_back" at bounding box center [48, 14] width 15 height 15
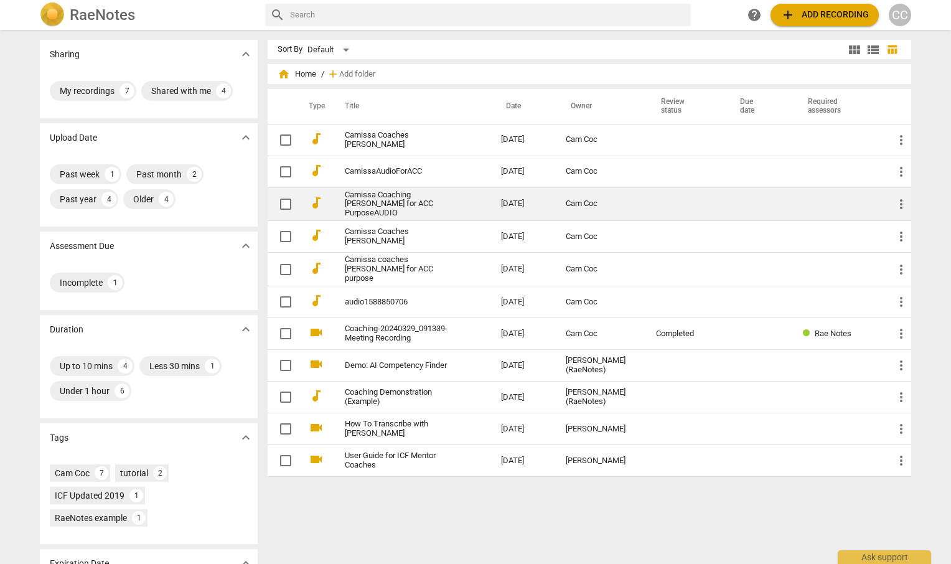
click at [377, 210] on link "Camissa Coaching [PERSON_NAME] for ACC PurposeAUDIO" at bounding box center [400, 204] width 111 height 28
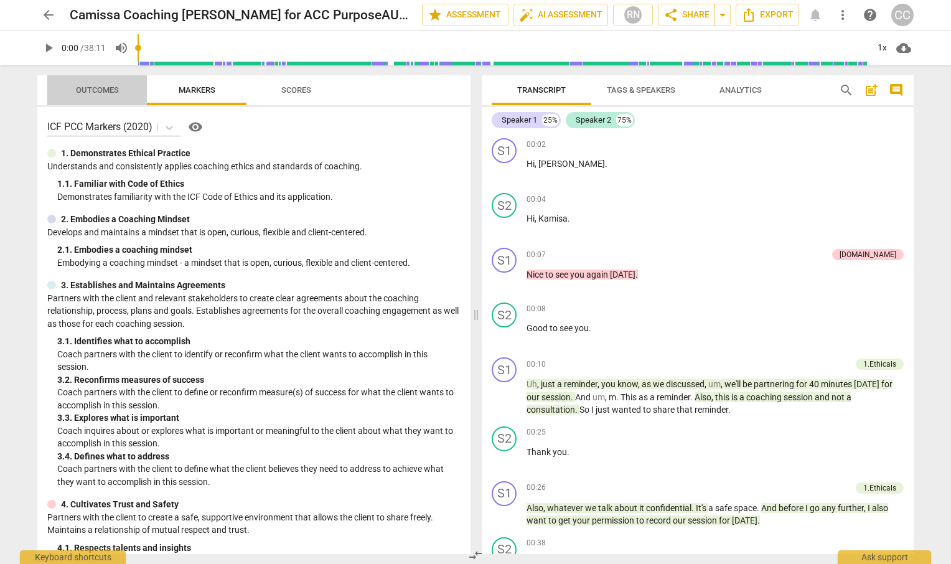
click at [93, 87] on span "Outcomes" at bounding box center [97, 89] width 43 height 9
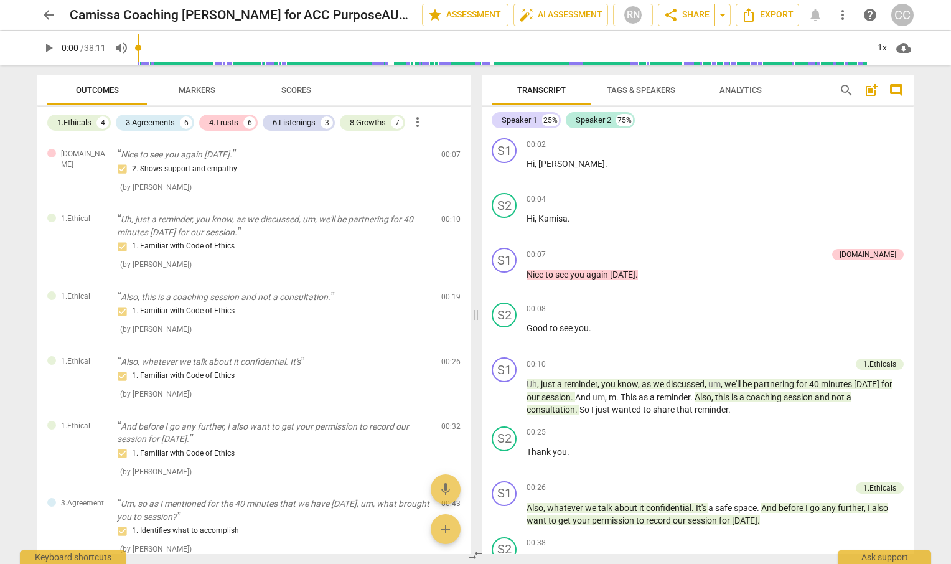
click at [193, 90] on span "Markers" at bounding box center [197, 89] width 37 height 9
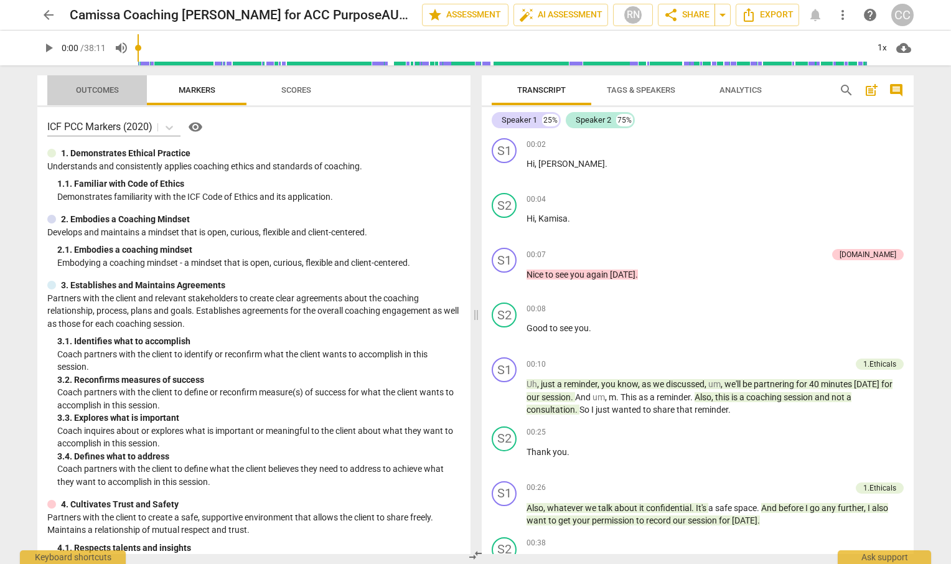
click at [113, 88] on span "Outcomes" at bounding box center [97, 89] width 43 height 9
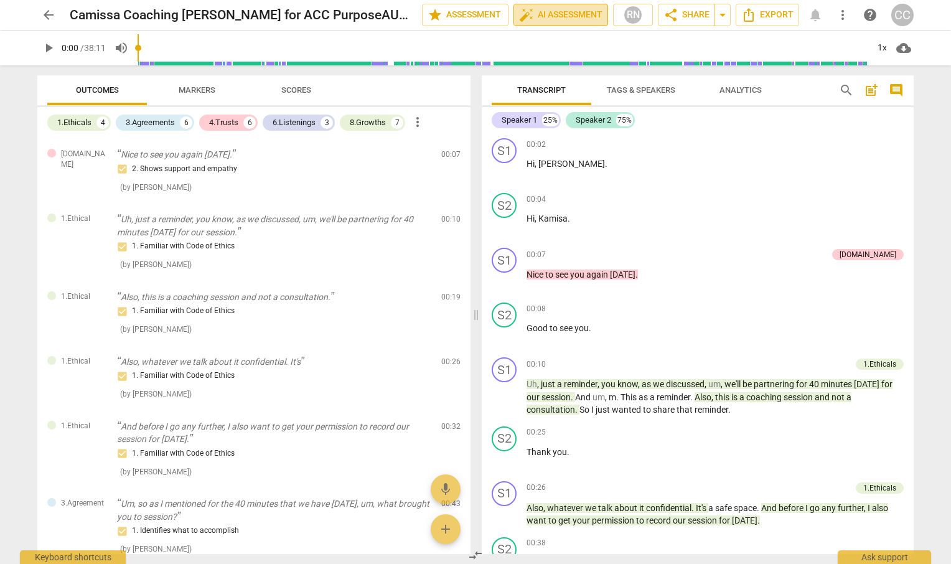
click at [569, 9] on span "auto_fix_high AI Assessment" at bounding box center [560, 14] width 83 height 15
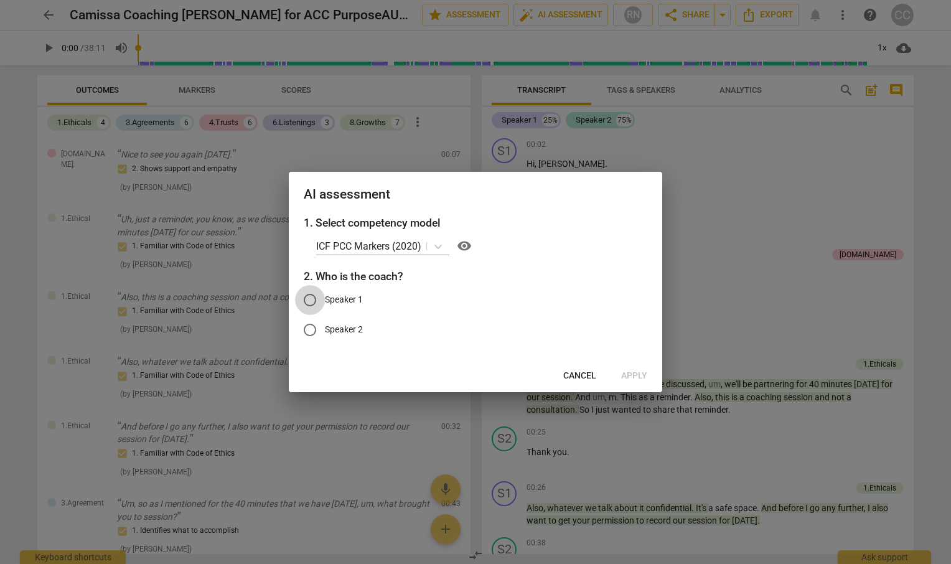
click at [311, 301] on input "Speaker 1" at bounding box center [310, 300] width 30 height 30
radio input "true"
click at [633, 374] on span "Apply" at bounding box center [634, 376] width 26 height 12
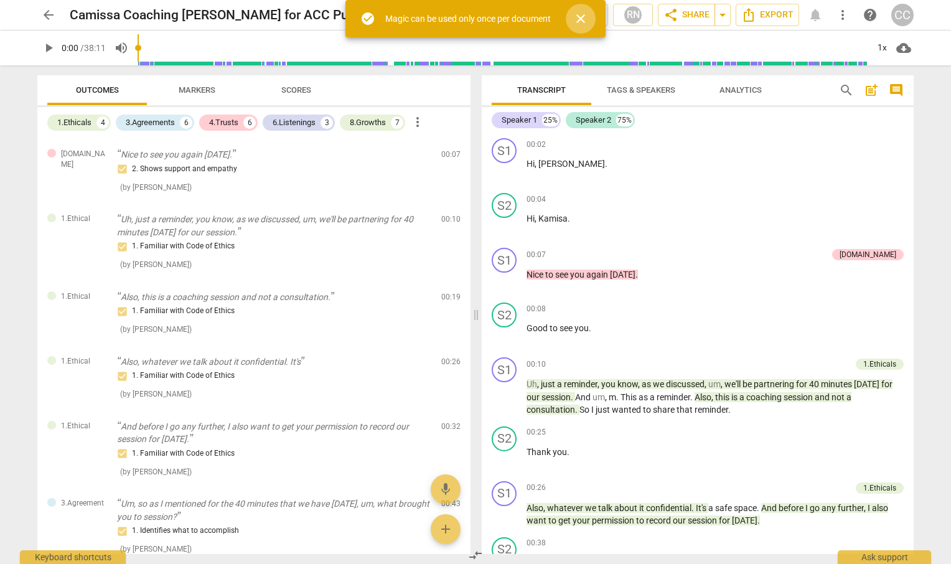
click at [587, 20] on span "close" at bounding box center [580, 18] width 15 height 15
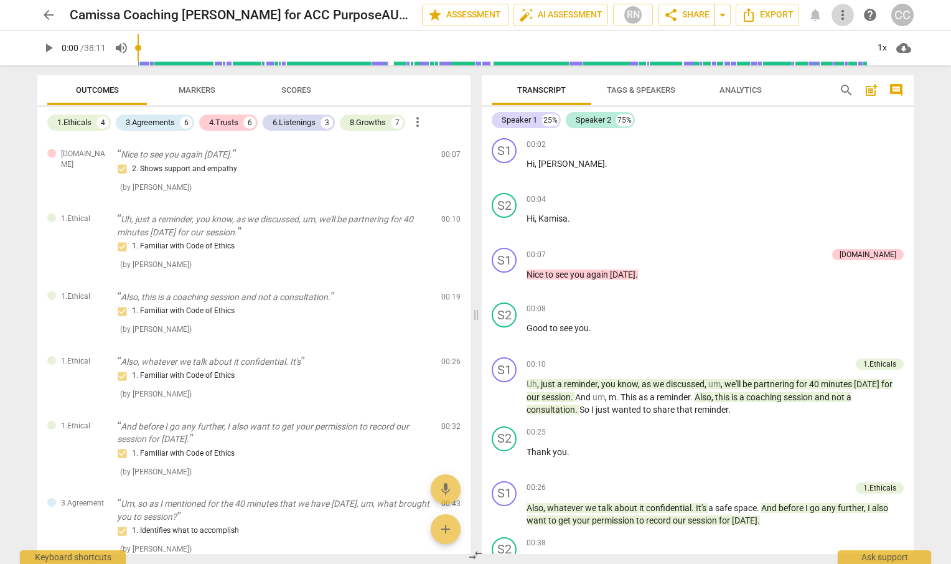
click at [839, 16] on span "more_vert" at bounding box center [842, 14] width 15 height 15
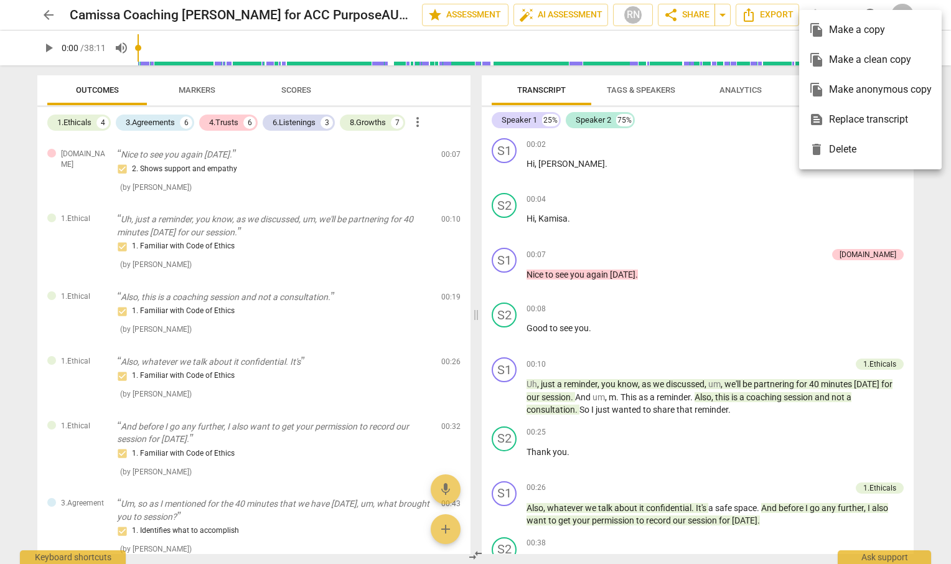
click at [448, 21] on div at bounding box center [475, 282] width 951 height 564
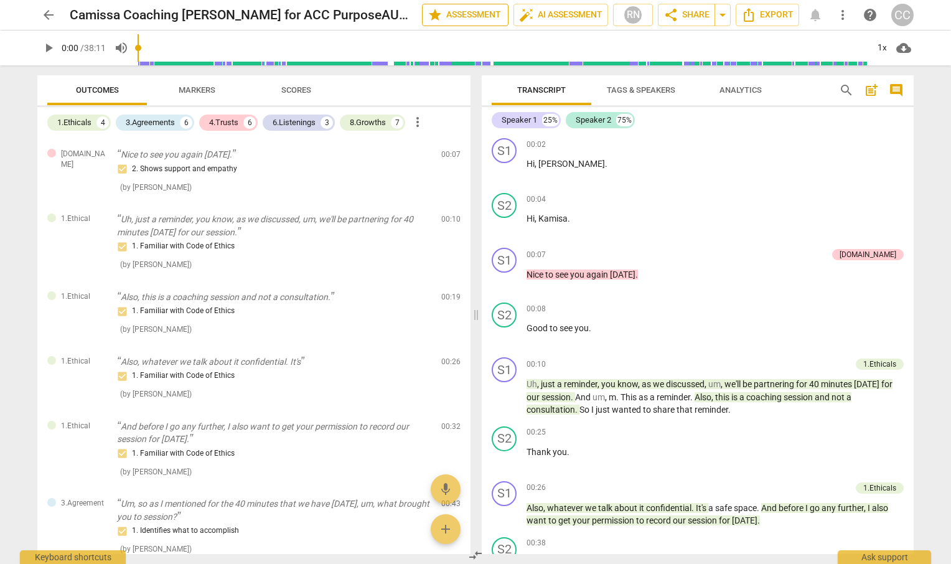
click at [438, 13] on span "star Assessment" at bounding box center [465, 14] width 75 height 15
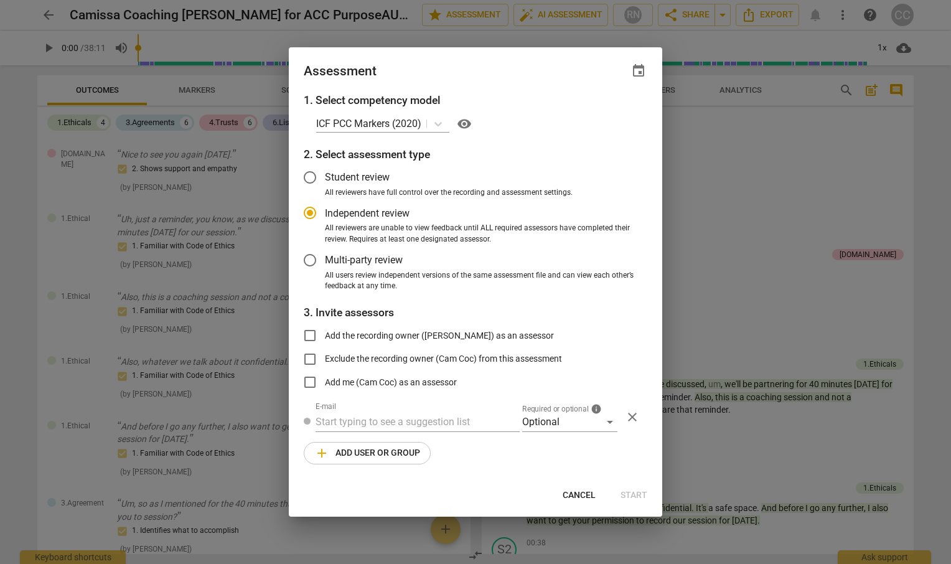
radio input "false"
click at [301, 175] on input "Student review" at bounding box center [310, 177] width 30 height 30
radio input "false"
click at [308, 329] on input "Add the recording owner ([PERSON_NAME]) as an assessor" at bounding box center [310, 336] width 30 height 30
checkbox input "true"
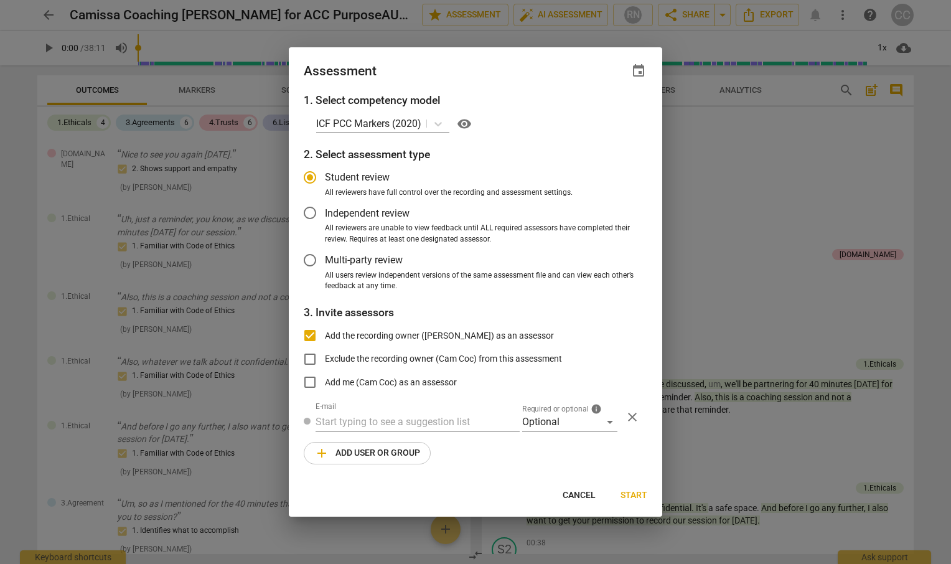
click at [628, 490] on span "Start" at bounding box center [634, 495] width 27 height 12
radio input "false"
type input "Cam Coc <[EMAIL_ADDRESS][DOMAIN_NAME]>"
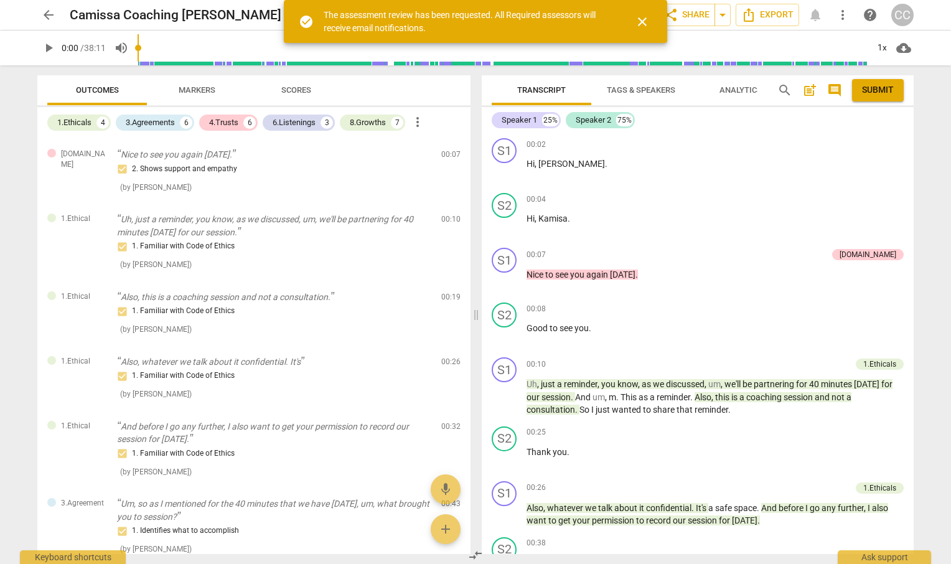
click at [647, 23] on span "close" at bounding box center [642, 21] width 15 height 15
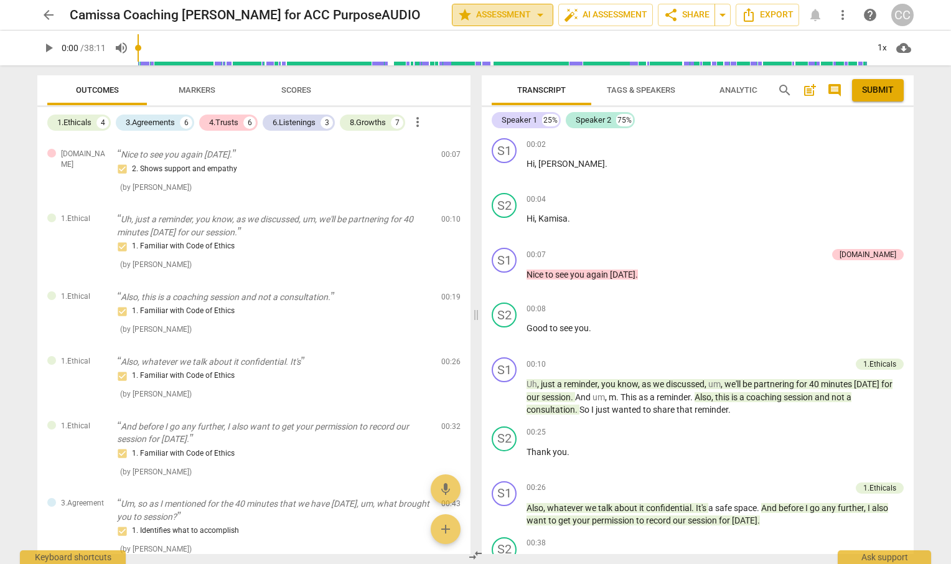
click at [489, 11] on span "star Assessment arrow_drop_down" at bounding box center [503, 14] width 90 height 15
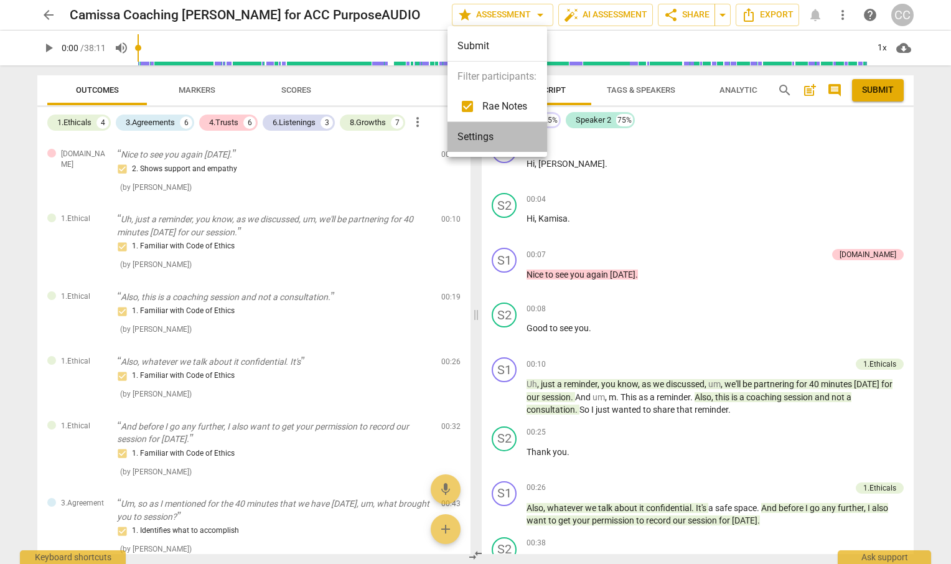
click at [476, 141] on li "Settings" at bounding box center [498, 137] width 100 height 30
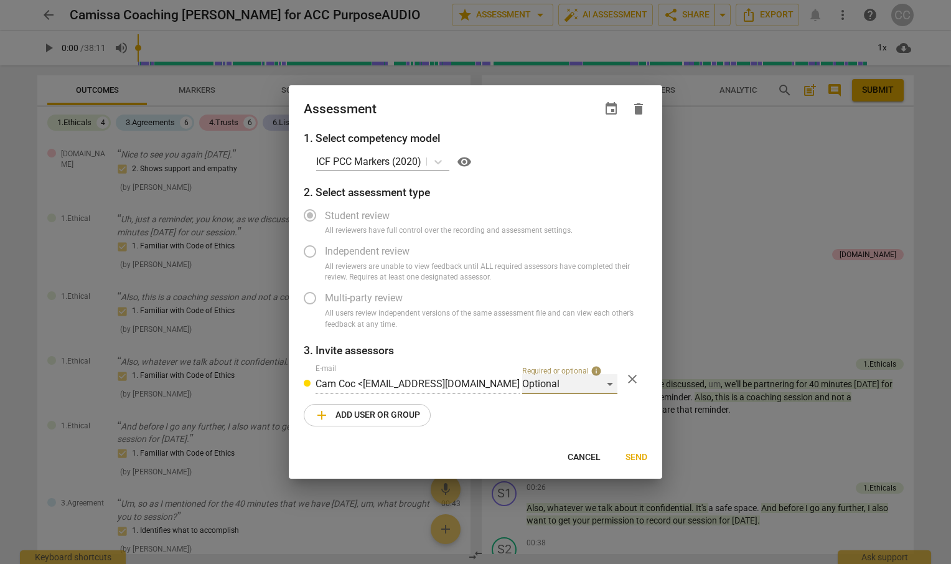
click at [608, 388] on div "Optional" at bounding box center [569, 384] width 95 height 20
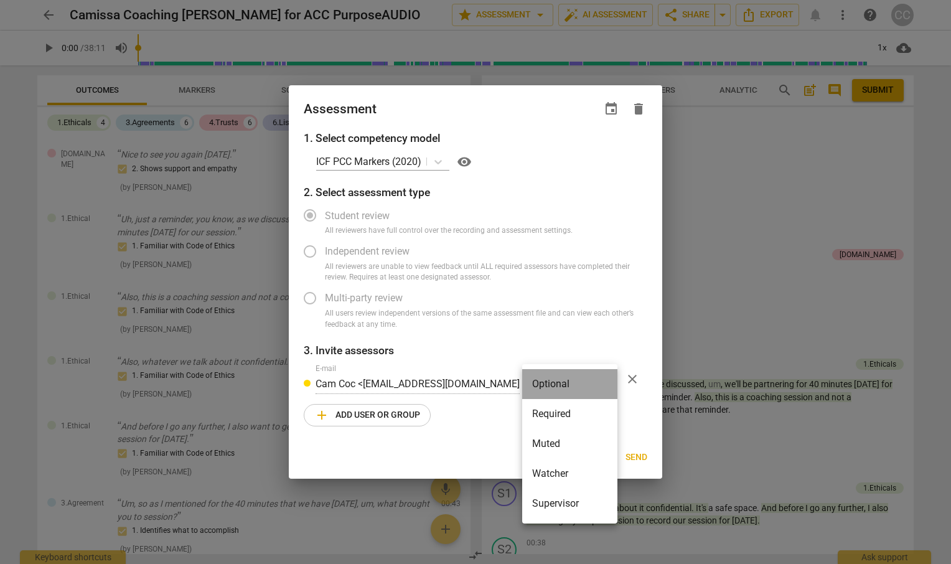
click at [608, 388] on li "Optional" at bounding box center [569, 384] width 95 height 30
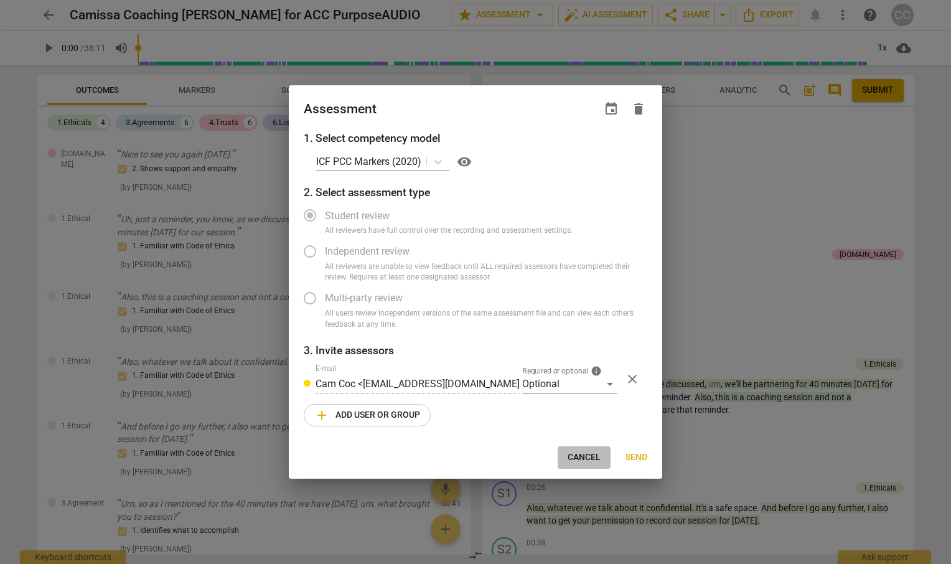
click at [576, 454] on span "Cancel" at bounding box center [584, 457] width 33 height 12
radio input "false"
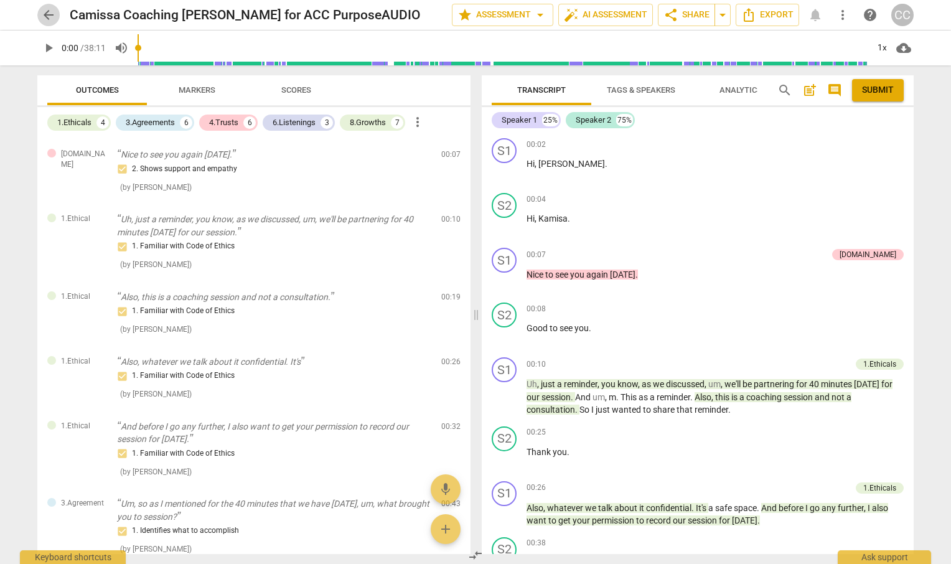
click at [44, 15] on span "arrow_back" at bounding box center [48, 14] width 15 height 15
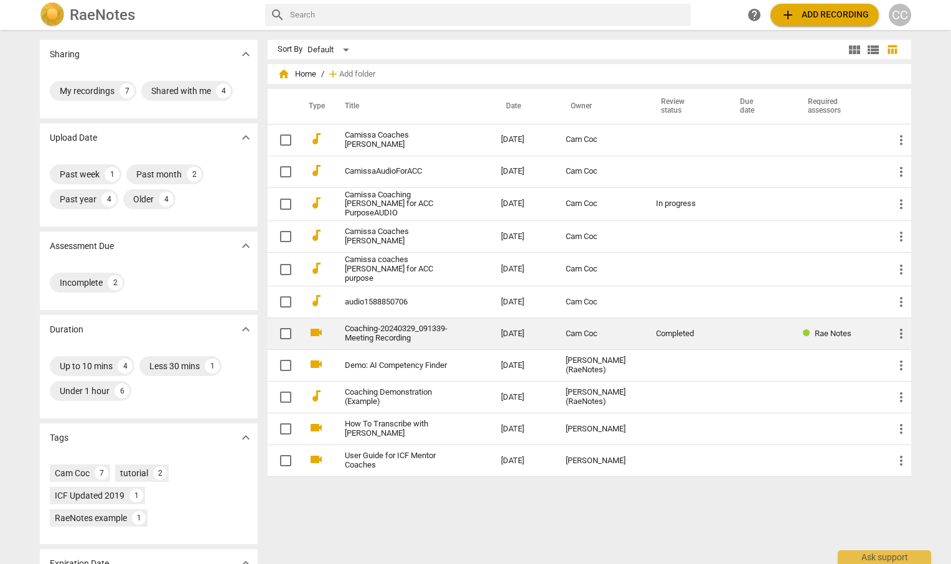
click at [380, 332] on link "Coaching-20240329_091339-Meeting Recording" at bounding box center [400, 333] width 111 height 19
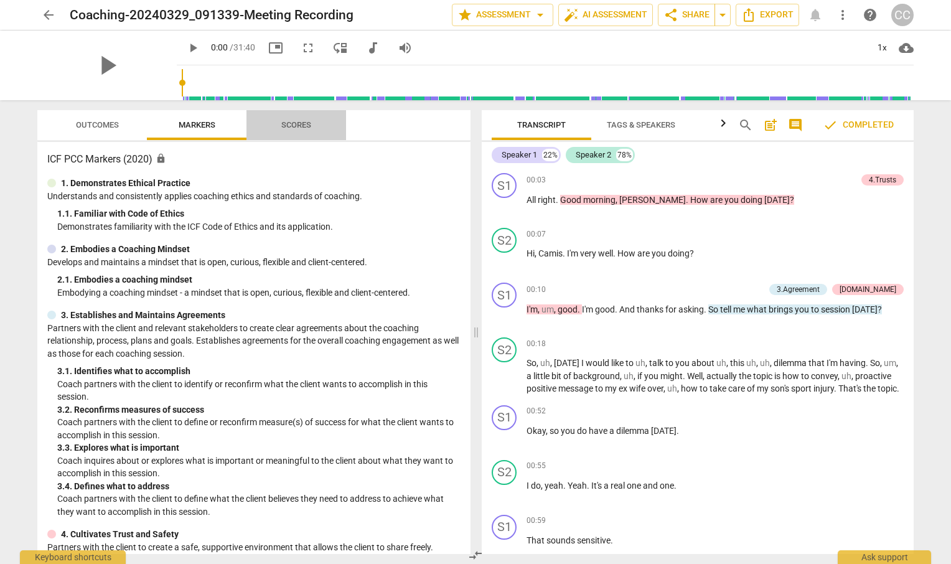
click at [304, 126] on span "Scores" at bounding box center [296, 124] width 30 height 9
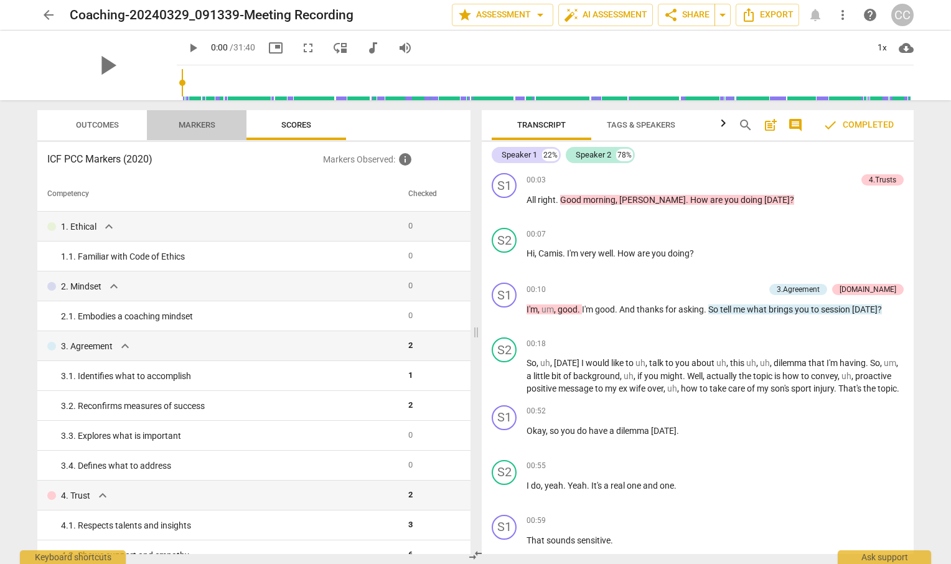
click at [192, 124] on span "Markers" at bounding box center [197, 124] width 37 height 9
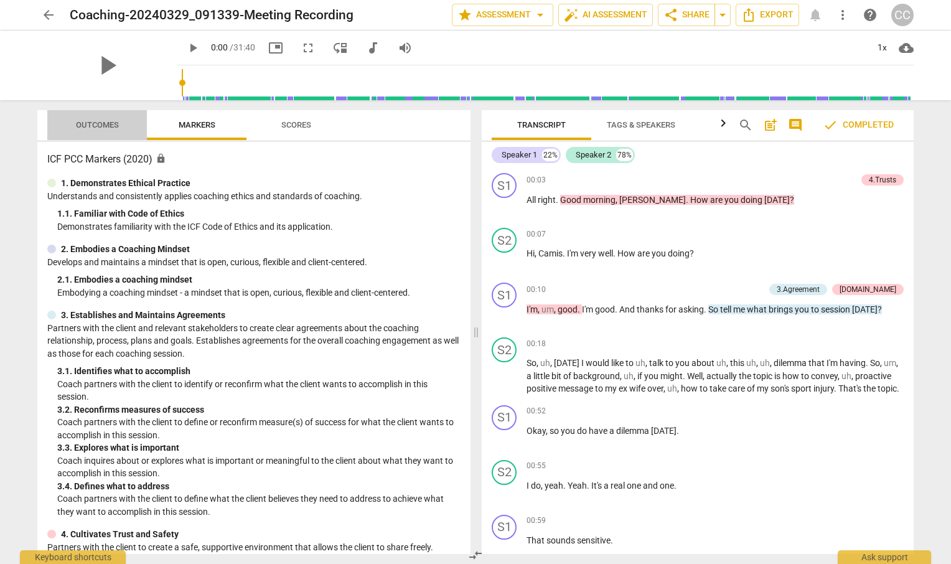
click at [120, 127] on span "Outcomes" at bounding box center [97, 125] width 73 height 17
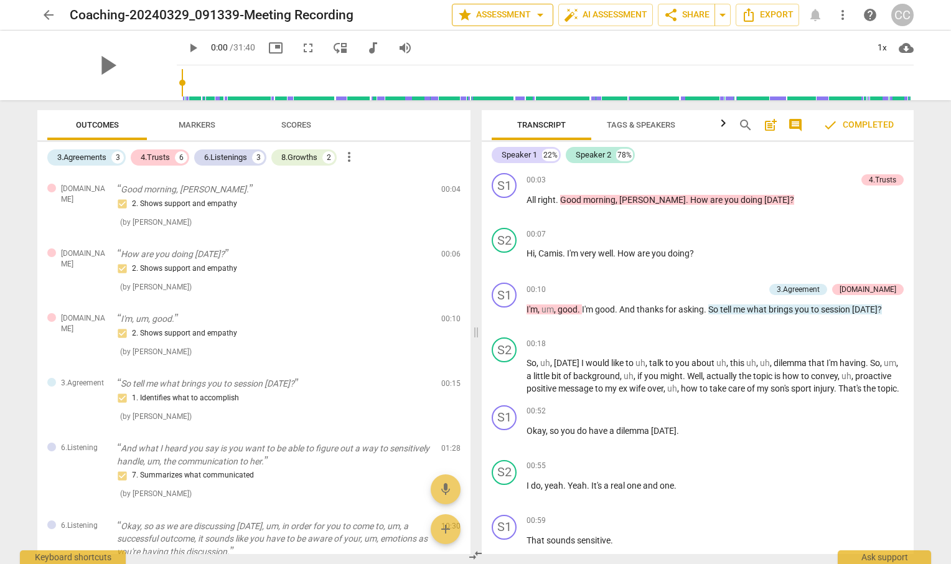
click at [536, 14] on span "arrow_drop_down" at bounding box center [540, 14] width 15 height 15
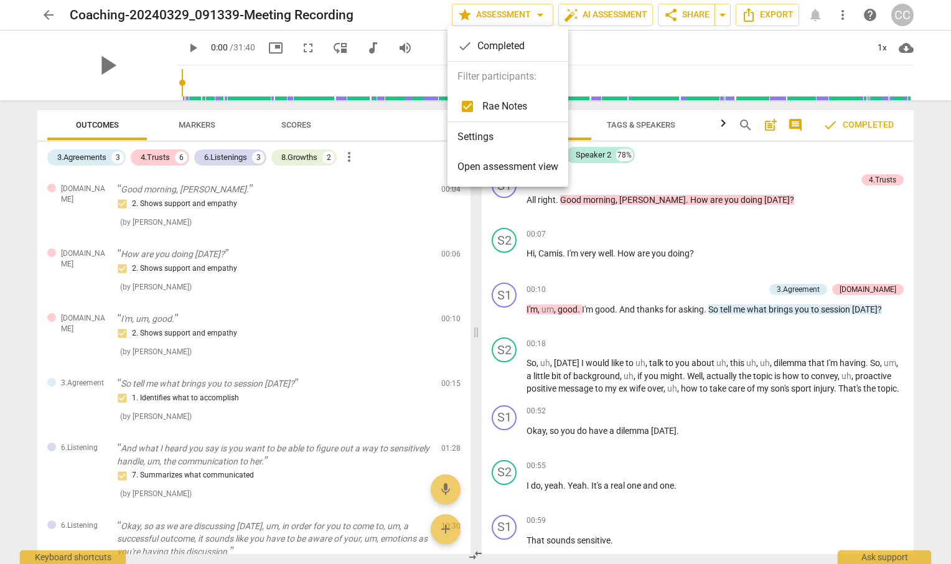
click at [49, 16] on div at bounding box center [475, 282] width 951 height 564
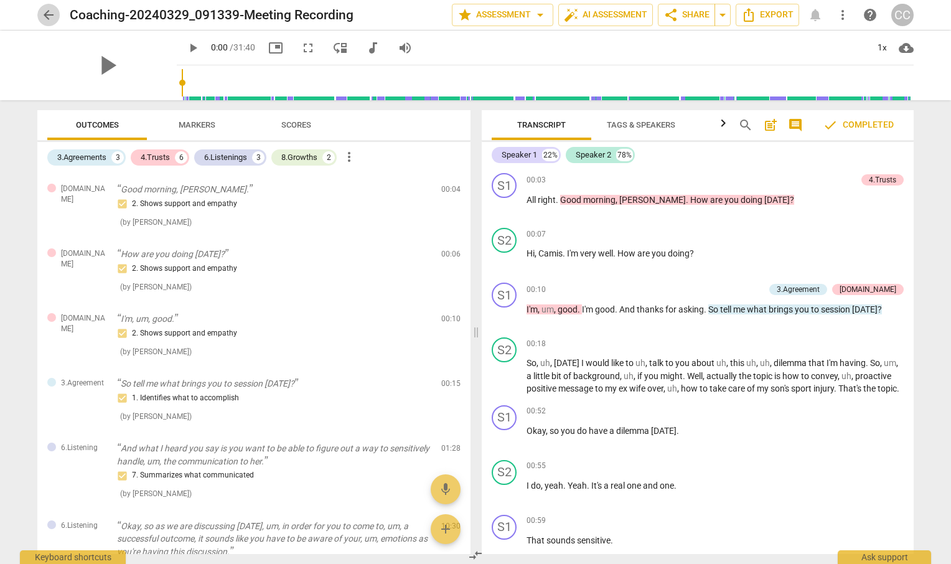
click at [49, 16] on span "arrow_back" at bounding box center [48, 14] width 15 height 15
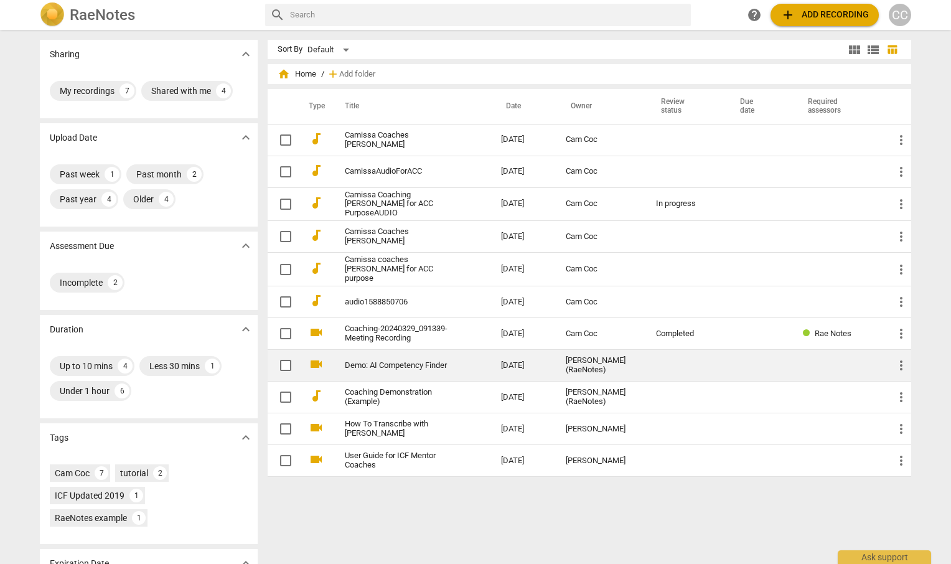
click at [395, 365] on link "Demo: AI Competency Finder" at bounding box center [400, 365] width 111 height 9
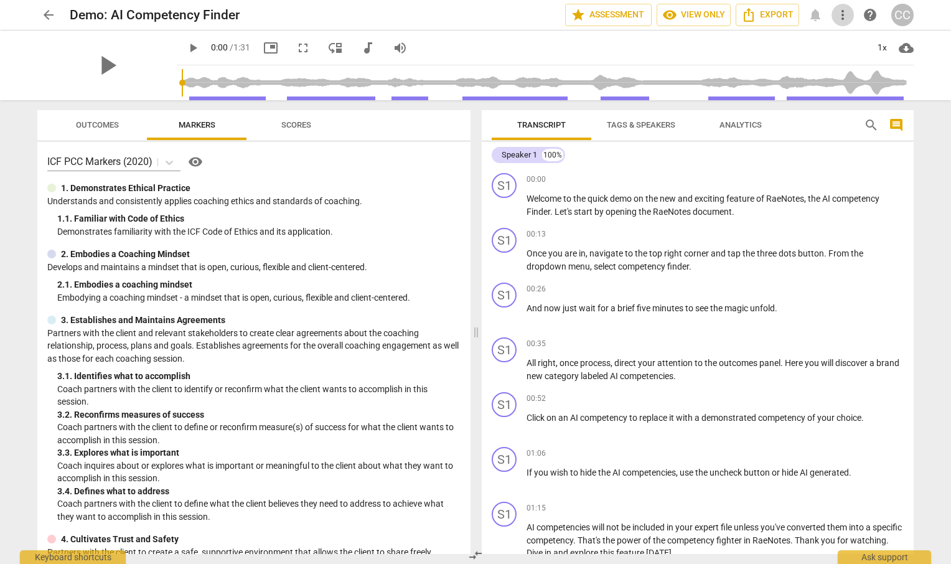
click at [842, 14] on span "more_vert" at bounding box center [842, 14] width 15 height 15
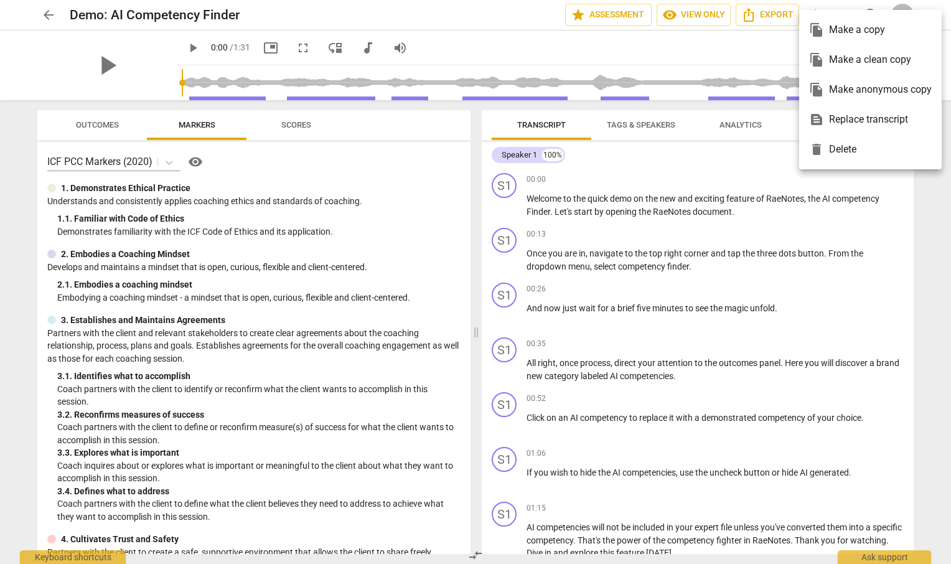
click at [842, 14] on ul "file_copy Make a copy file_copy Make a clean copy file_copy Make anonymous copy…" at bounding box center [870, 89] width 143 height 159
click at [735, 59] on div at bounding box center [475, 282] width 951 height 564
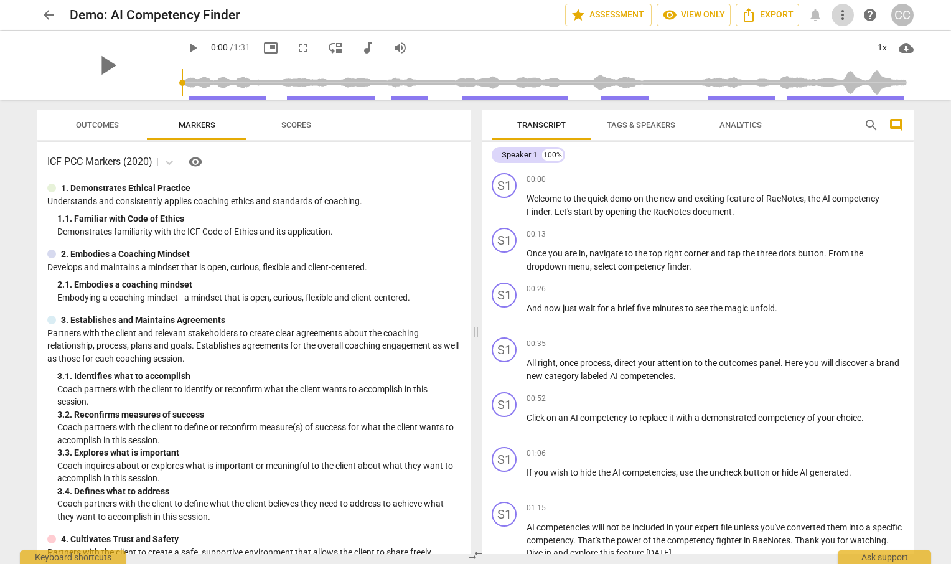
click at [843, 14] on span "more_vert" at bounding box center [842, 14] width 15 height 15
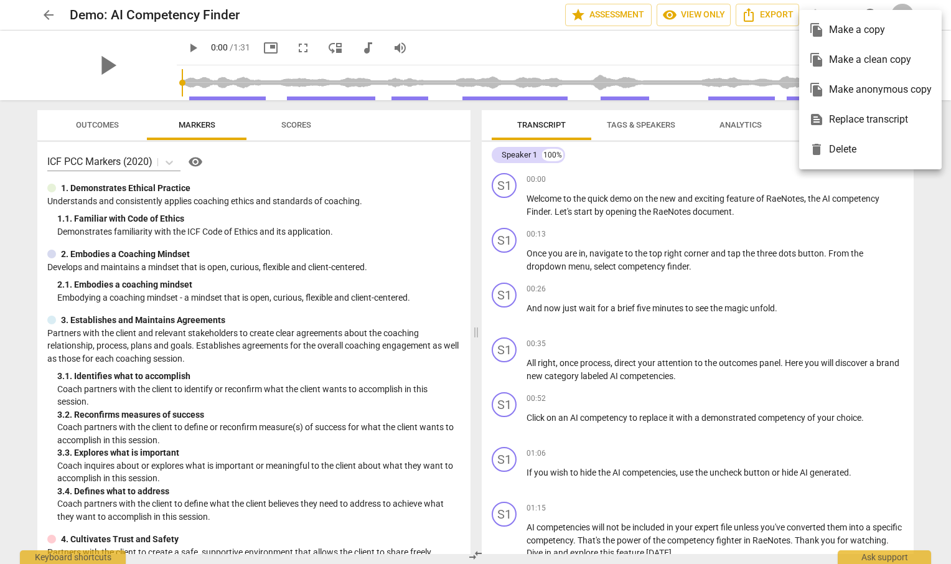
click at [843, 14] on ul "file_copy Make a copy file_copy Make a clean copy file_copy Make anonymous copy…" at bounding box center [870, 89] width 143 height 159
click at [457, 31] on div at bounding box center [475, 282] width 951 height 564
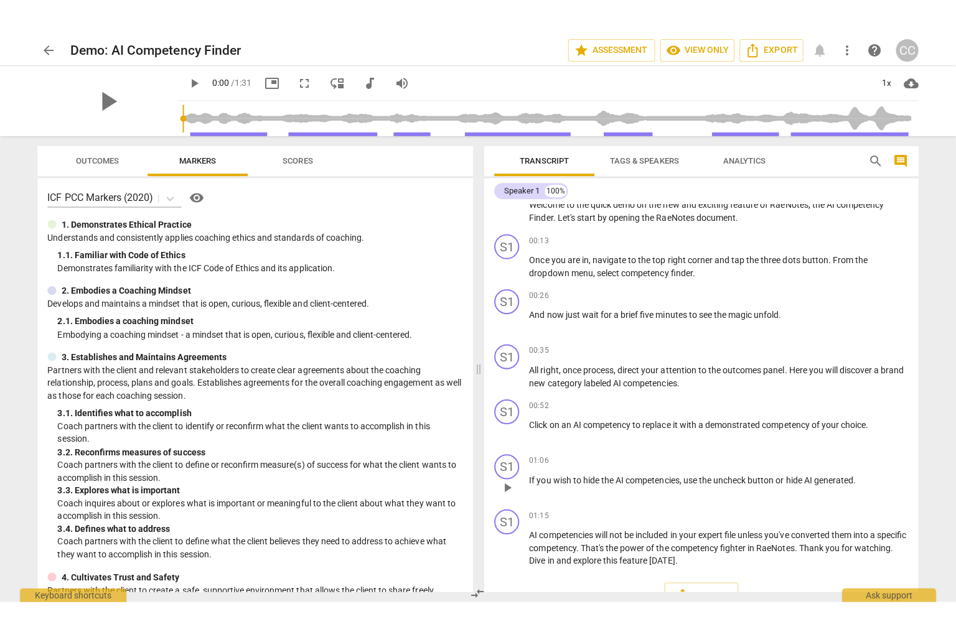
scroll to position [57, 0]
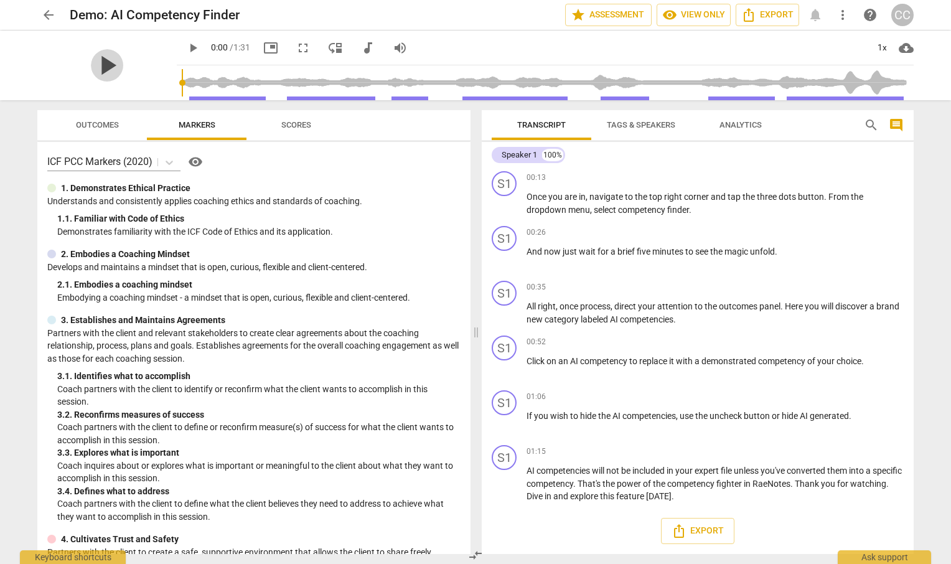
click at [102, 63] on span "play_arrow" at bounding box center [107, 65] width 32 height 32
click at [38, 82] on div "pause" at bounding box center [106, 66] width 139 height 70
click at [273, 47] on span "picture_in_picture" at bounding box center [270, 47] width 15 height 15
click at [80, 63] on div "pause" at bounding box center [106, 66] width 139 height 70
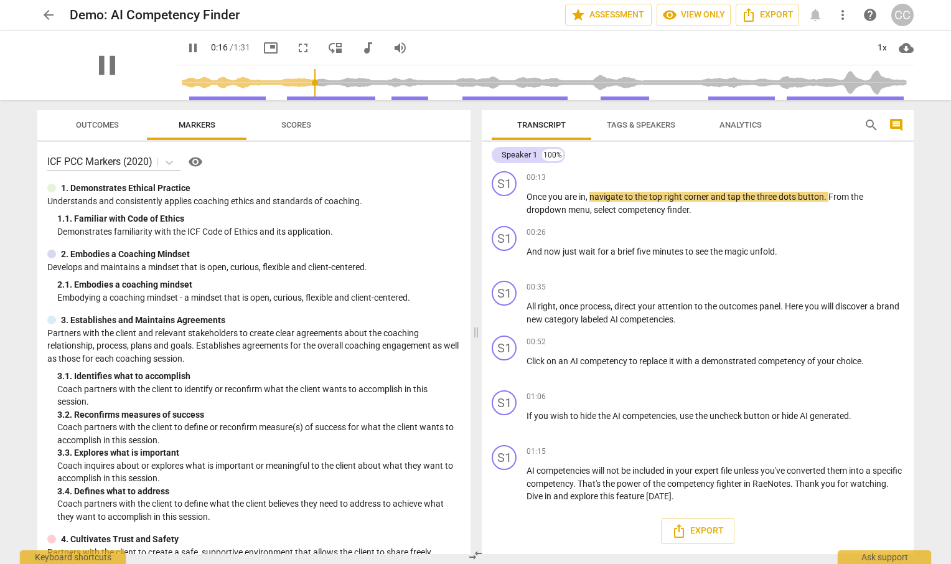
click at [92, 82] on div "pause" at bounding box center [106, 66] width 139 height 70
click at [273, 45] on span "picture_in_picture" at bounding box center [270, 47] width 15 height 15
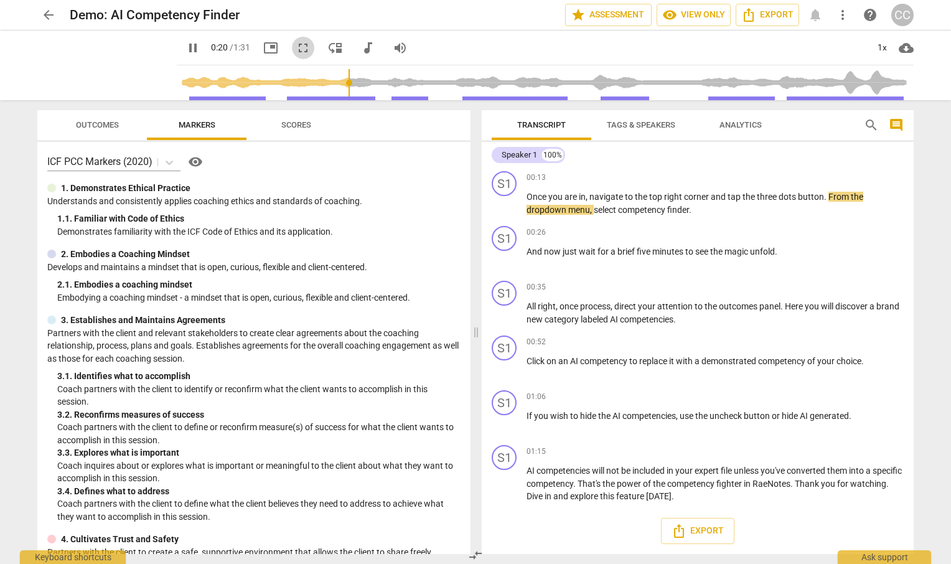
click at [299, 40] on span "fullscreen" at bounding box center [303, 47] width 15 height 15
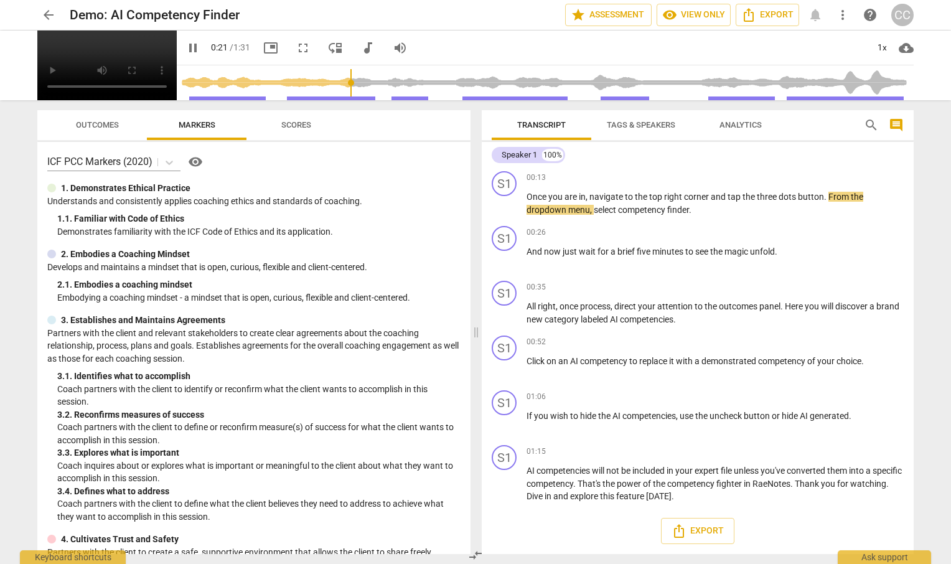
scroll to position [0, 0]
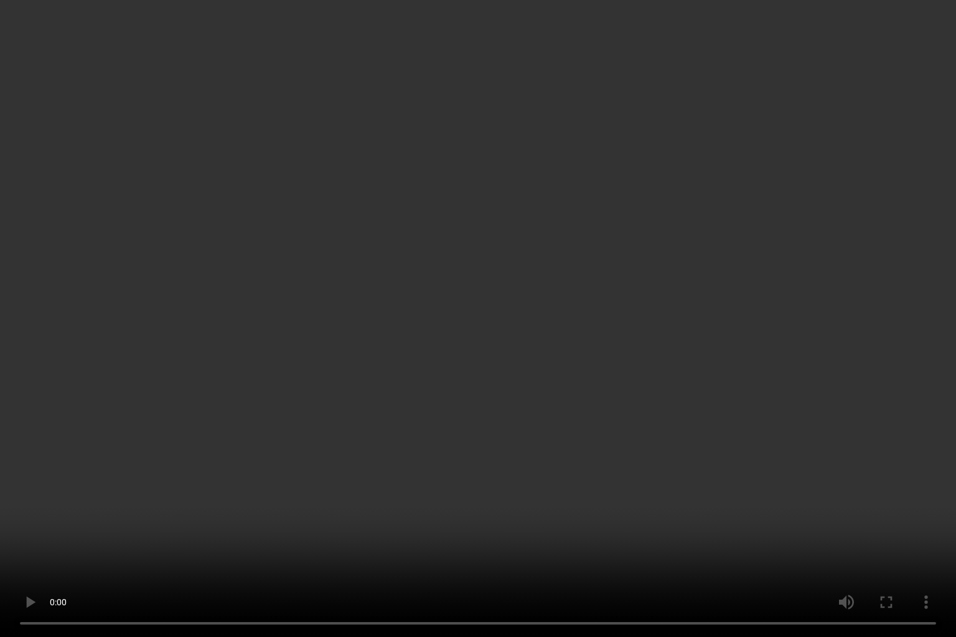
type input "38"
type input "91"
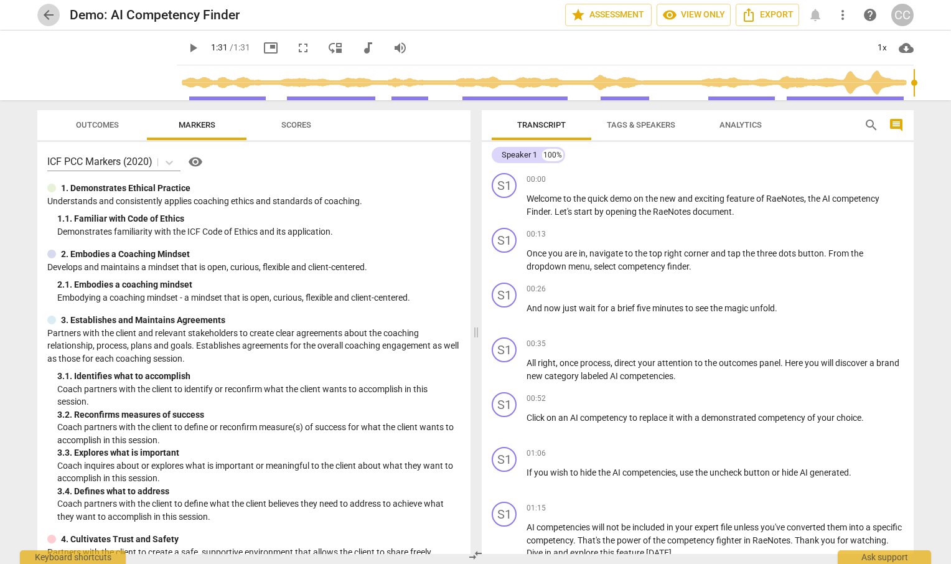
click at [45, 22] on span "arrow_back" at bounding box center [48, 14] width 15 height 15
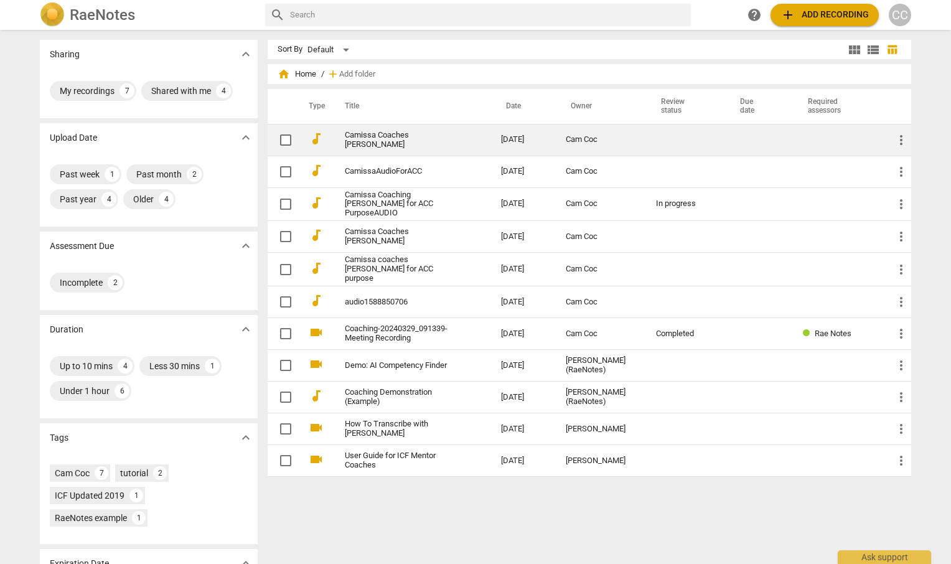
click at [377, 139] on link "Camissa Coaches [PERSON_NAME]" at bounding box center [400, 140] width 111 height 19
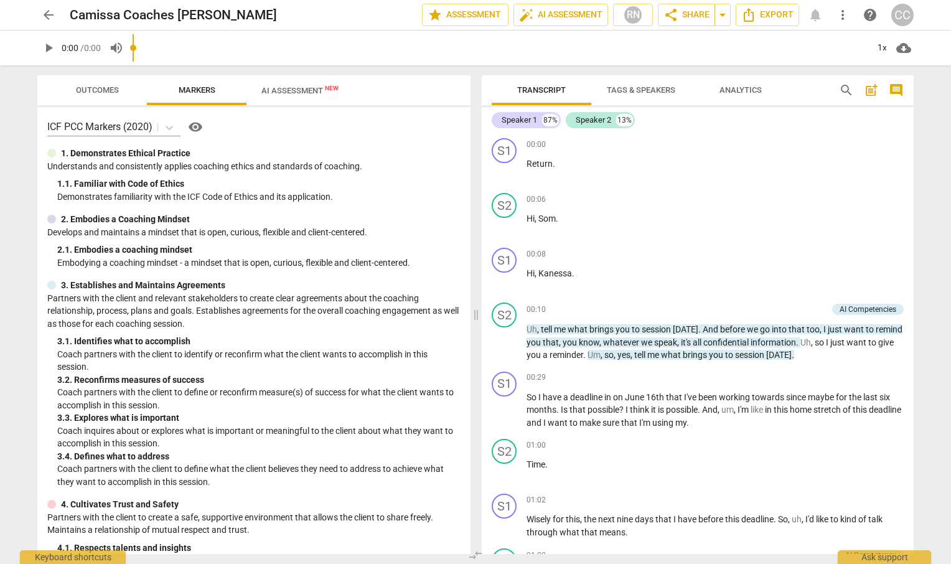
click at [91, 54] on p "0:00 / 0:00" at bounding box center [81, 48] width 39 height 13
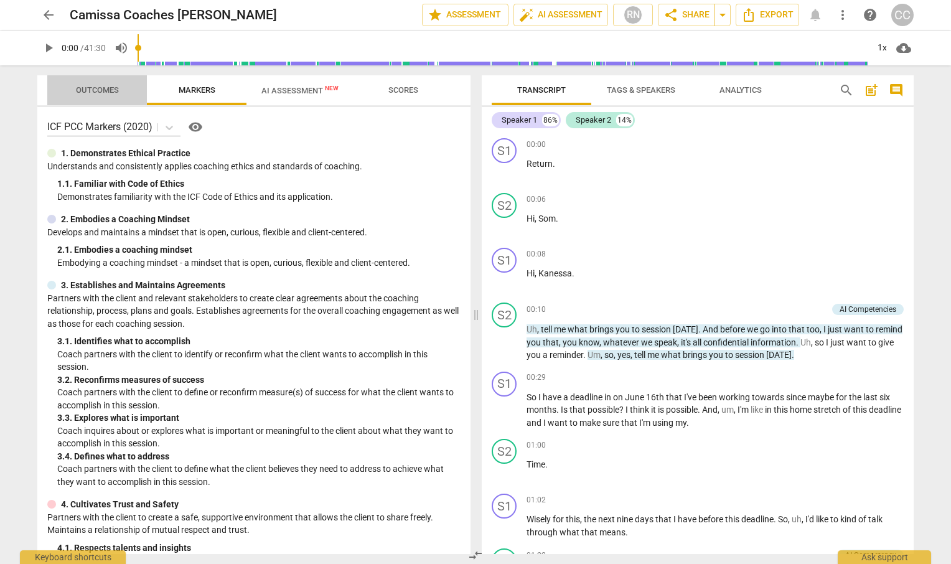
click at [88, 101] on button "Outcomes" at bounding box center [97, 90] width 100 height 30
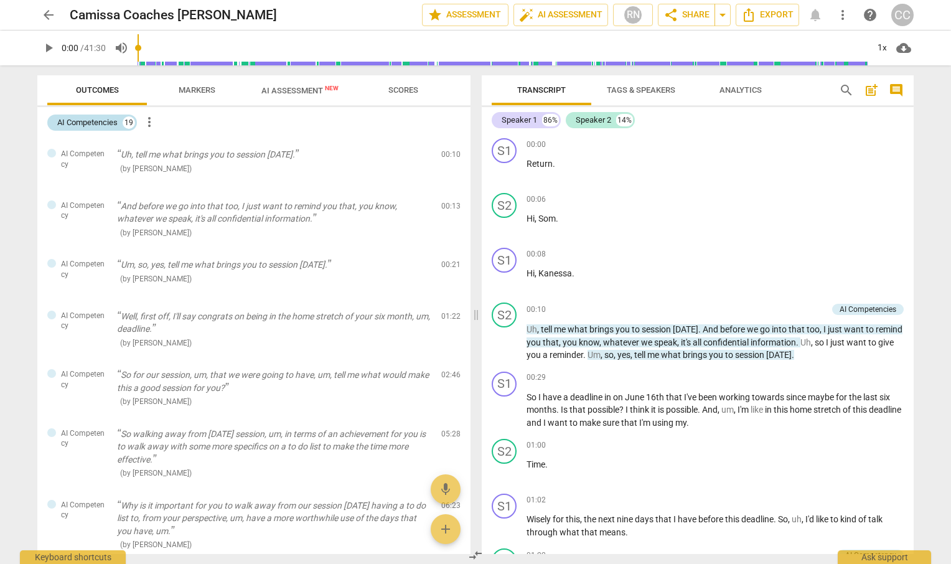
click at [129, 121] on div "19" at bounding box center [129, 122] width 12 height 12
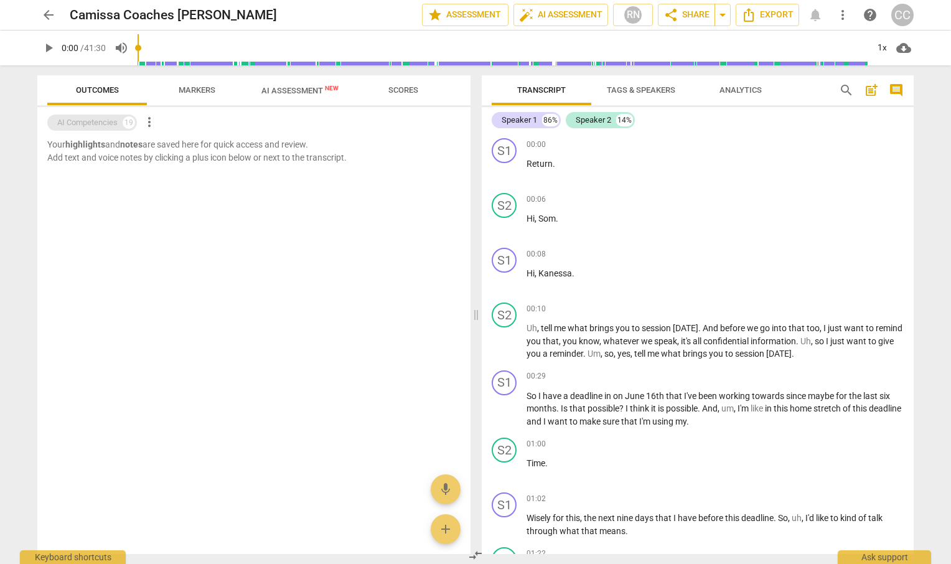
click at [129, 121] on div "19" at bounding box center [129, 122] width 12 height 12
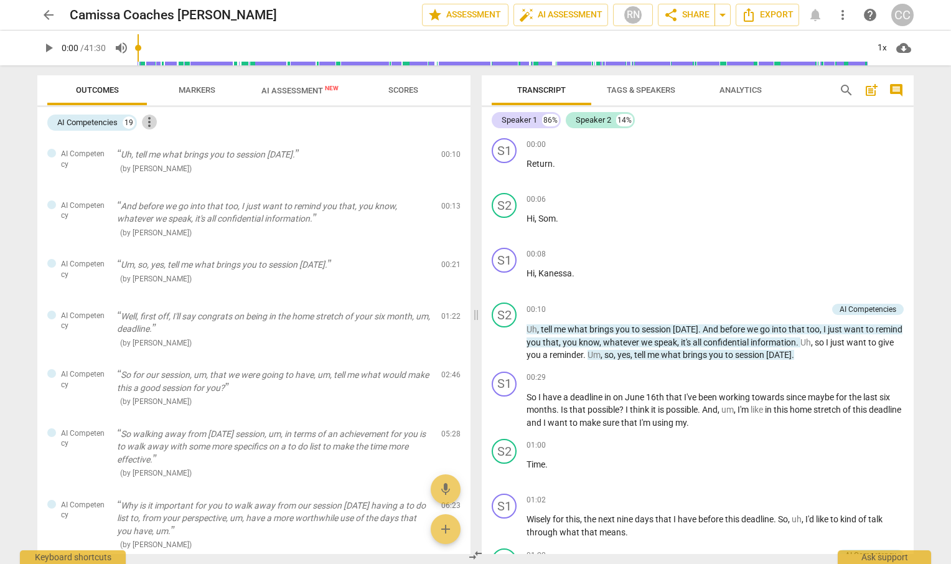
click at [149, 125] on span "more_vert" at bounding box center [149, 122] width 15 height 15
click at [113, 120] on div at bounding box center [475, 282] width 951 height 564
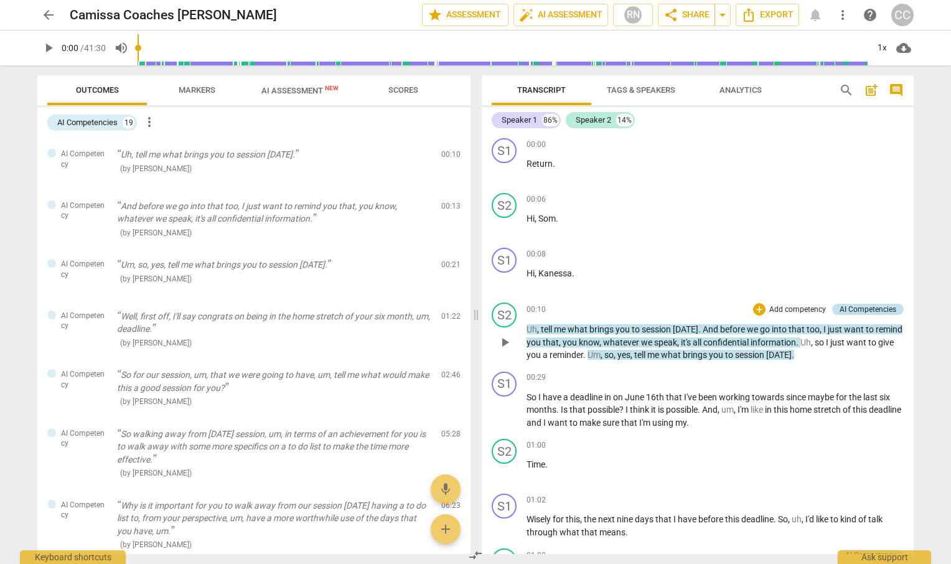
click at [849, 306] on div "AI Competencies" at bounding box center [868, 309] width 57 height 11
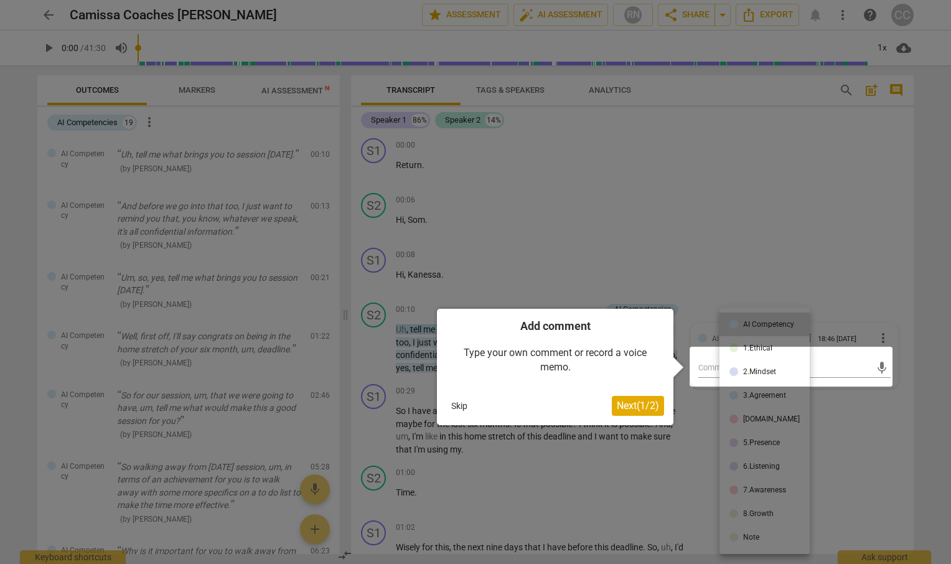
click at [456, 405] on button "Skip" at bounding box center [459, 406] width 26 height 19
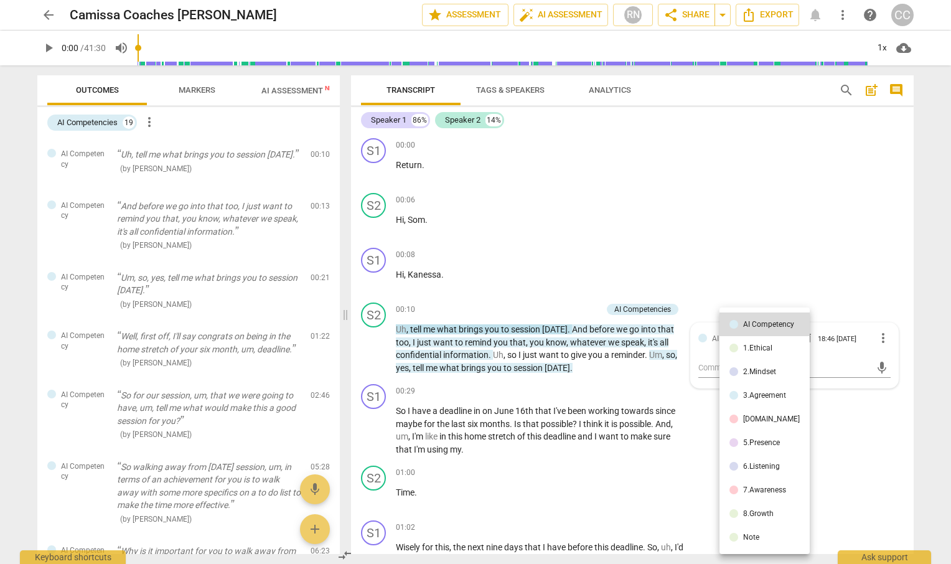
click at [787, 195] on div at bounding box center [475, 282] width 951 height 564
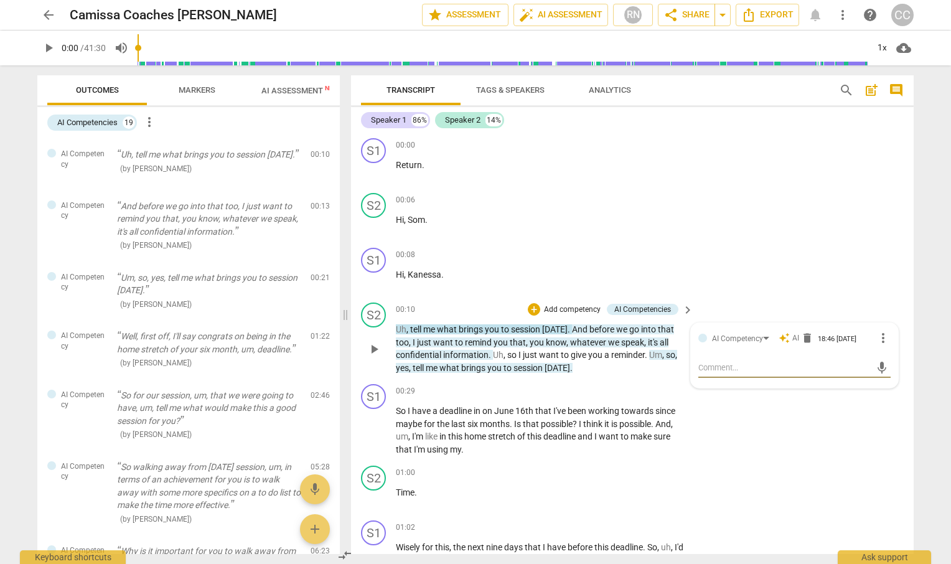
click at [786, 336] on span "auto_awesome" at bounding box center [784, 337] width 11 height 11
click at [766, 339] on div "AI Competency" at bounding box center [743, 338] width 62 height 11
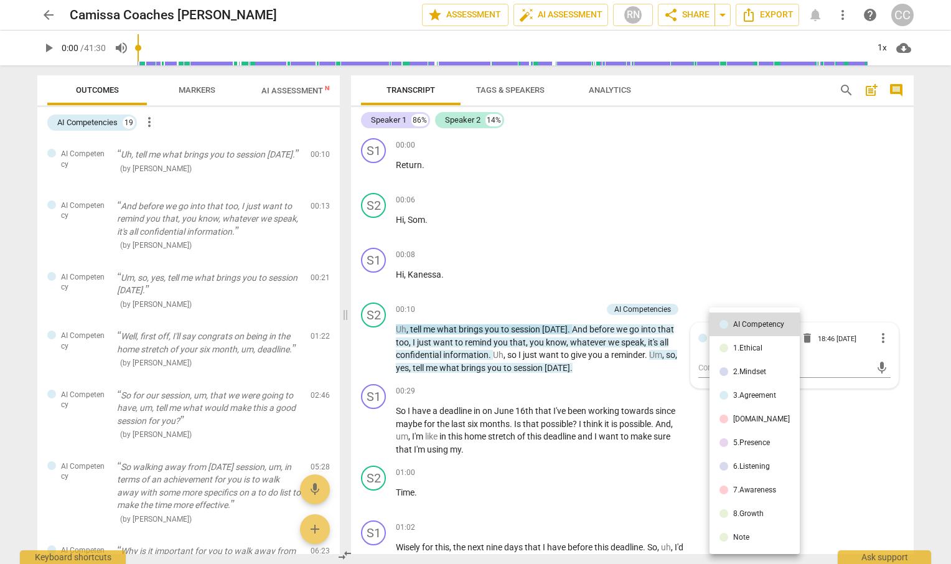
click at [769, 259] on div at bounding box center [475, 282] width 951 height 564
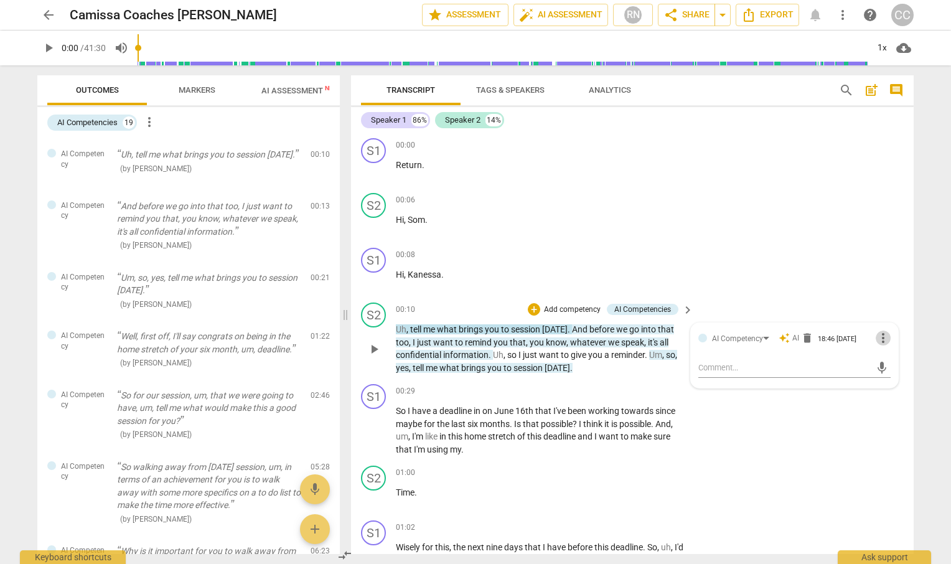
click at [879, 337] on span "more_vert" at bounding box center [883, 338] width 15 height 15
click at [824, 298] on div at bounding box center [475, 282] width 951 height 564
click at [824, 298] on div "S2 play_arrow pause 00:10 + Add competency AI Competencies keyboard_arrow_right…" at bounding box center [632, 339] width 563 height 82
click at [618, 271] on p "Hi , [PERSON_NAME] ." at bounding box center [541, 274] width 291 height 13
click at [494, 280] on p "Hi , [PERSON_NAME] ." at bounding box center [541, 274] width 291 height 13
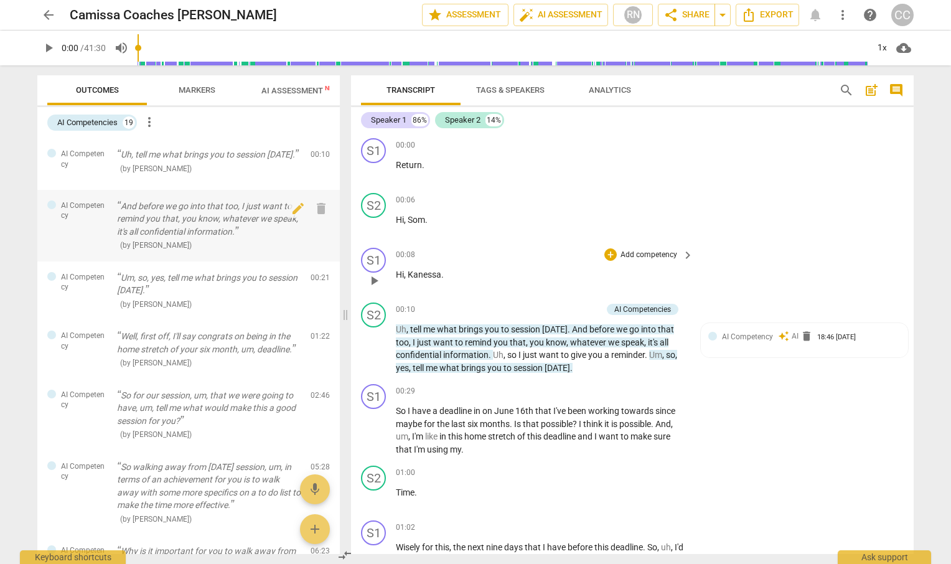
click at [233, 233] on p "And before we go into that too, I just want to remind you that, you know, whate…" at bounding box center [209, 219] width 184 height 39
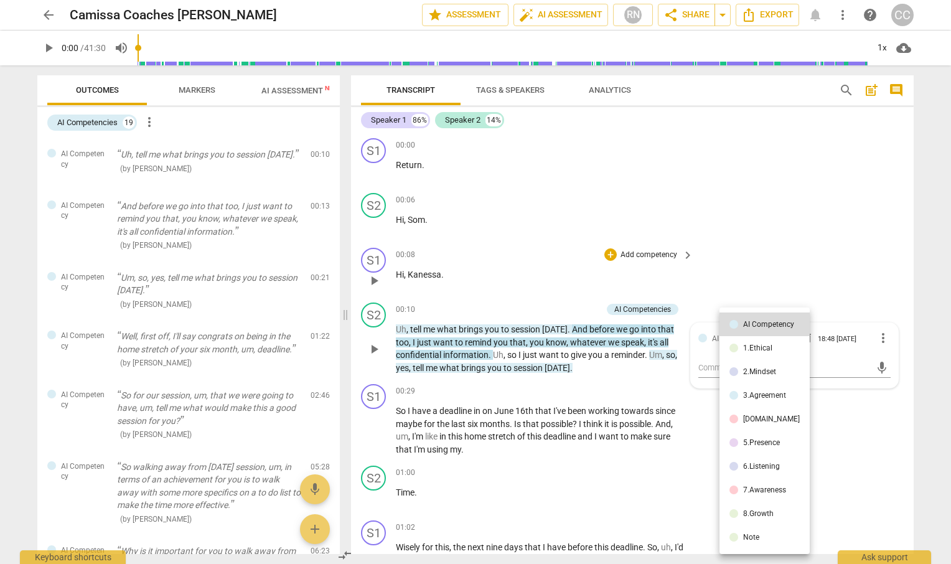
drag, startPoint x: 177, startPoint y: 89, endPoint x: 196, endPoint y: 90, distance: 18.7
click at [196, 90] on div at bounding box center [475, 282] width 951 height 564
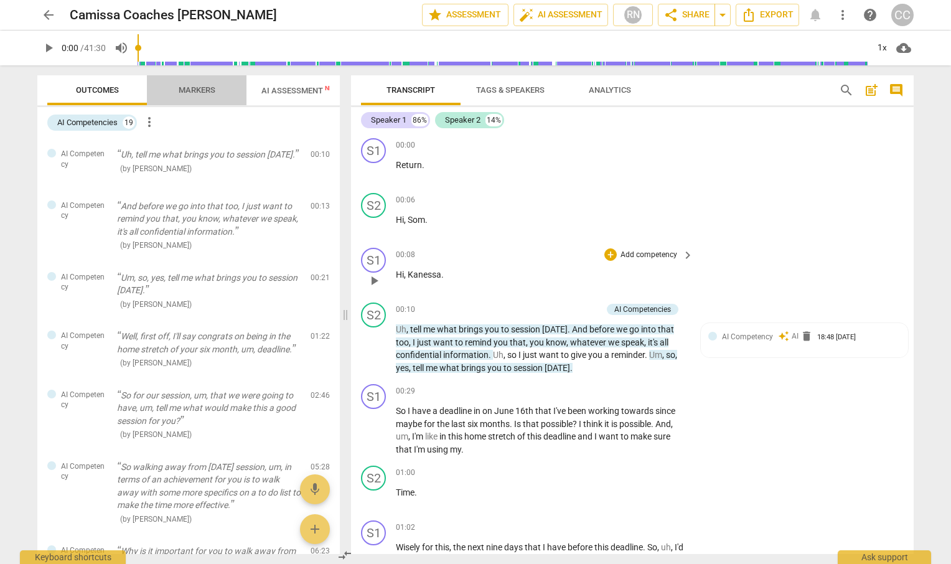
click at [196, 90] on span "Markers" at bounding box center [197, 89] width 37 height 9
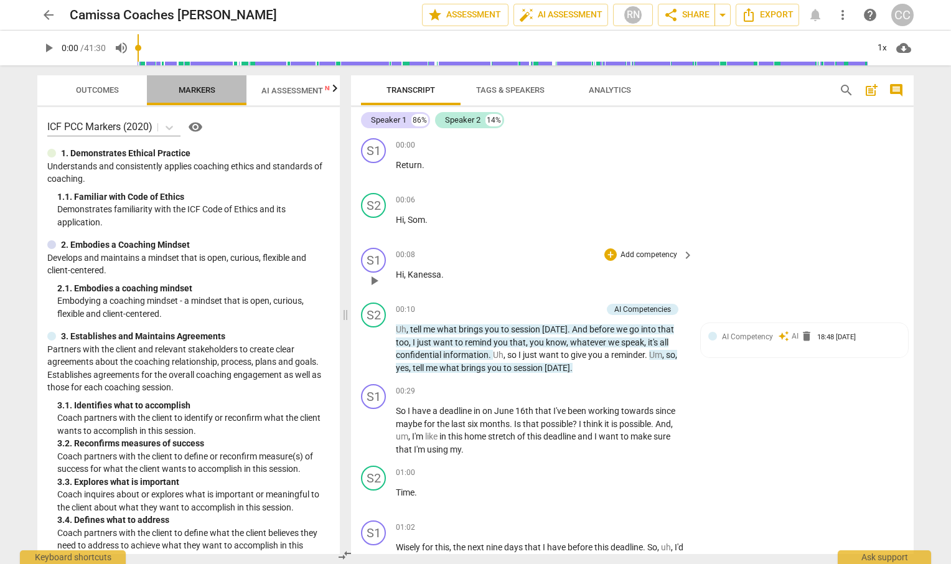
click at [196, 90] on span "Markers" at bounding box center [197, 89] width 37 height 9
click at [296, 92] on span "AI Assessment New" at bounding box center [299, 90] width 77 height 9
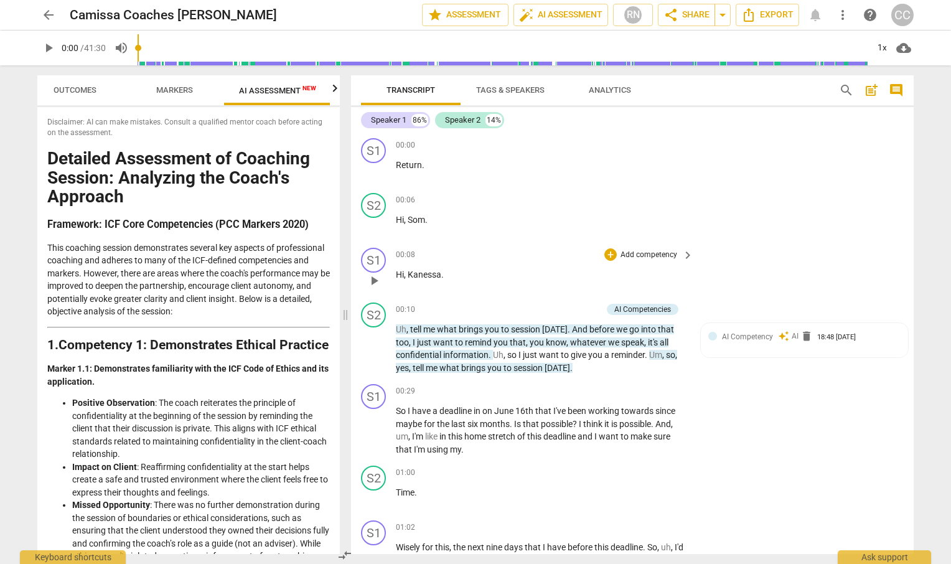
scroll to position [0, 23]
click at [39, 11] on span "arrow_back" at bounding box center [48, 14] width 22 height 15
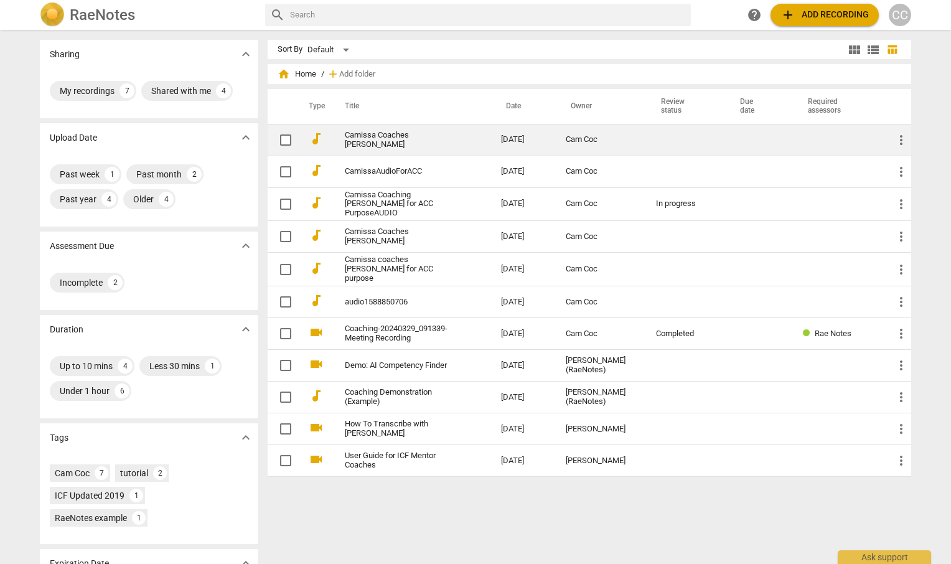
click at [402, 141] on link "Camissa Coaches [PERSON_NAME]" at bounding box center [400, 140] width 111 height 19
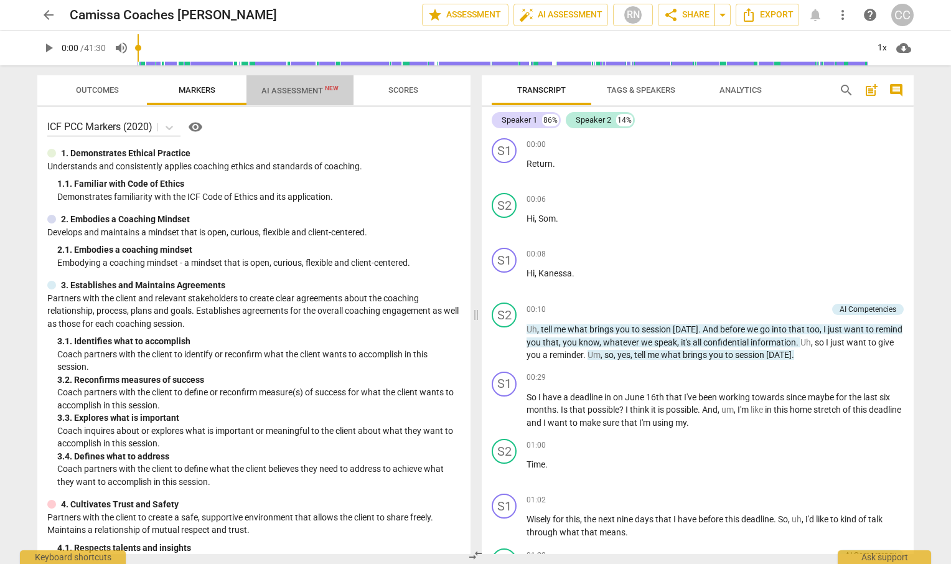
click at [291, 87] on span "AI Assessment New" at bounding box center [299, 90] width 77 height 9
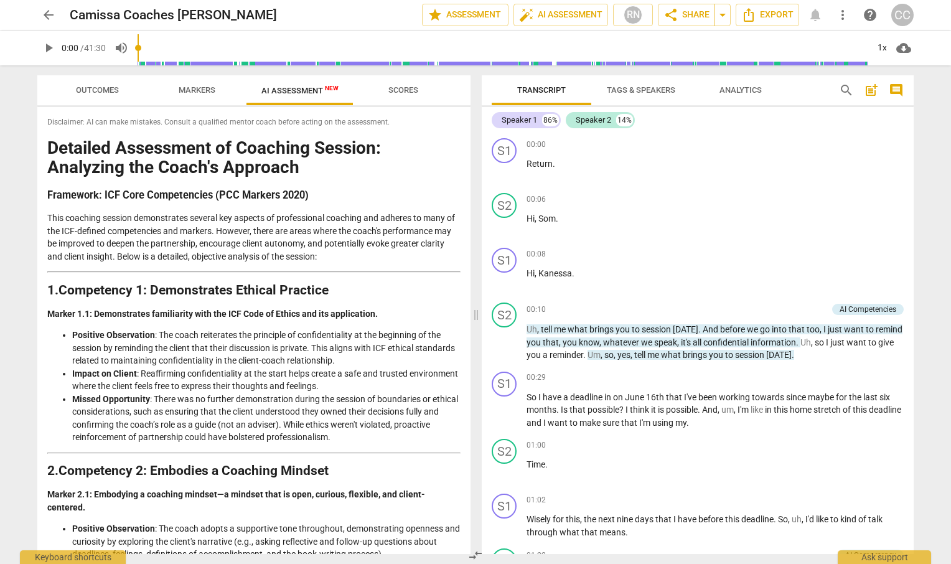
click at [91, 91] on span "Outcomes" at bounding box center [97, 89] width 43 height 9
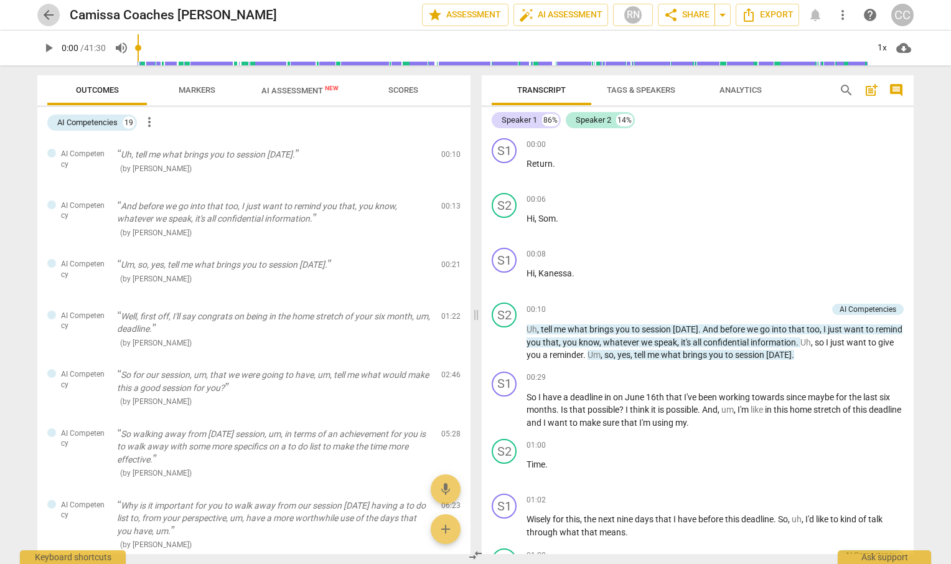
click at [48, 14] on span "arrow_back" at bounding box center [48, 14] width 15 height 15
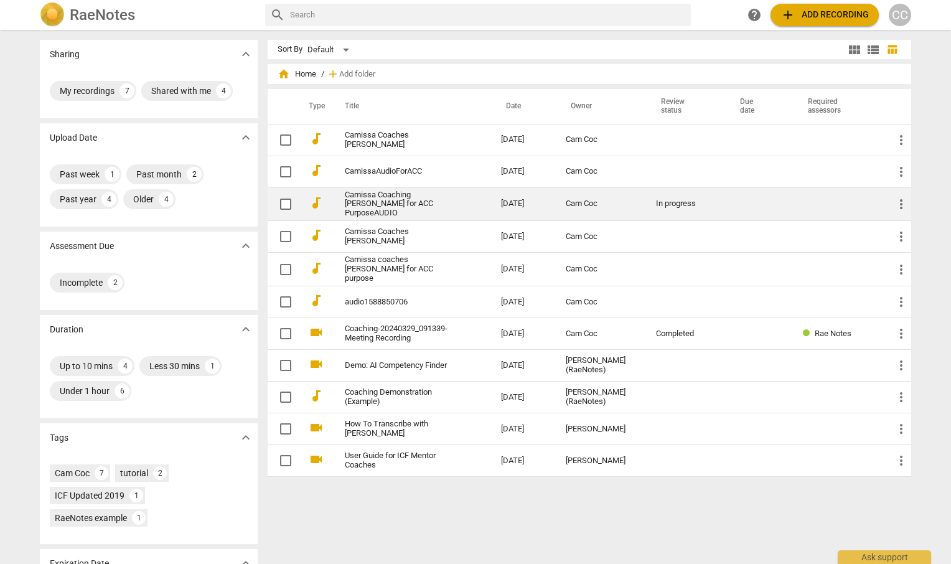
click at [390, 207] on link "Camissa Coaching [PERSON_NAME] for ACC PurposeAUDIO" at bounding box center [400, 204] width 111 height 28
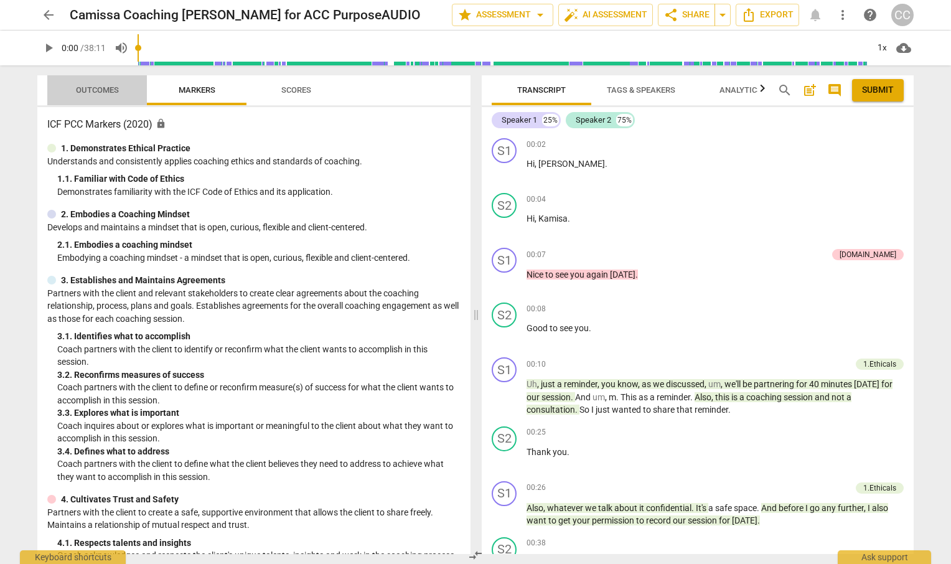
click at [88, 85] on span "Outcomes" at bounding box center [97, 89] width 43 height 9
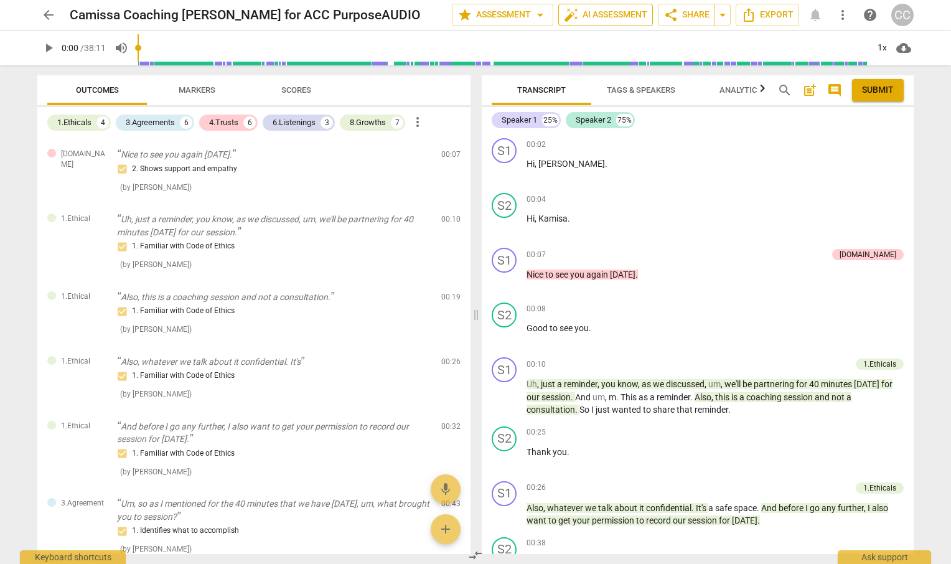
click at [577, 20] on span "auto_fix_high AI Assessment" at bounding box center [605, 14] width 83 height 15
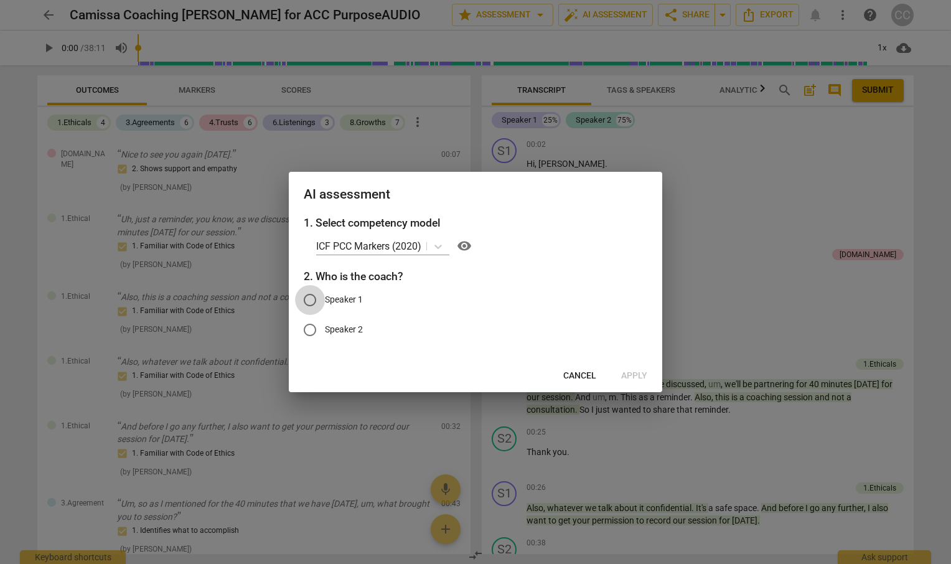
click at [310, 296] on input "Speaker 1" at bounding box center [310, 300] width 30 height 30
radio input "true"
click at [641, 374] on span "Apply" at bounding box center [634, 376] width 26 height 12
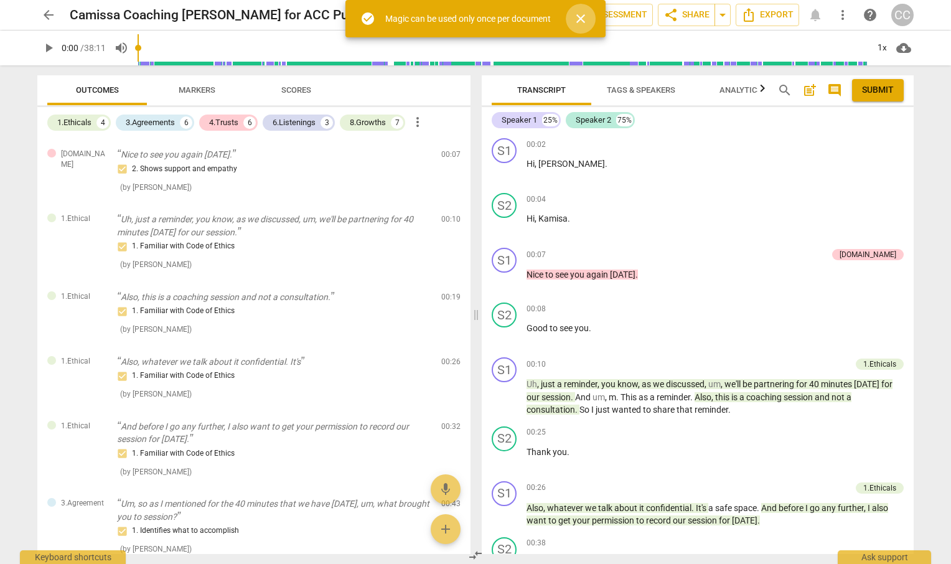
click at [580, 11] on button "close" at bounding box center [581, 19] width 30 height 30
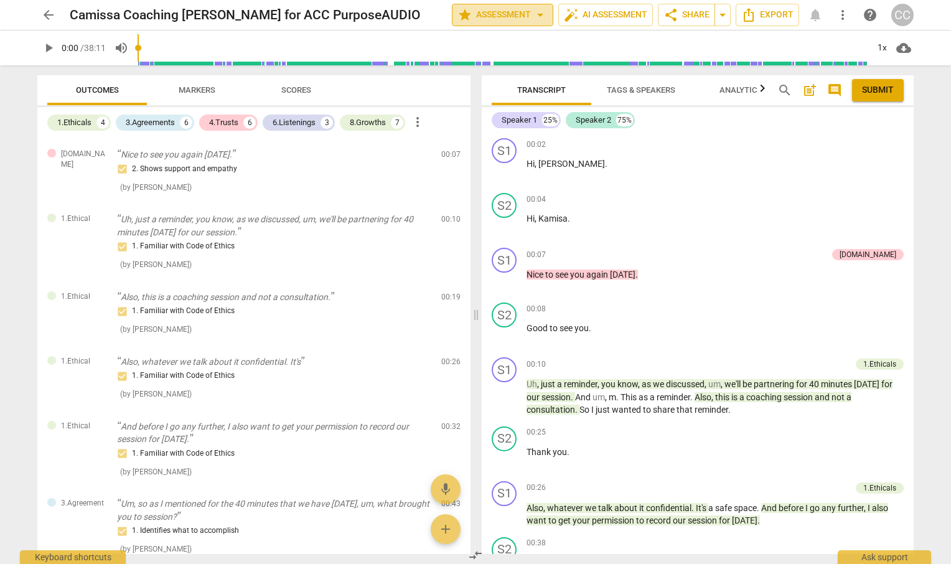
click at [534, 19] on span "arrow_drop_down" at bounding box center [540, 14] width 15 height 15
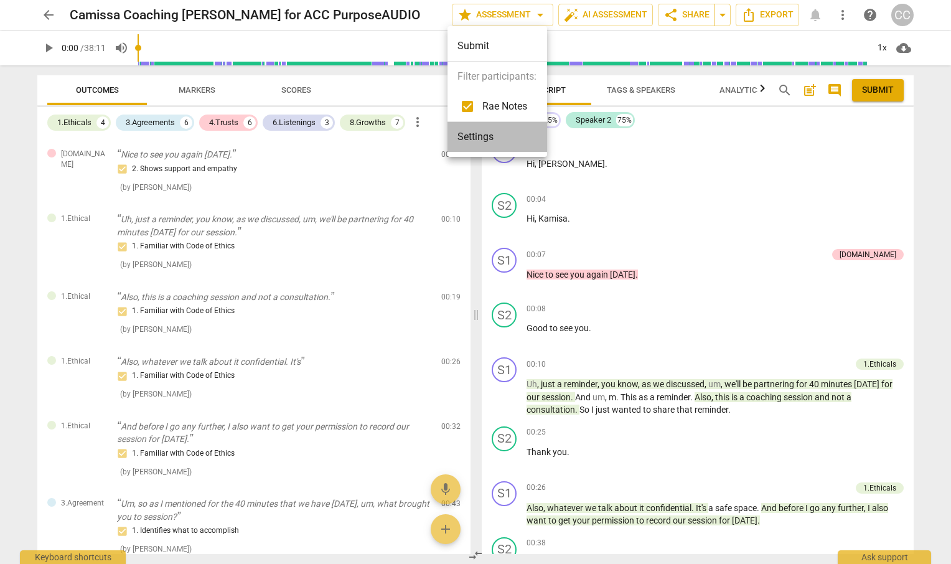
click at [471, 137] on li "Settings" at bounding box center [498, 137] width 100 height 30
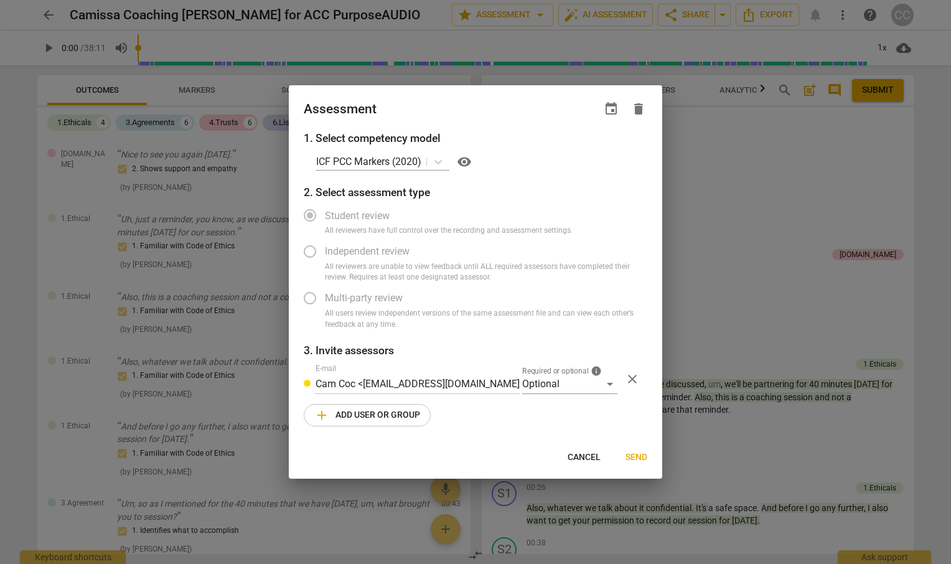
click at [306, 232] on label "All reviewers have full control over the recording and assessment settings." at bounding box center [466, 230] width 342 height 11
click at [312, 209] on label "Student review" at bounding box center [466, 215] width 342 height 30
click at [581, 458] on span "Cancel" at bounding box center [584, 457] width 33 height 12
radio input "false"
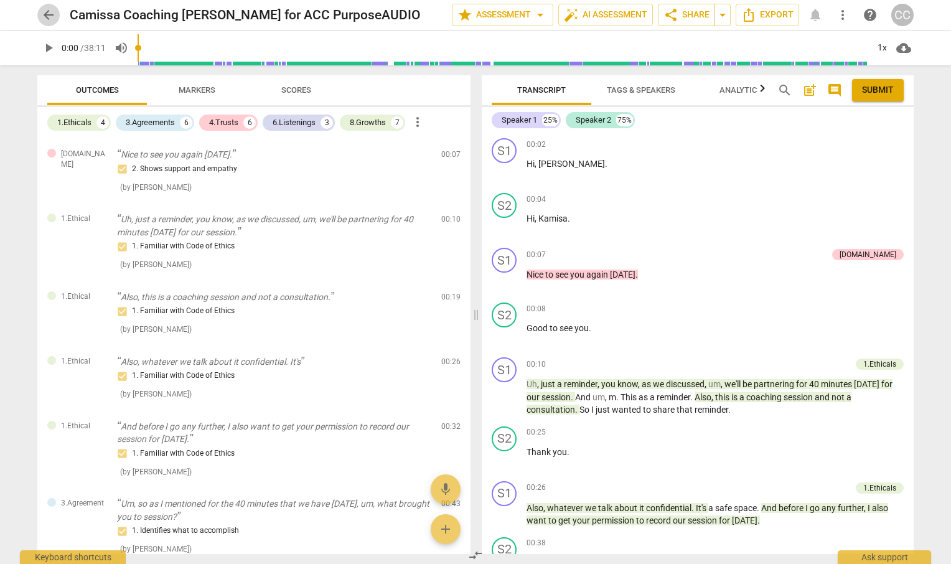
click at [43, 14] on span "arrow_back" at bounding box center [48, 14] width 15 height 15
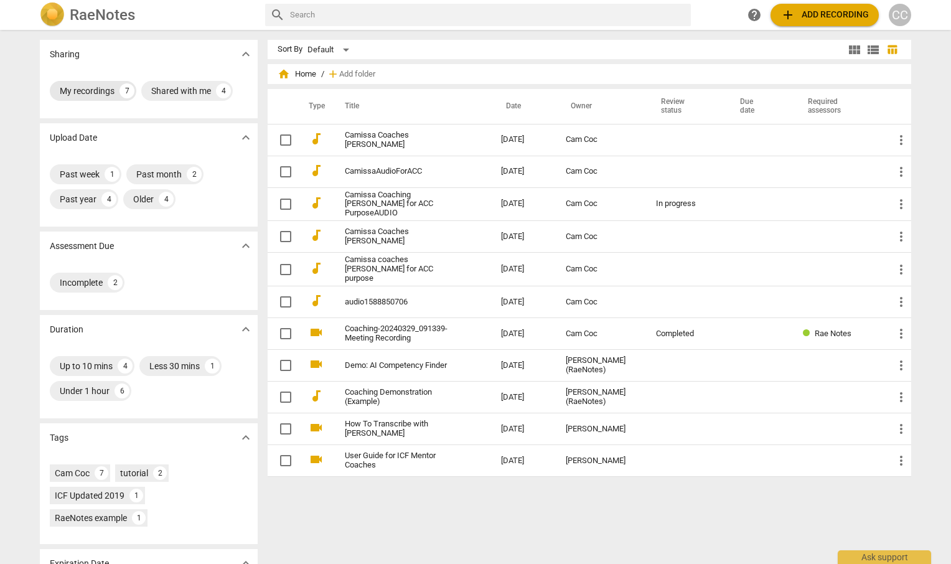
click at [83, 96] on div "My recordings" at bounding box center [87, 91] width 55 height 12
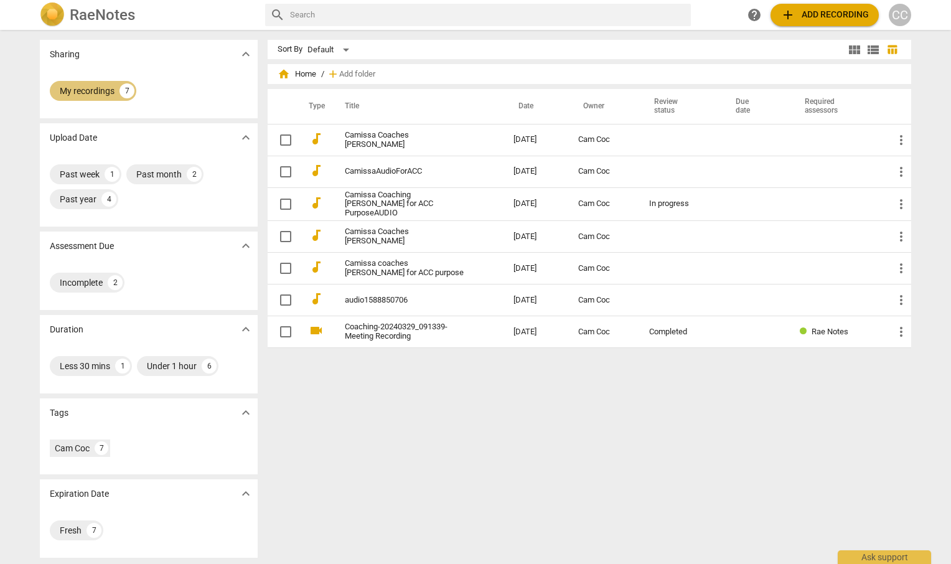
click at [95, 96] on div "My recordings" at bounding box center [87, 91] width 55 height 12
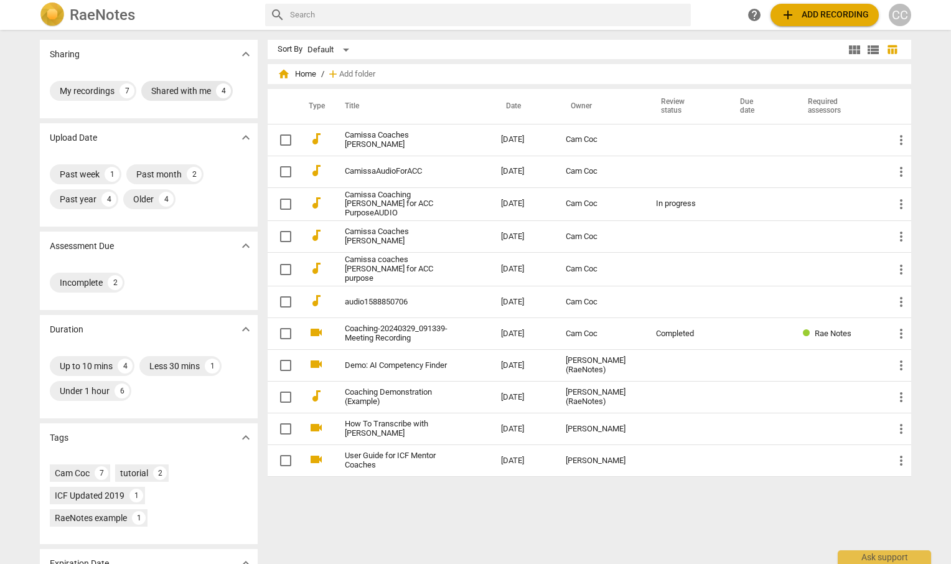
click at [164, 90] on div "Shared with me" at bounding box center [181, 91] width 60 height 12
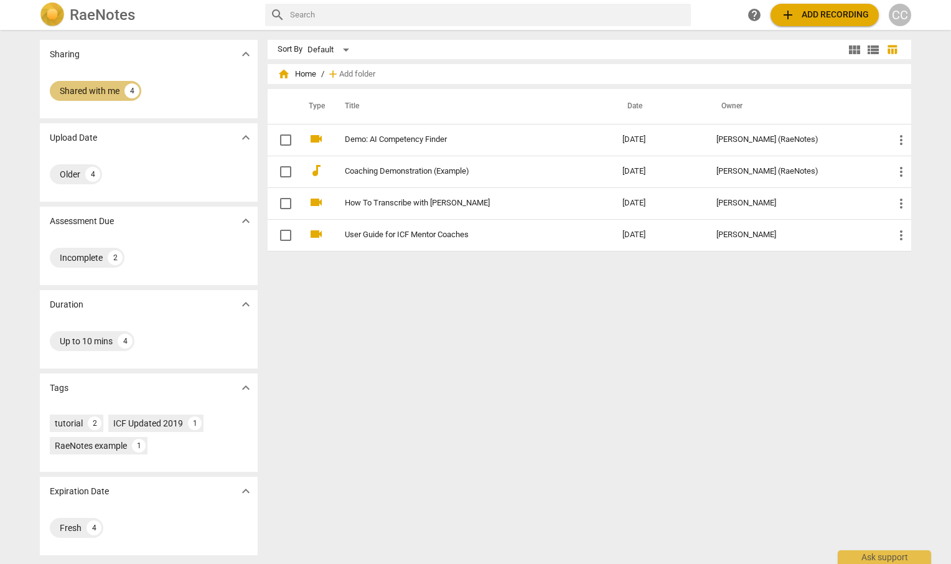
click at [88, 91] on div "Shared with me" at bounding box center [90, 91] width 60 height 12
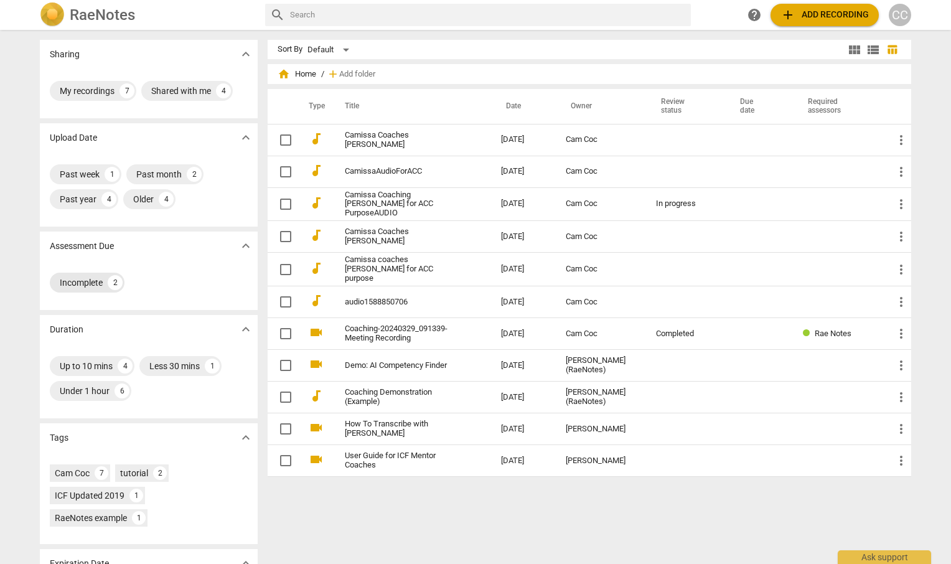
click at [77, 280] on div "Incomplete" at bounding box center [81, 282] width 43 height 12
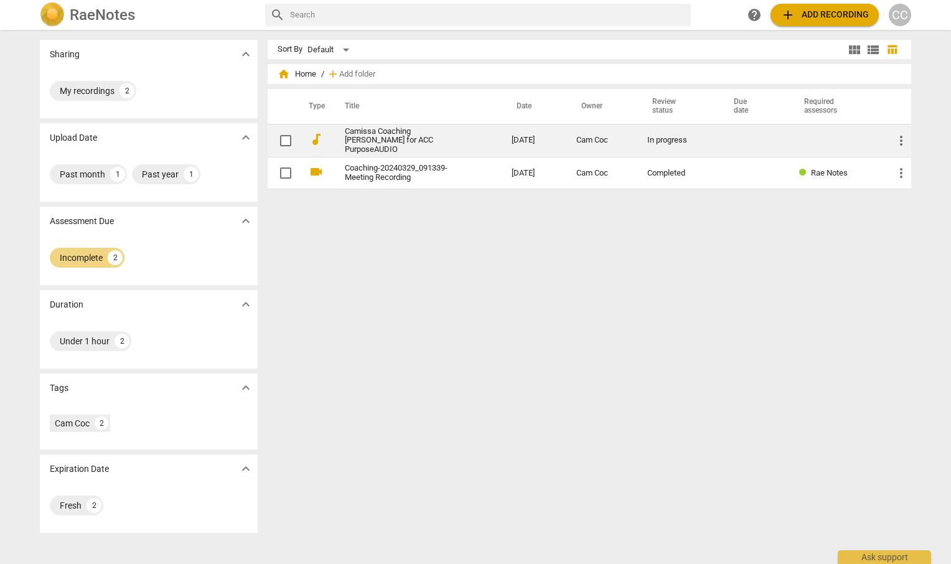
click at [657, 141] on div "In progress" at bounding box center [678, 140] width 62 height 9
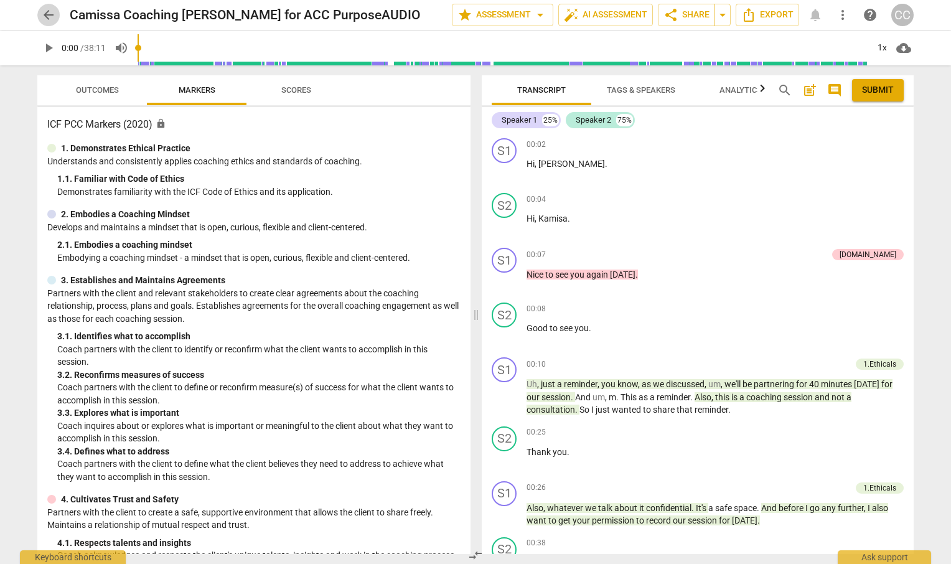
click at [50, 21] on span "arrow_back" at bounding box center [48, 14] width 15 height 15
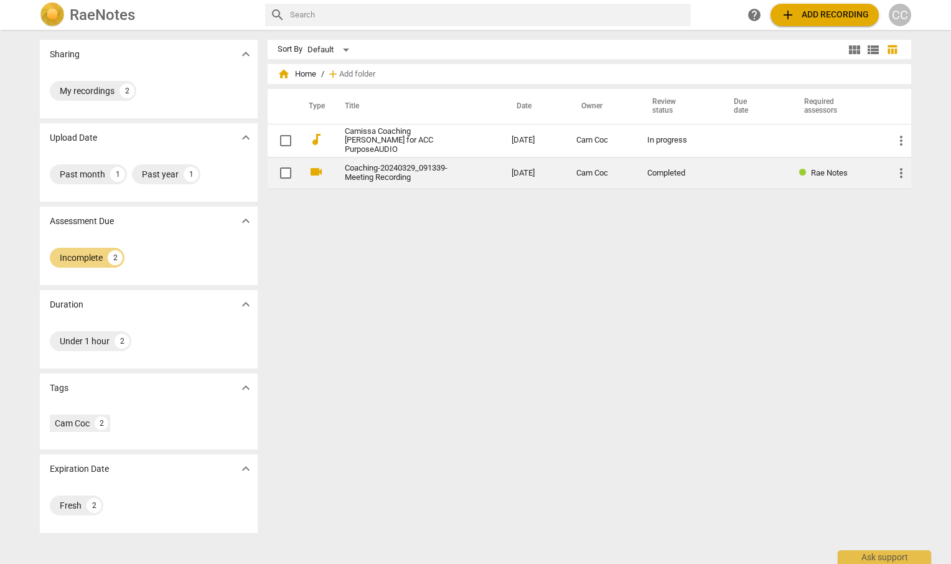
click at [397, 175] on link "Coaching-20240329_091339-Meeting Recording" at bounding box center [406, 173] width 122 height 19
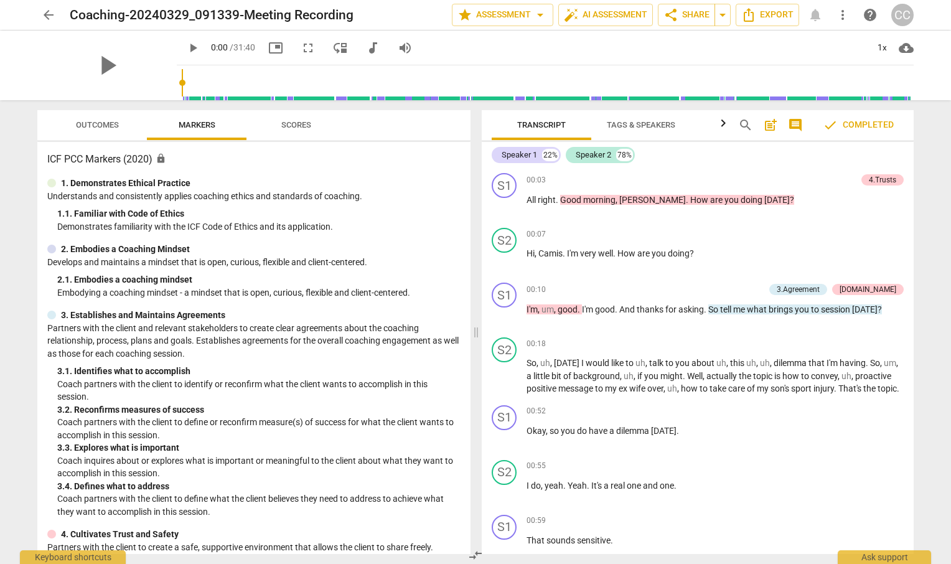
click at [847, 125] on span "check Completed" at bounding box center [858, 125] width 71 height 15
click at [49, 17] on span "arrow_back" at bounding box center [48, 14] width 15 height 15
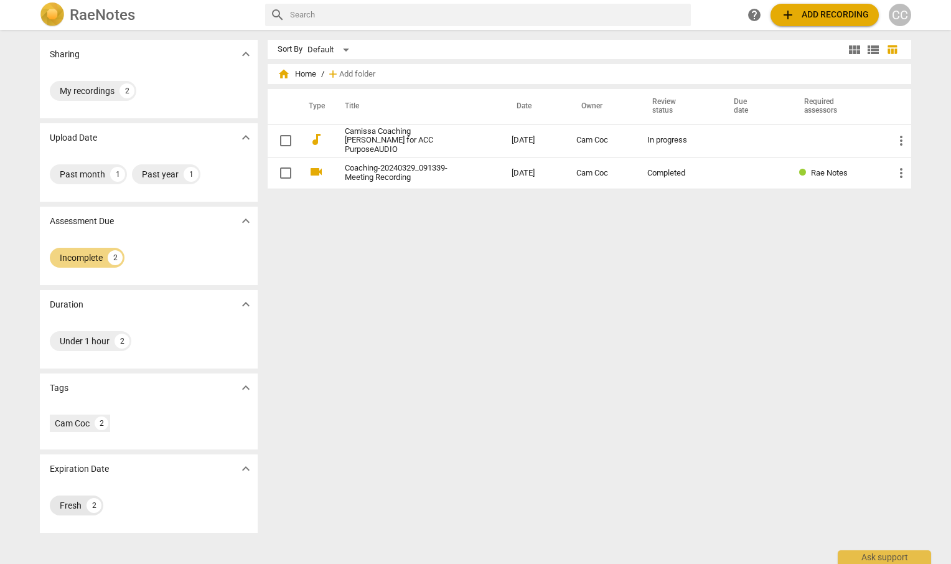
click at [61, 508] on div "Fresh" at bounding box center [71, 505] width 22 height 12
click at [69, 425] on div "Cam Coc" at bounding box center [72, 423] width 35 height 12
